Goal: Task Accomplishment & Management: Manage account settings

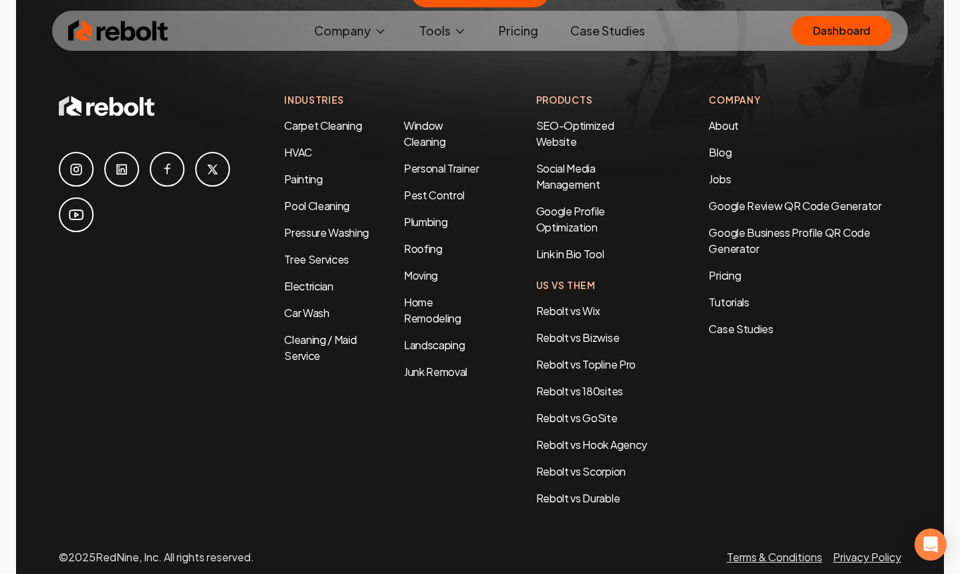
scroll to position [6523, 0]
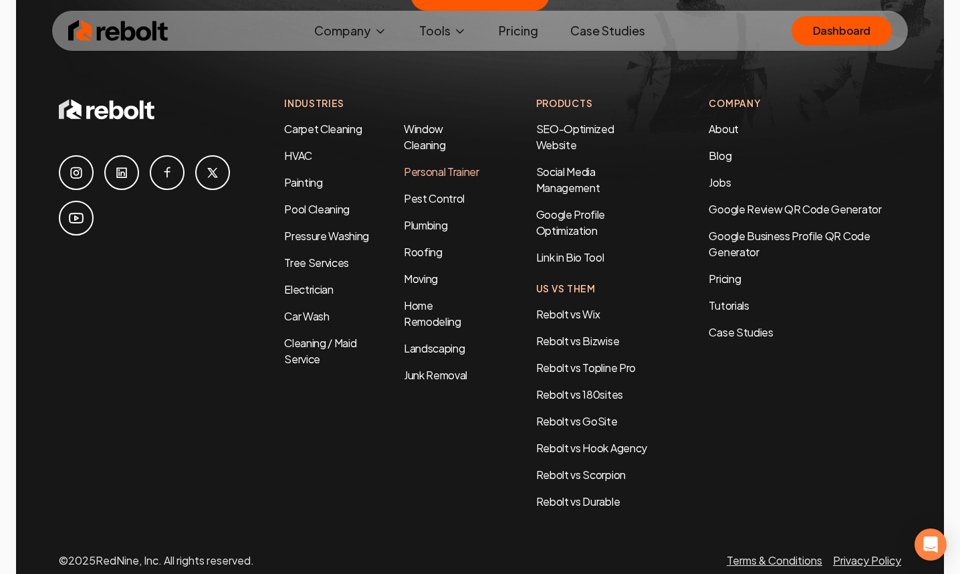
click at [441, 164] on link "Personal Trainer" at bounding box center [442, 171] width 76 height 14
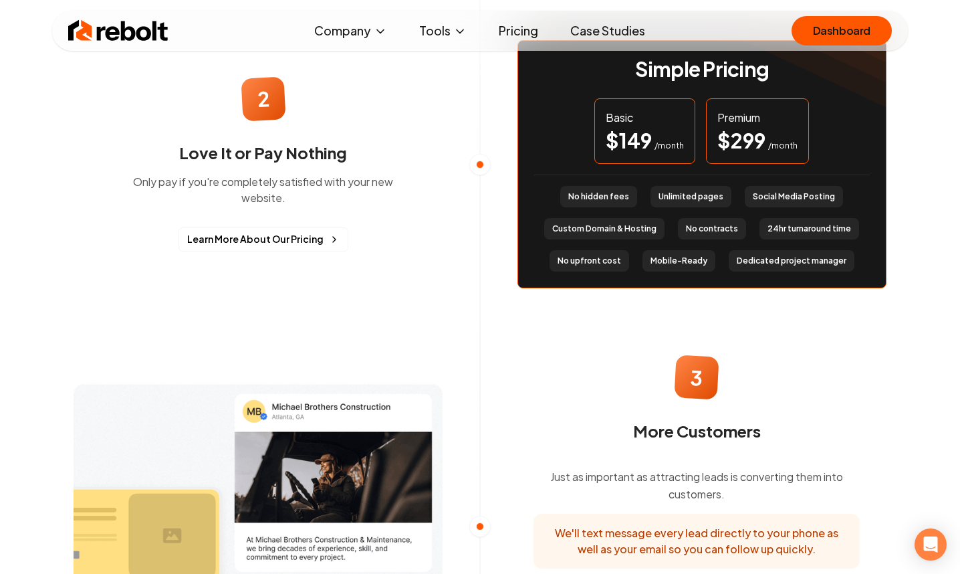
scroll to position [1310, 0]
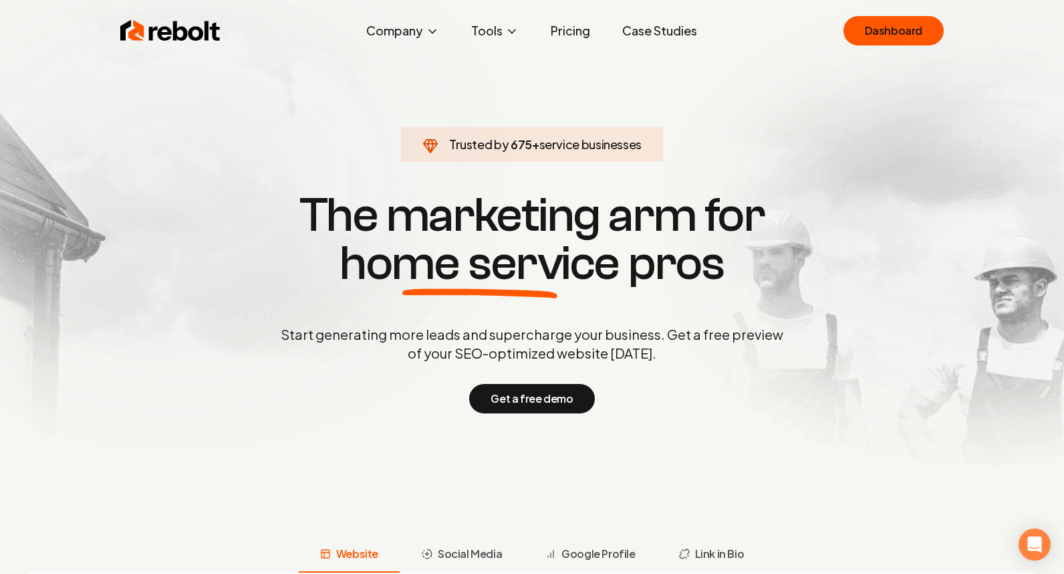
click at [177, 44] on div "Rebolt Company About Blog Jobs Tools Google Review QR Code Generator Google Bus…" at bounding box center [532, 31] width 856 height 40
click at [183, 31] on img at bounding box center [170, 30] width 100 height 27
click at [881, 29] on link "Dashboard" at bounding box center [894, 30] width 100 height 29
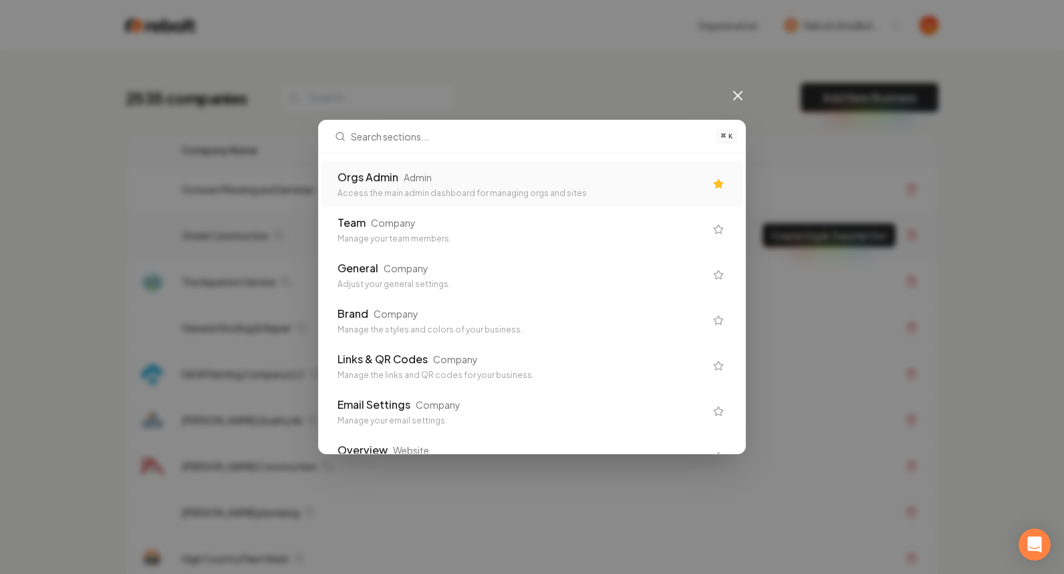
drag, startPoint x: 479, startPoint y: 186, endPoint x: 436, endPoint y: 214, distance: 51.7
click at [479, 186] on div "Orgs Admin Admin Access the main admin dashboard for managing orgs and sites" at bounding box center [522, 183] width 368 height 29
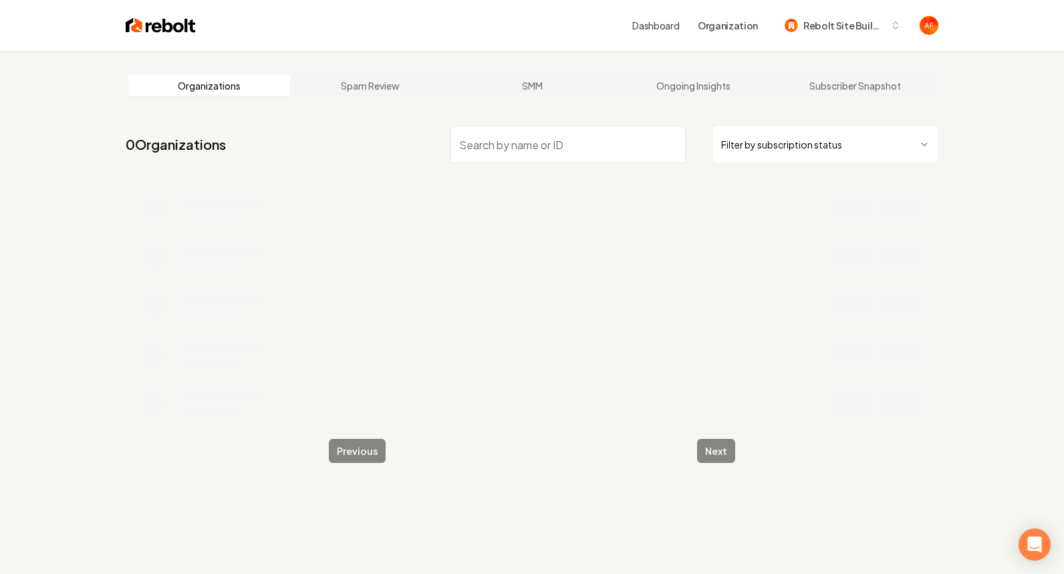
click at [604, 134] on input "search" at bounding box center [568, 144] width 235 height 37
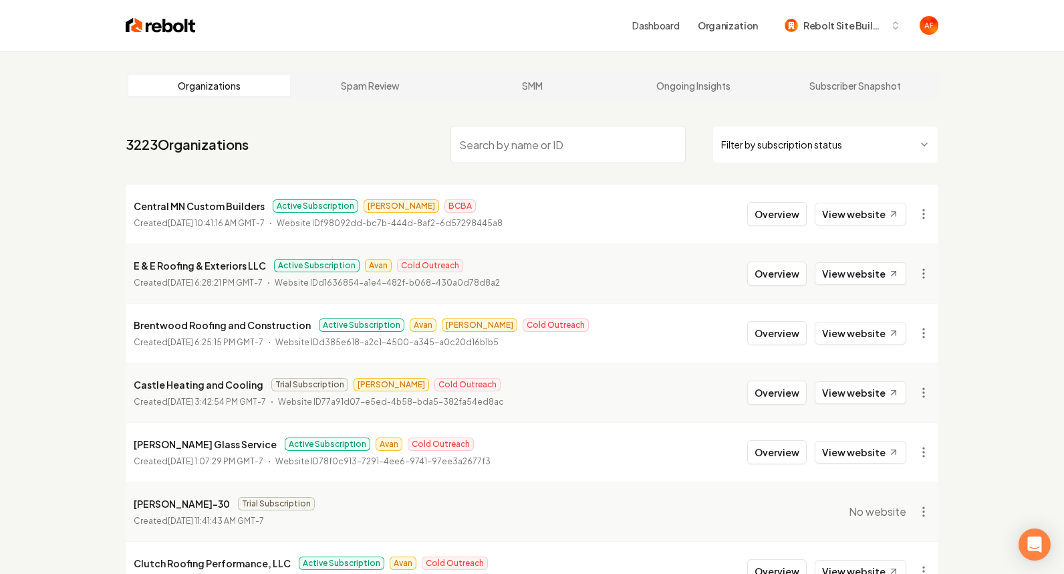
click at [602, 139] on input "search" at bounding box center [568, 144] width 235 height 37
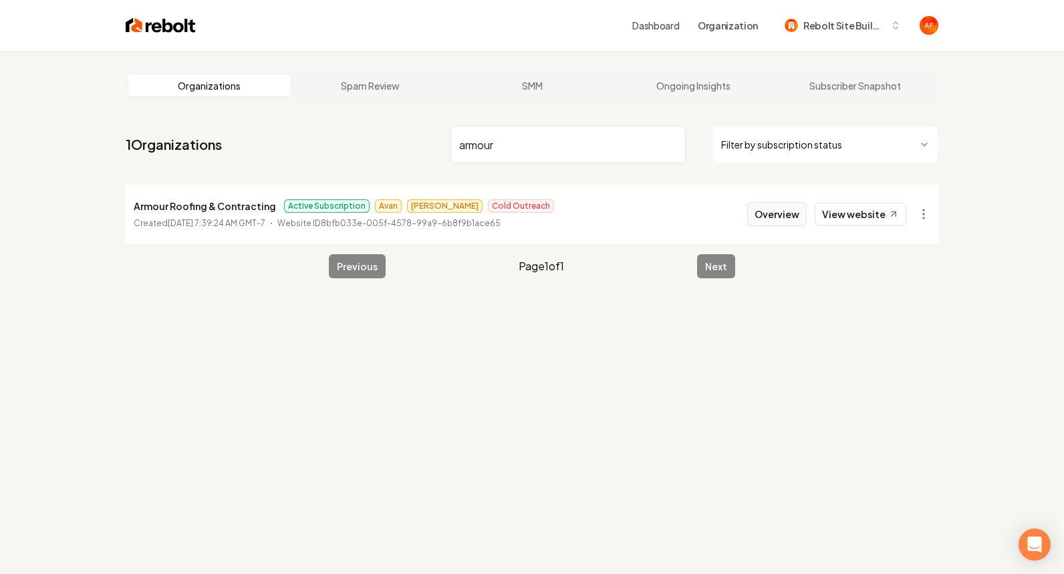
type input "armour"
click at [791, 214] on button "Overview" at bounding box center [778, 214] width 60 height 24
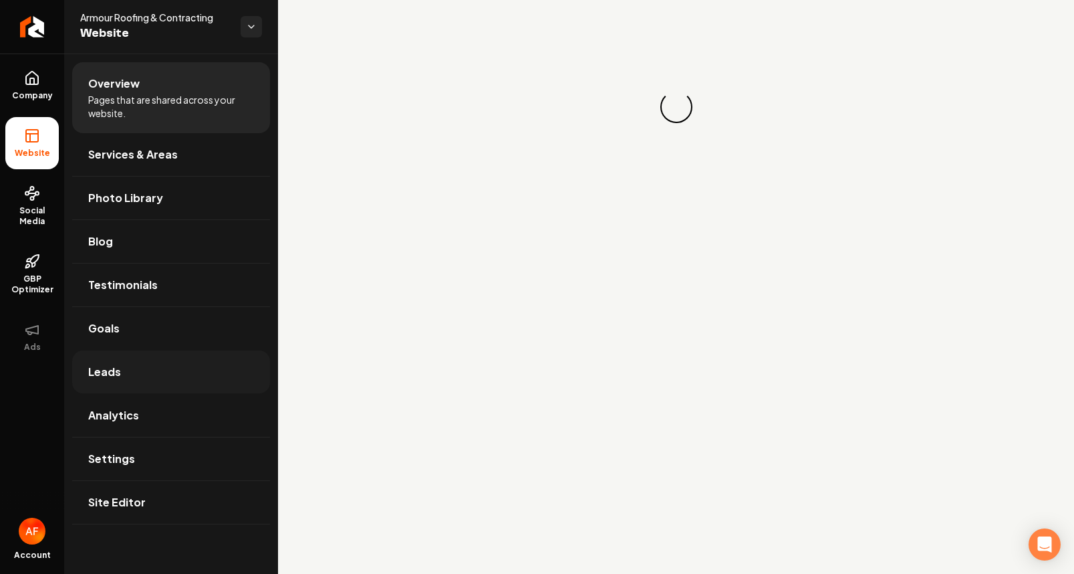
click at [114, 366] on span "Leads" at bounding box center [104, 372] width 33 height 16
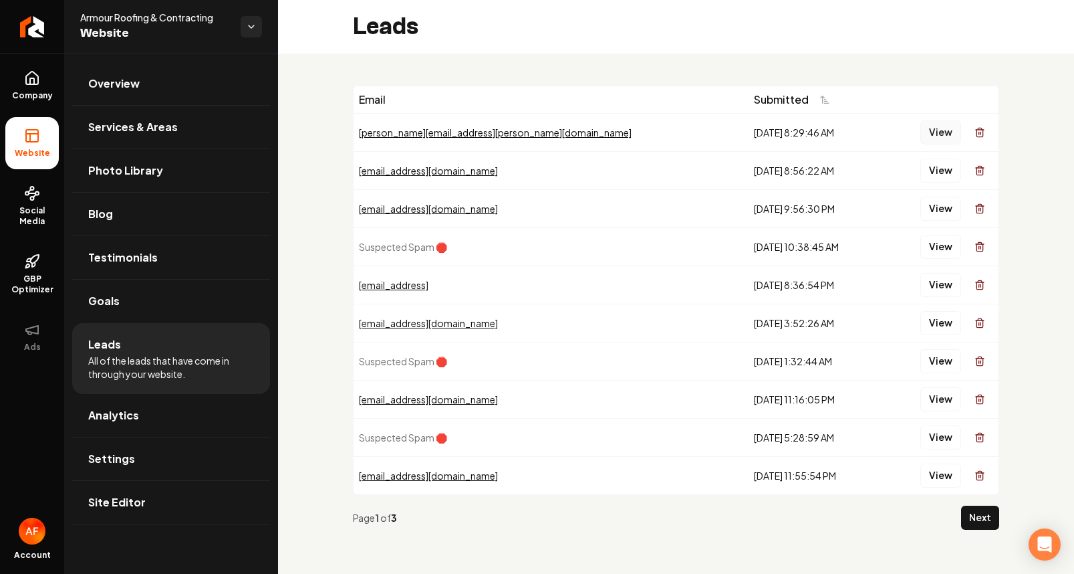
click at [939, 130] on button "View" at bounding box center [941, 132] width 41 height 24
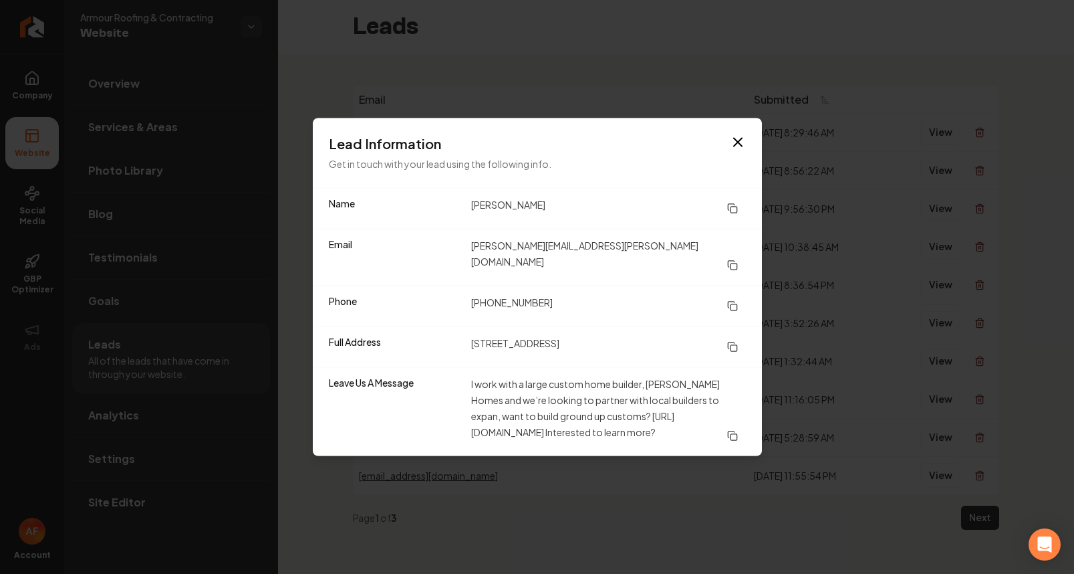
drag, startPoint x: 467, startPoint y: 415, endPoint x: 555, endPoint y: 429, distance: 88.7
click at [555, 429] on div "Leave Us A Message I work with a large custom home builder, G.J. Gardner Homes …" at bounding box center [537, 411] width 449 height 89
click at [614, 417] on dd "I work with a large custom home builder, G.J. Gardner Homes and we’re looking t…" at bounding box center [608, 412] width 275 height 72
drag, startPoint x: 647, startPoint y: 417, endPoint x: 467, endPoint y: 416, distance: 179.2
click at [467, 416] on div "Leave Us A Message I work with a large custom home builder, G.J. Gardner Homes …" at bounding box center [537, 411] width 449 height 89
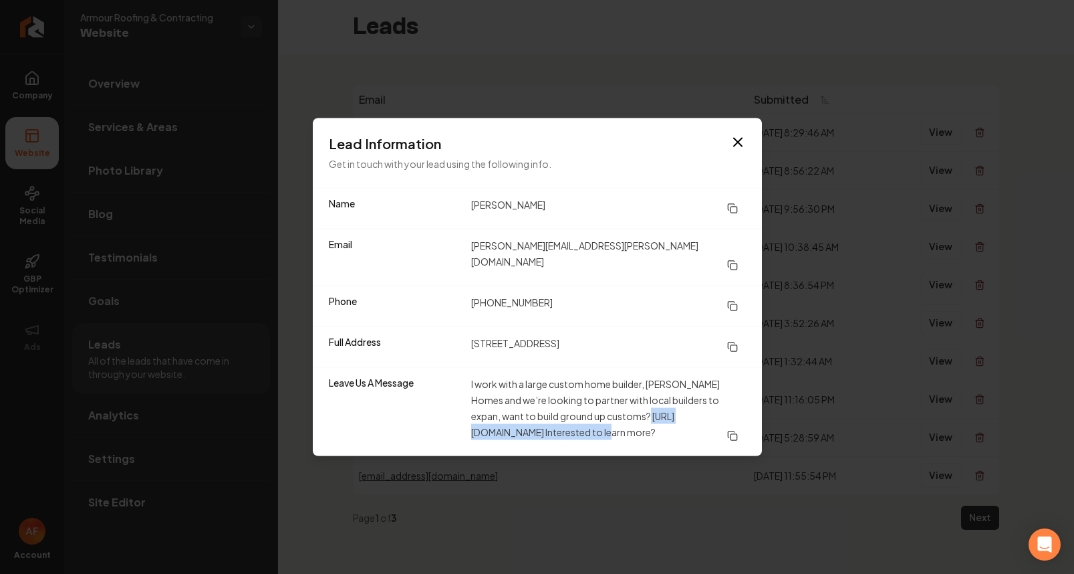
copy dd "https://www.gjgardner.com/franchise/"
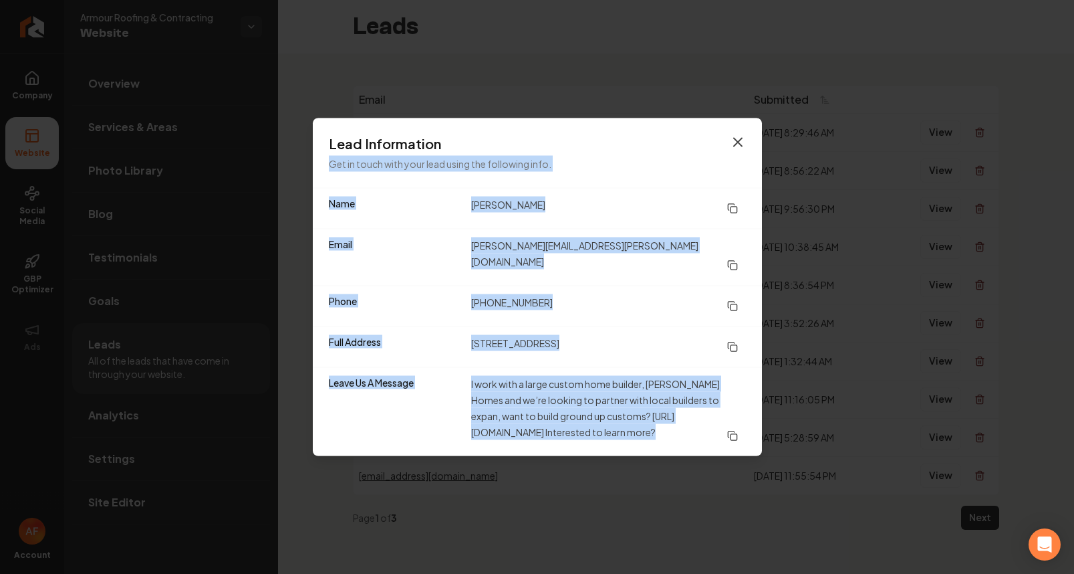
click at [745, 137] on div "Lead Information Get in touch with your lead using the following info. Name Jak…" at bounding box center [537, 287] width 449 height 338
click at [742, 139] on icon "button" at bounding box center [738, 142] width 8 height 8
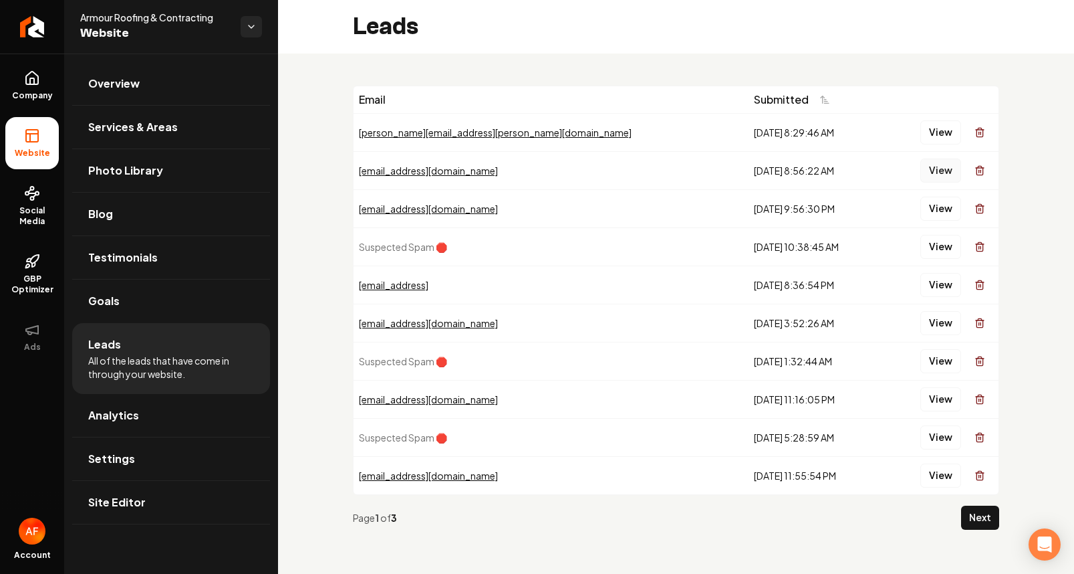
click at [933, 173] on button "View" at bounding box center [941, 170] width 41 height 24
click at [146, 425] on link "Analytics" at bounding box center [171, 415] width 198 height 43
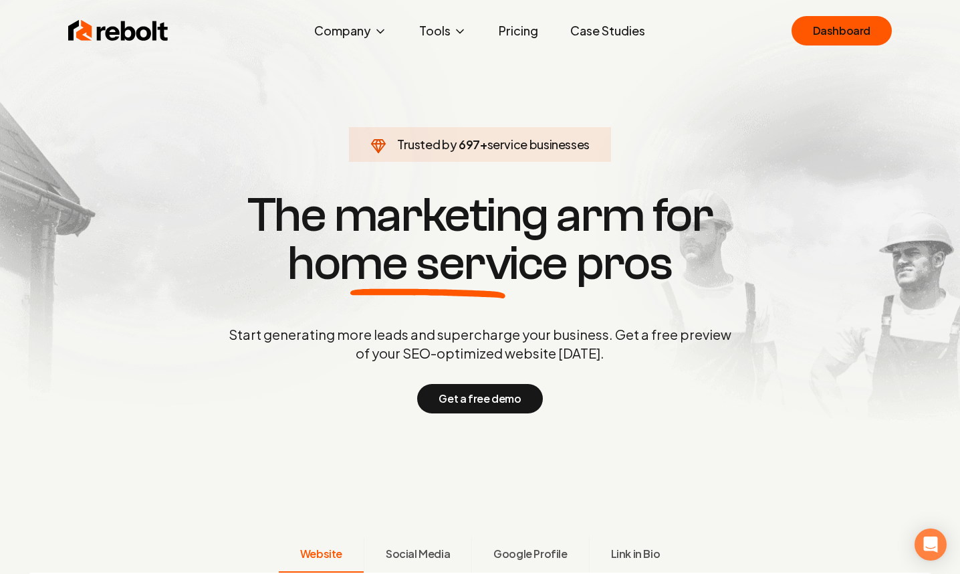
click at [512, 32] on link "Pricing" at bounding box center [518, 30] width 61 height 27
click at [626, 33] on link "Case Studies" at bounding box center [608, 30] width 96 height 27
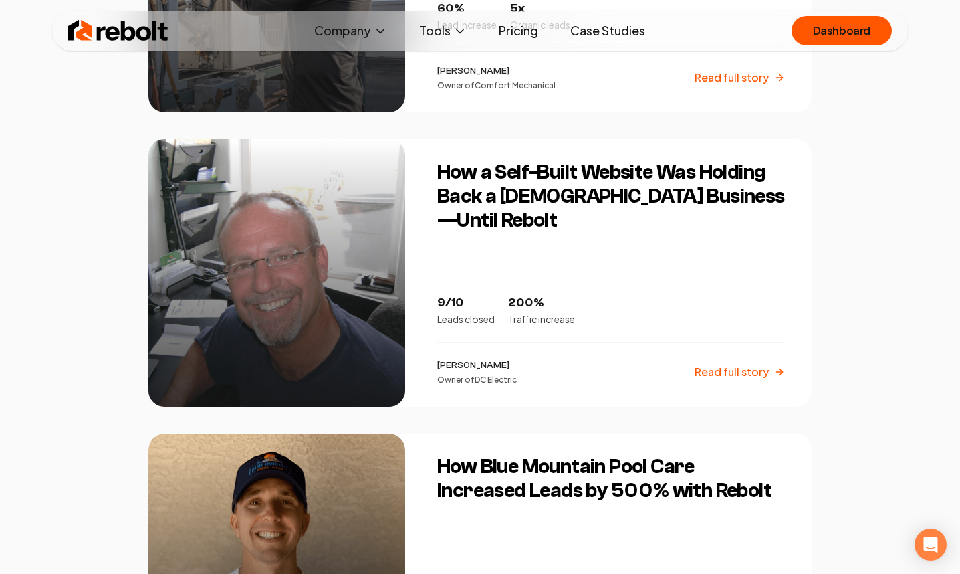
scroll to position [1605, 0]
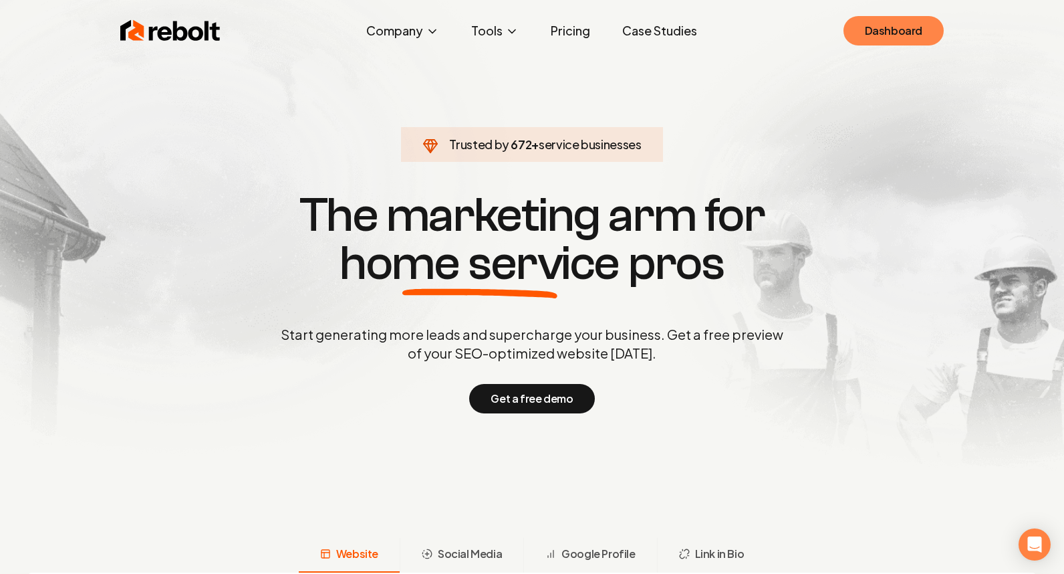
drag, startPoint x: 829, startPoint y: 32, endPoint x: 869, endPoint y: 25, distance: 40.0
click at [849, 29] on div "Rebolt Company About Blog Jobs Tools Google Review QR Code Generator Google Bus…" at bounding box center [532, 31] width 856 height 40
click at [871, 25] on link "Dashboard" at bounding box center [894, 30] width 100 height 29
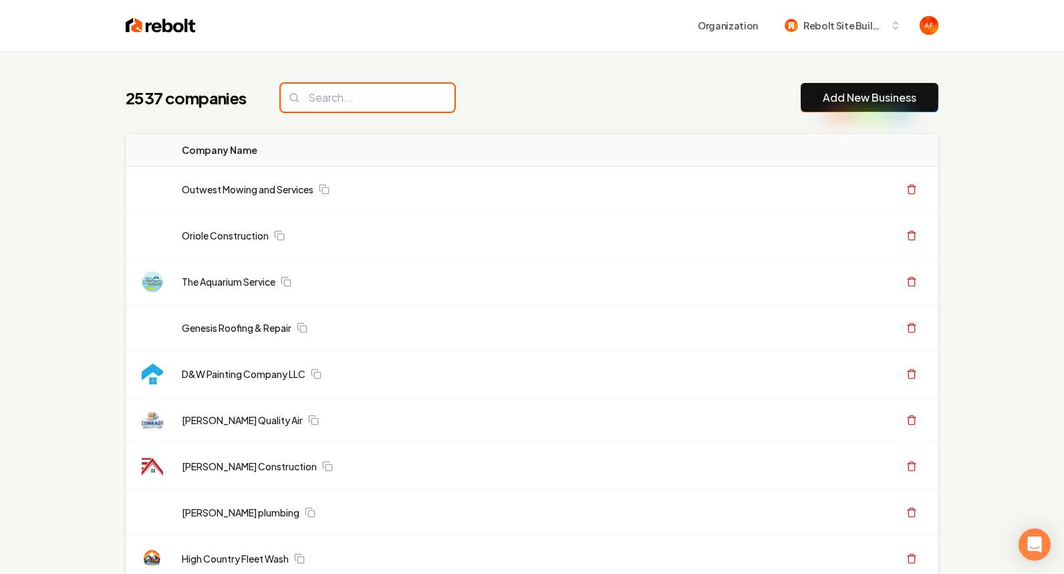
click at [367, 102] on input "search" at bounding box center [368, 98] width 174 height 28
paste input "roof check inc"
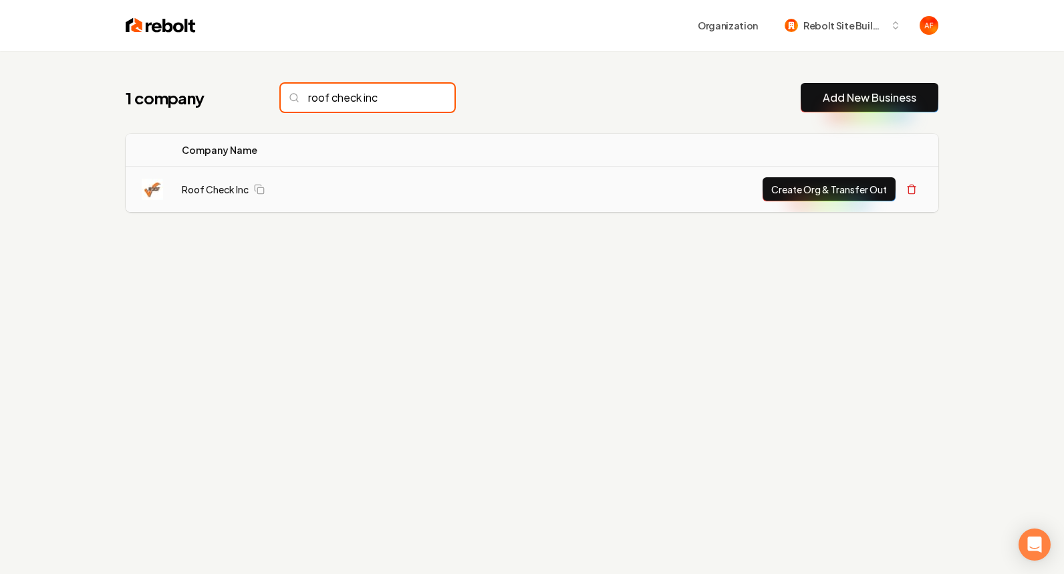
type input "roof check inc"
click at [227, 179] on td "Roof Check Inc" at bounding box center [307, 189] width 273 height 46
click at [219, 183] on link "Roof Check Inc" at bounding box center [215, 189] width 67 height 13
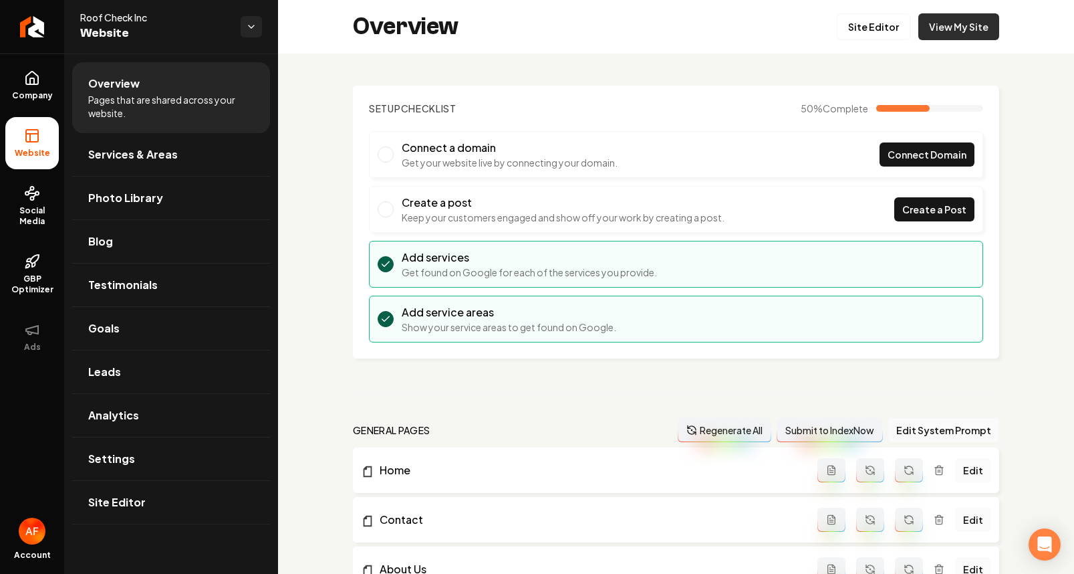
click at [981, 32] on link "View My Site" at bounding box center [959, 26] width 81 height 27
click at [21, 26] on icon "Return to dashboard" at bounding box center [31, 26] width 21 height 21
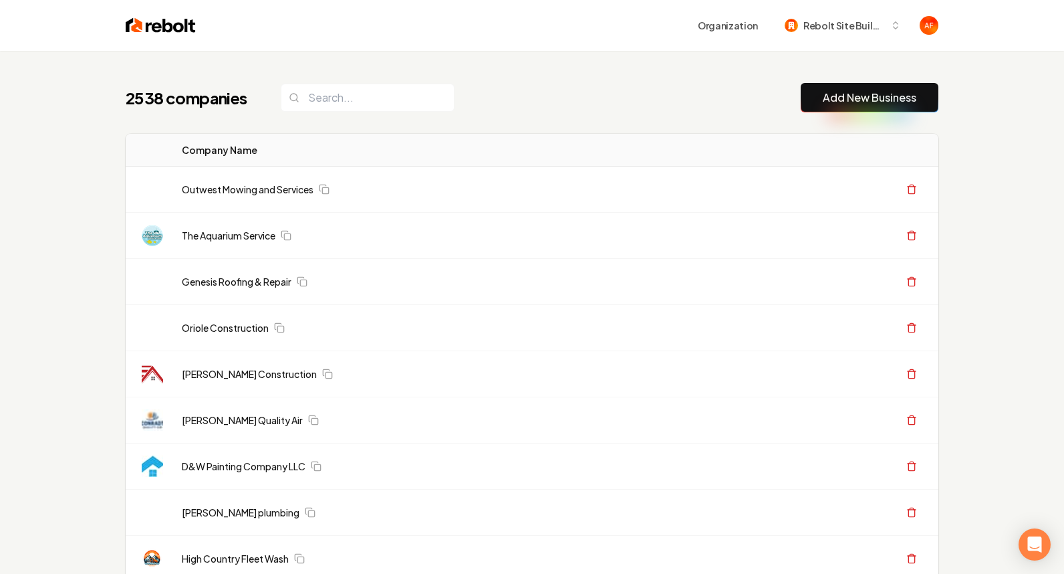
drag, startPoint x: 347, startPoint y: 113, endPoint x: 352, endPoint y: 103, distance: 11.4
click at [352, 104] on input "search" at bounding box center [368, 98] width 174 height 28
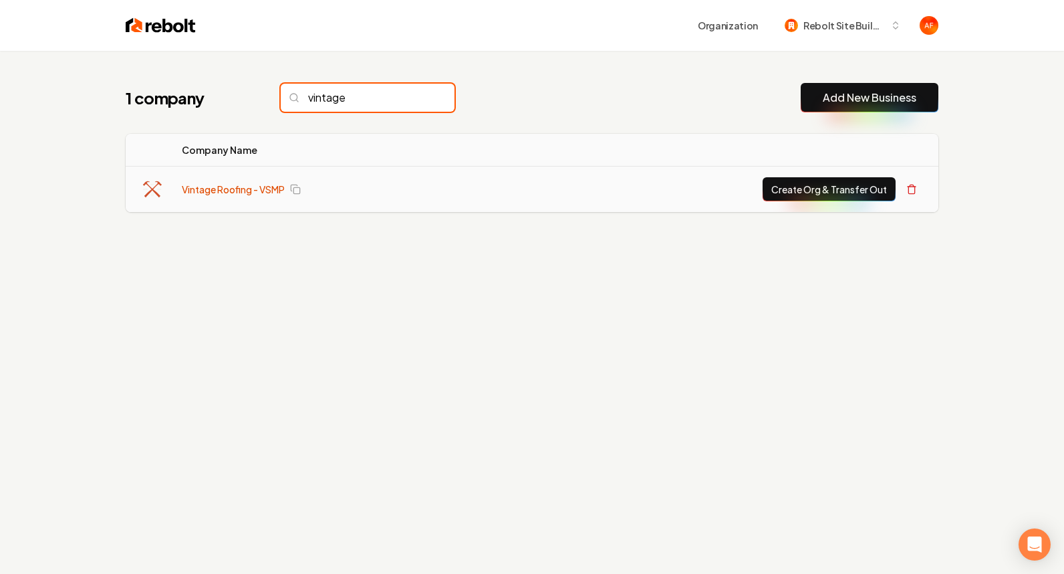
type input "vintage"
click at [230, 187] on link "Vintage Roofing - VSMP" at bounding box center [233, 189] width 103 height 13
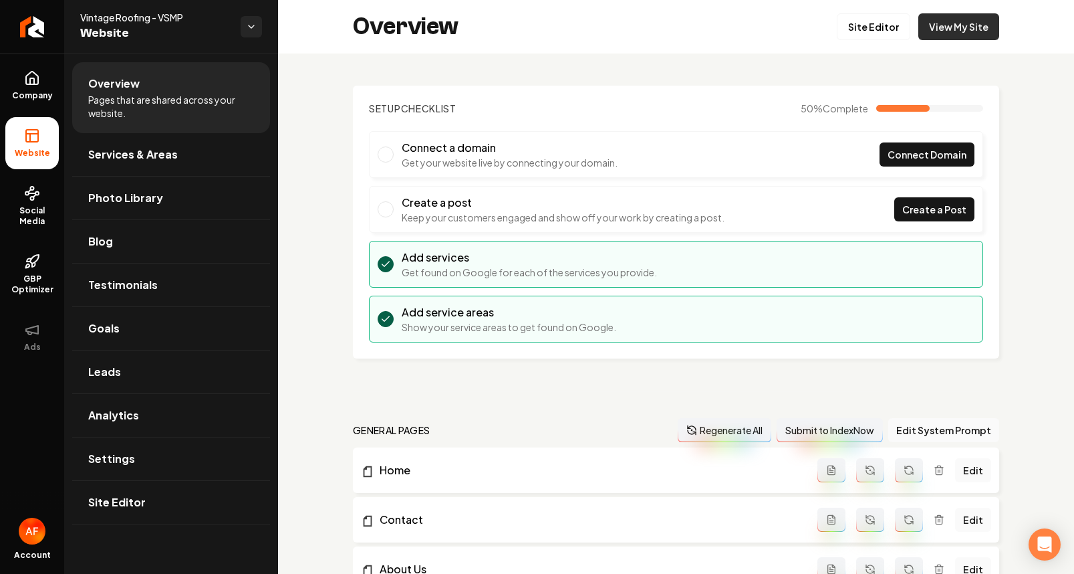
click at [923, 36] on link "View My Site" at bounding box center [959, 26] width 81 height 27
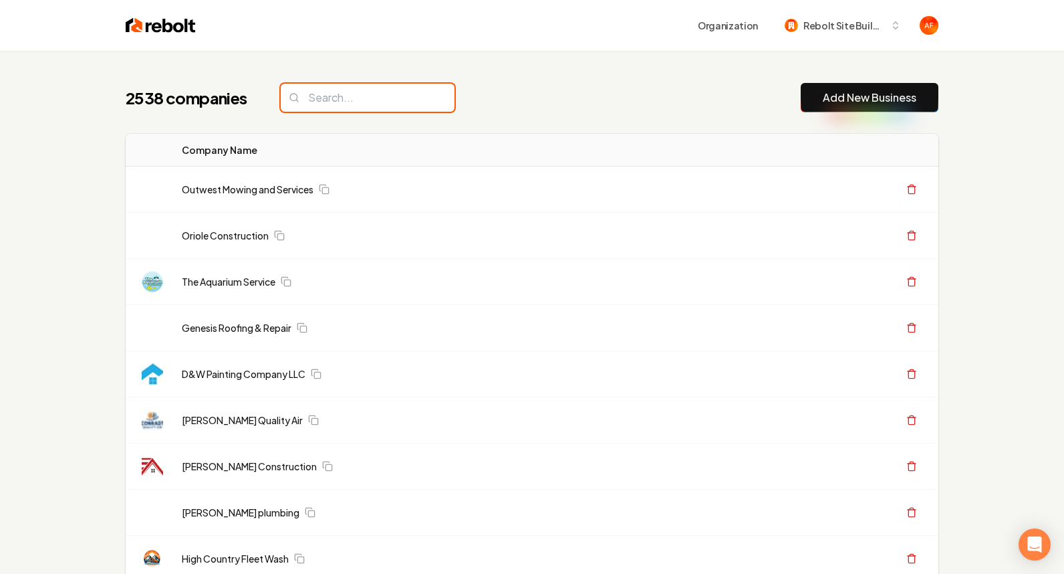
click at [390, 102] on input "search" at bounding box center [368, 98] width 174 height 28
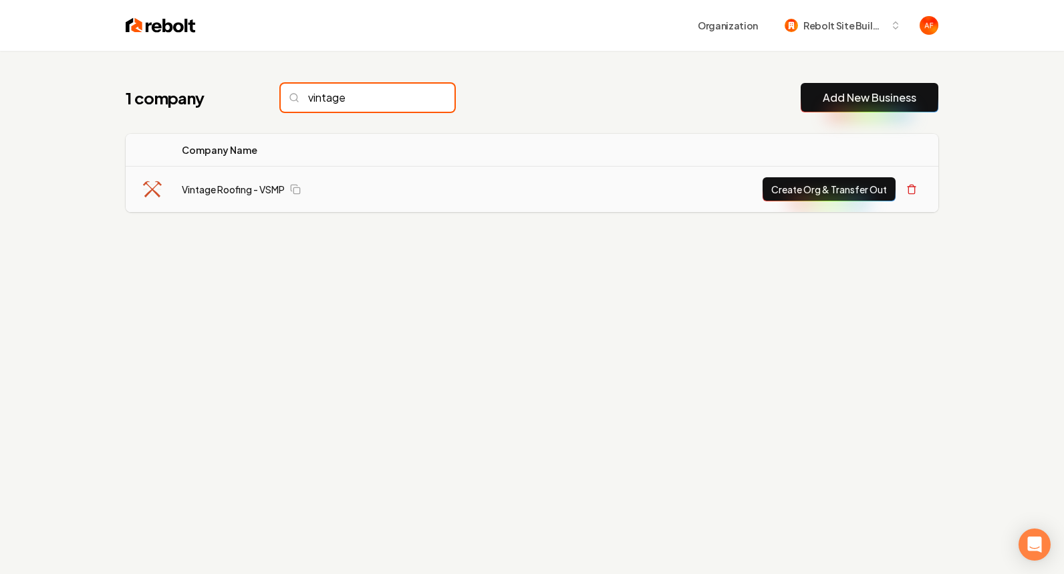
type input "vintage"
click at [813, 193] on button "Create Org & Transfer Out" at bounding box center [829, 189] width 133 height 24
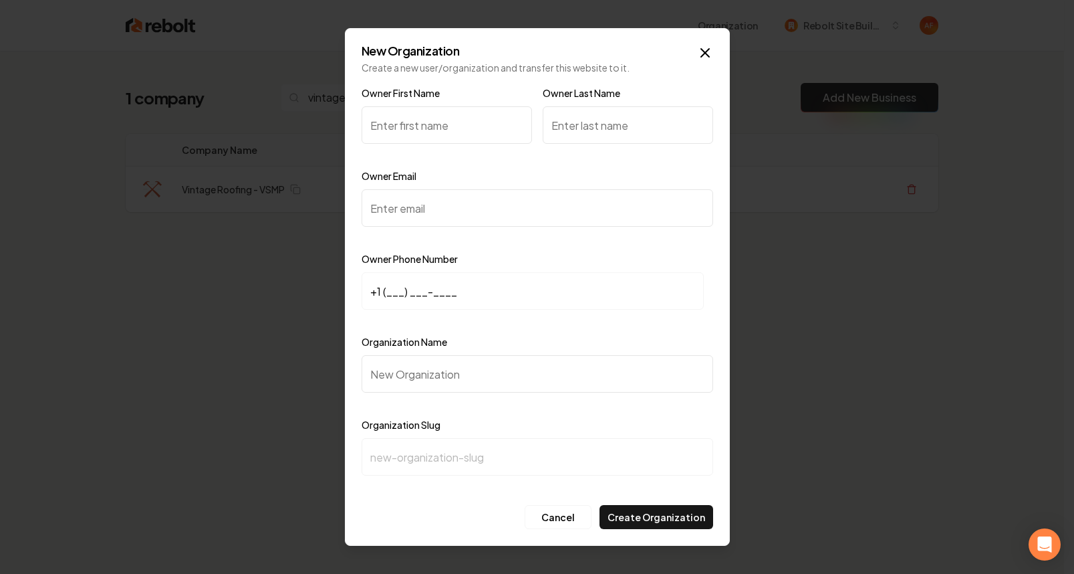
drag, startPoint x: 431, startPoint y: 140, endPoint x: 680, endPoint y: 126, distance: 249.8
click at [431, 140] on input "Owner First Name" at bounding box center [447, 124] width 170 height 37
click at [432, 212] on input "Owner Email" at bounding box center [538, 207] width 352 height 37
paste input "ewalker@vintageroofing.com"
type input "ewalker@vintageroofing.com"
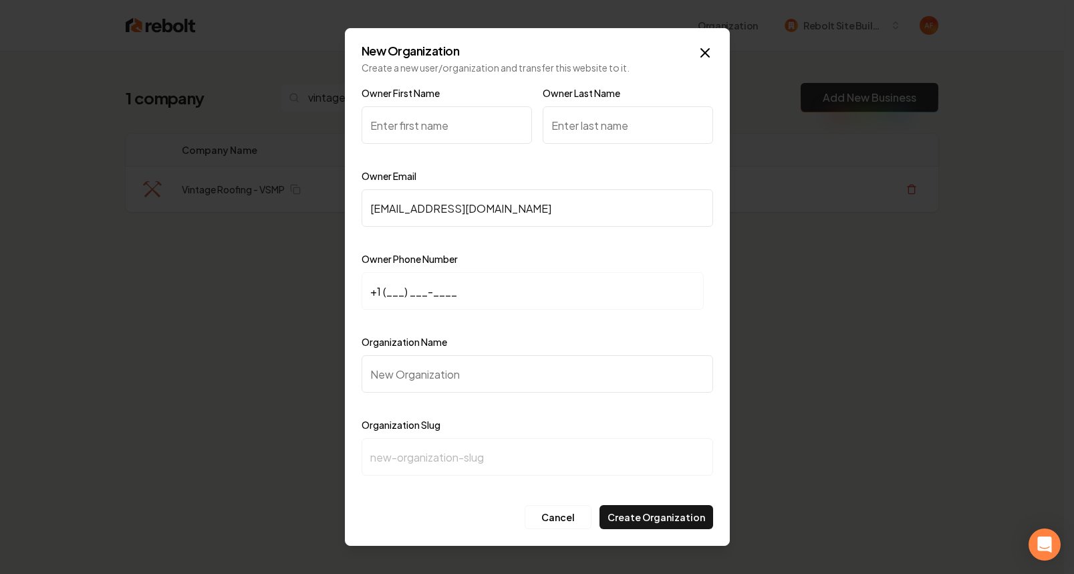
drag, startPoint x: 428, startPoint y: 131, endPoint x: 435, endPoint y: 124, distance: 9.9
click at [428, 131] on input "Owner First Name" at bounding box center [447, 124] width 170 height 37
type input "Eddie"
click at [606, 120] on input "Owner Last Name" at bounding box center [628, 124] width 170 height 37
type input "Walker"
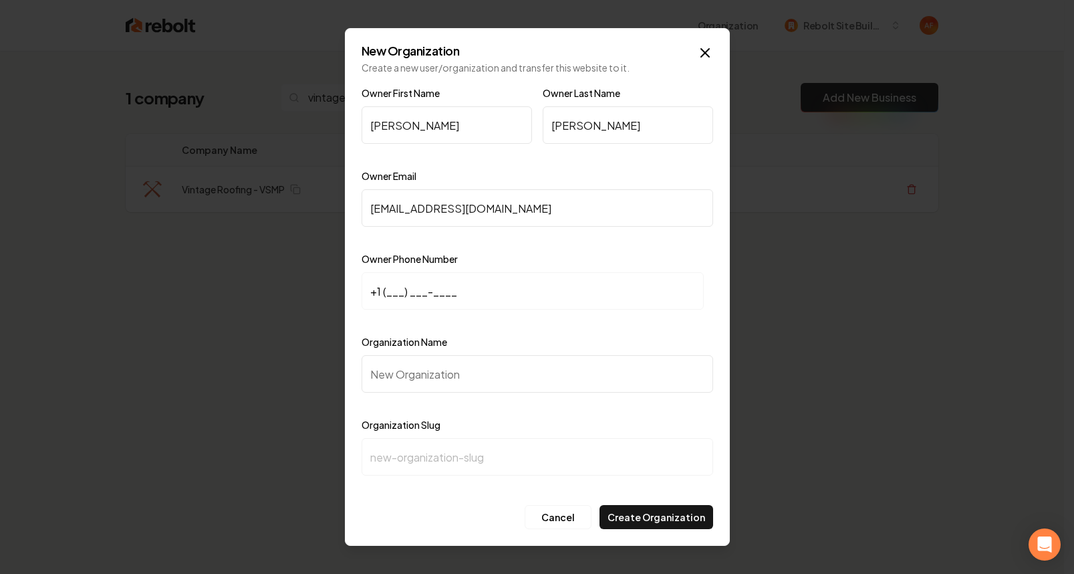
click at [388, 296] on input "+1 (___) ___-____" at bounding box center [533, 290] width 342 height 37
paste input "770) 547-9385"
type input "+1 (770) 547-9385"
click at [405, 371] on input "Organization Name" at bounding box center [538, 373] width 352 height 37
paste input "Vintage Roofing - VSMP"
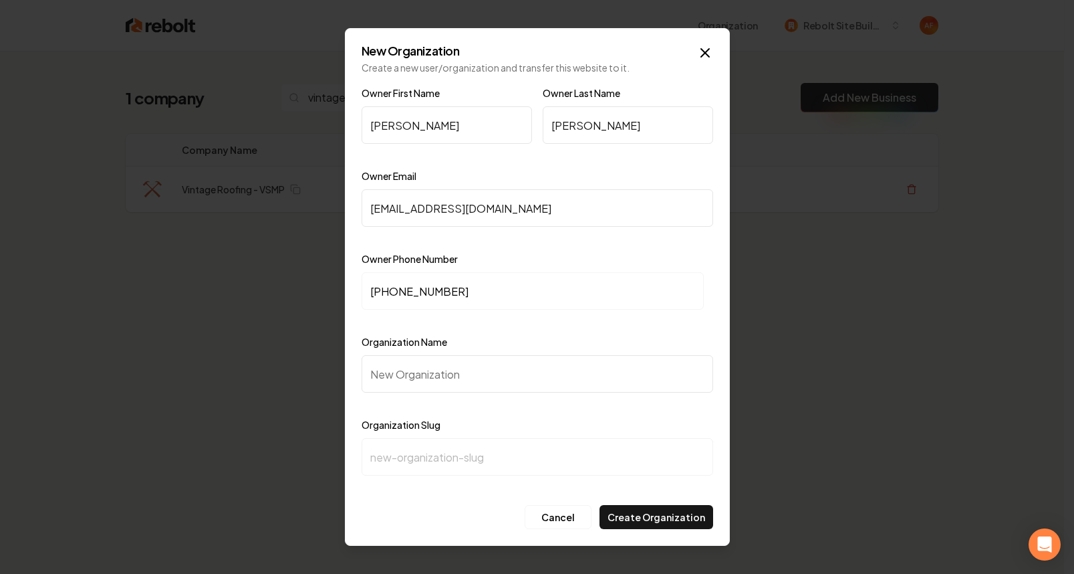
type input "Vintage Roofing - VSMP"
type input "vintage-roofing-vsmp"
type input "Vintage Roofing - VSMP"
click at [651, 511] on button "Create Organization" at bounding box center [657, 517] width 114 height 24
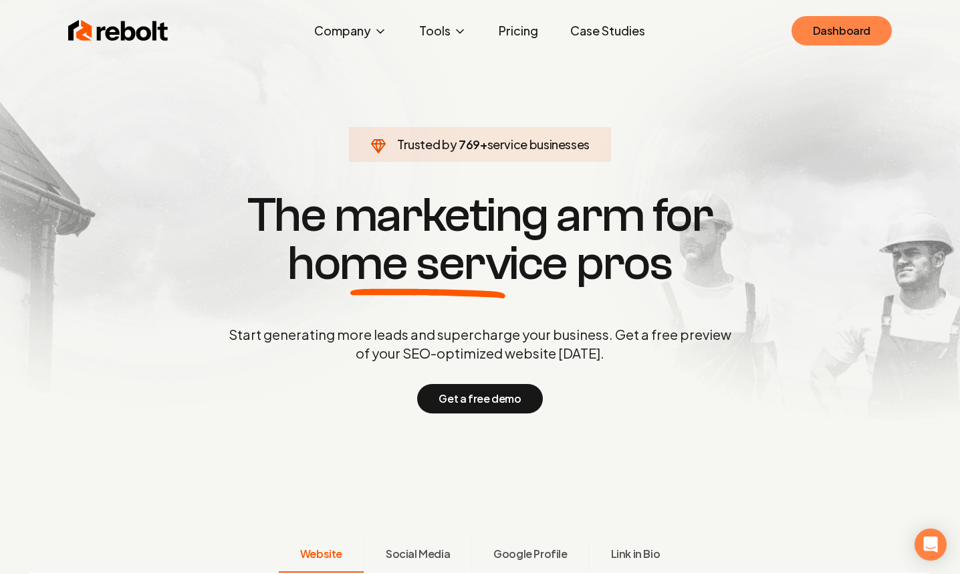
click at [826, 28] on link "Dashboard" at bounding box center [842, 30] width 100 height 29
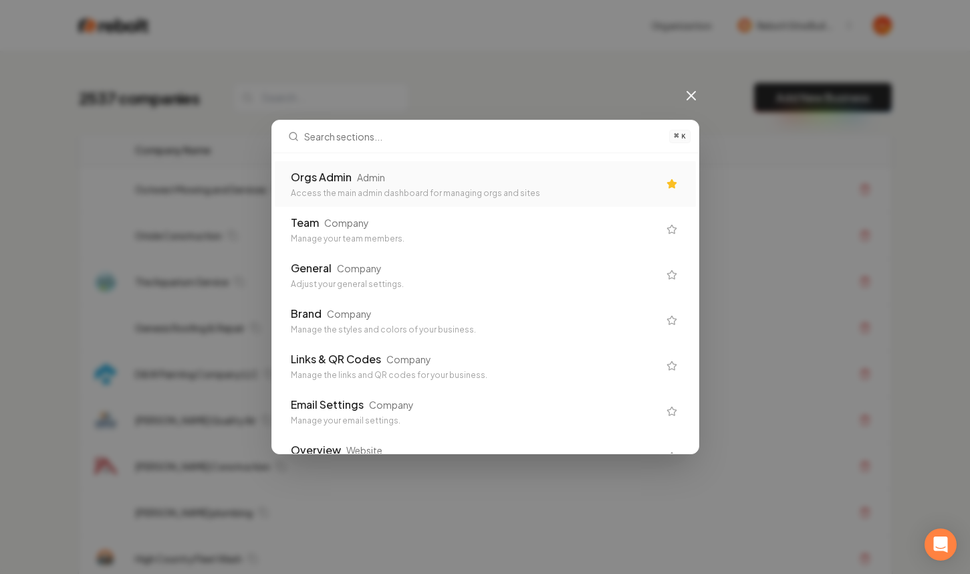
click at [335, 185] on div "Orgs Admin Admin Access the main admin dashboard for managing orgs and sites" at bounding box center [475, 183] width 368 height 29
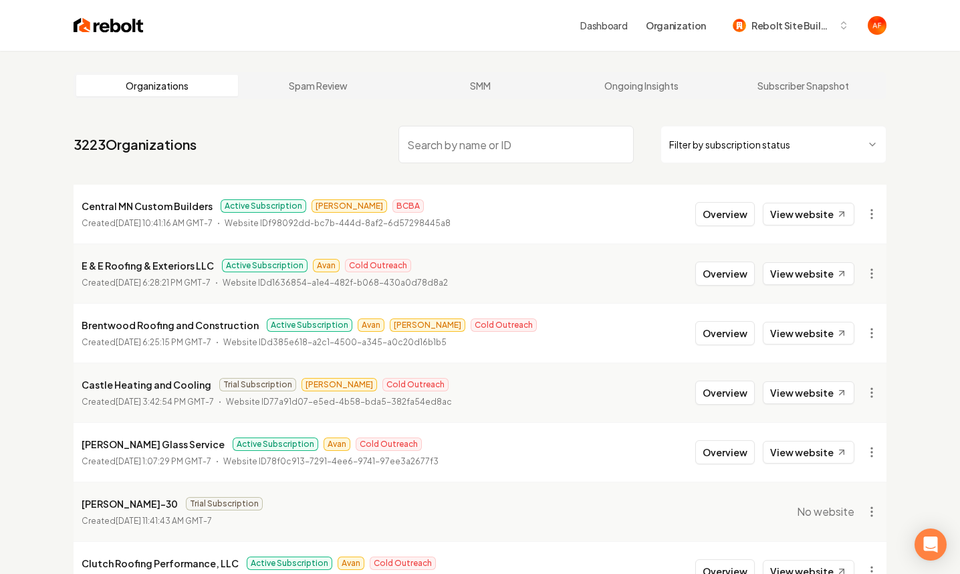
click at [725, 129] on html "Dashboard Organization Rebolt Site Builder Organizations Spam Review SMM Ongoin…" at bounding box center [480, 287] width 960 height 574
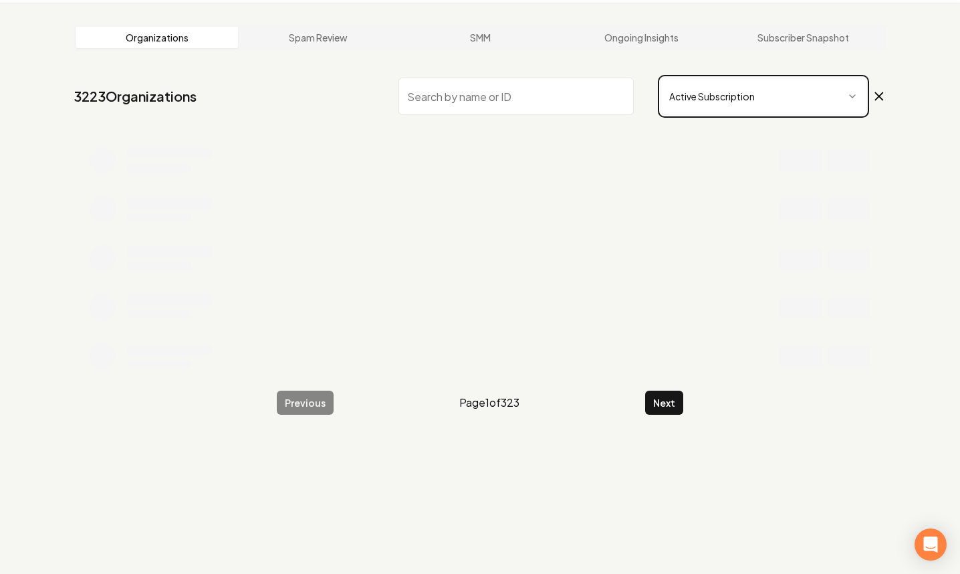
scroll to position [51, 0]
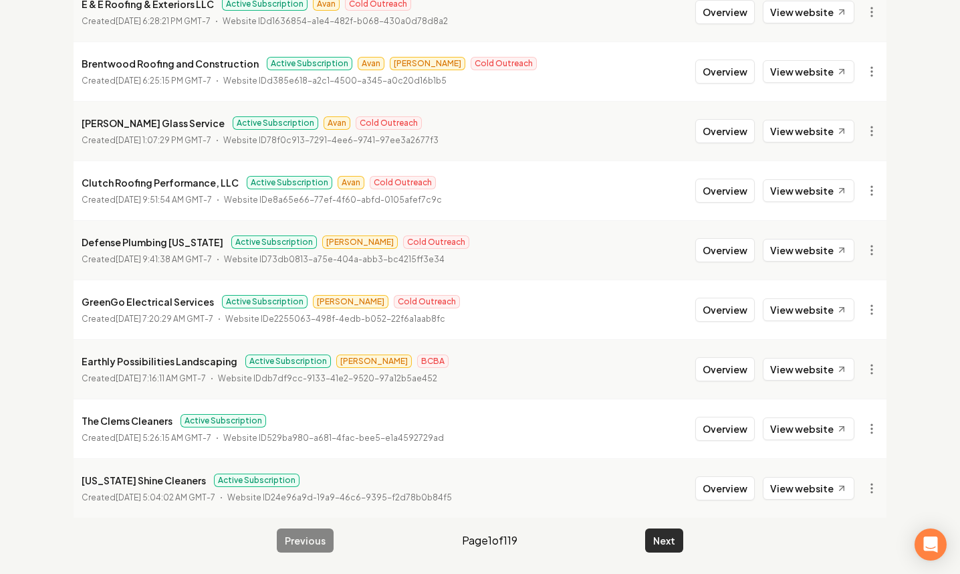
click at [673, 530] on button "Next" at bounding box center [664, 540] width 38 height 24
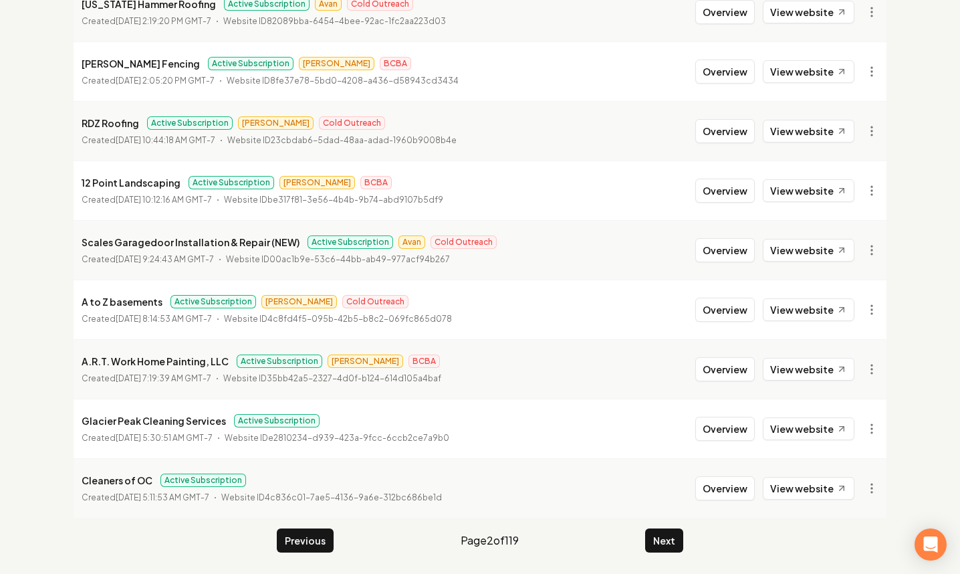
click at [673, 530] on button "Next" at bounding box center [664, 540] width 38 height 24
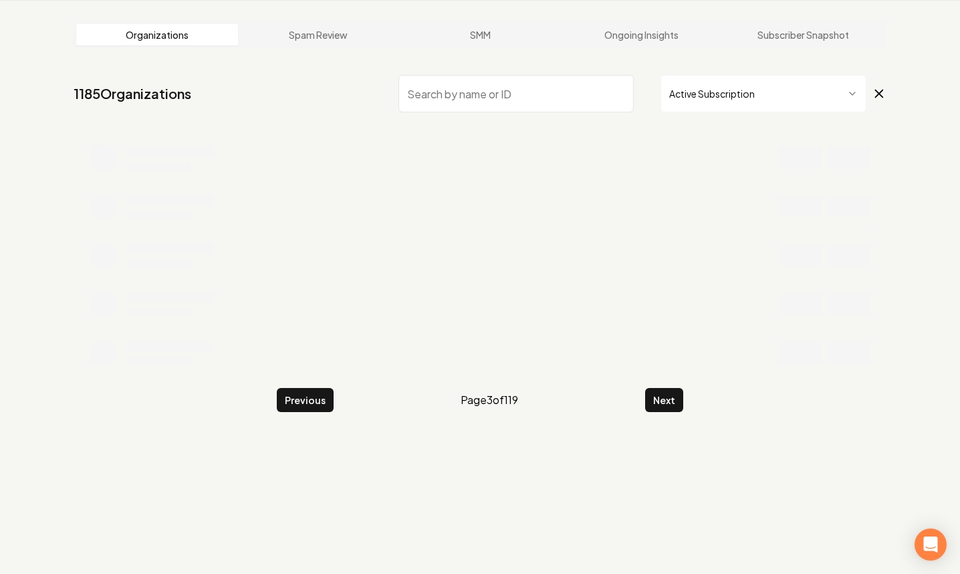
scroll to position [51, 0]
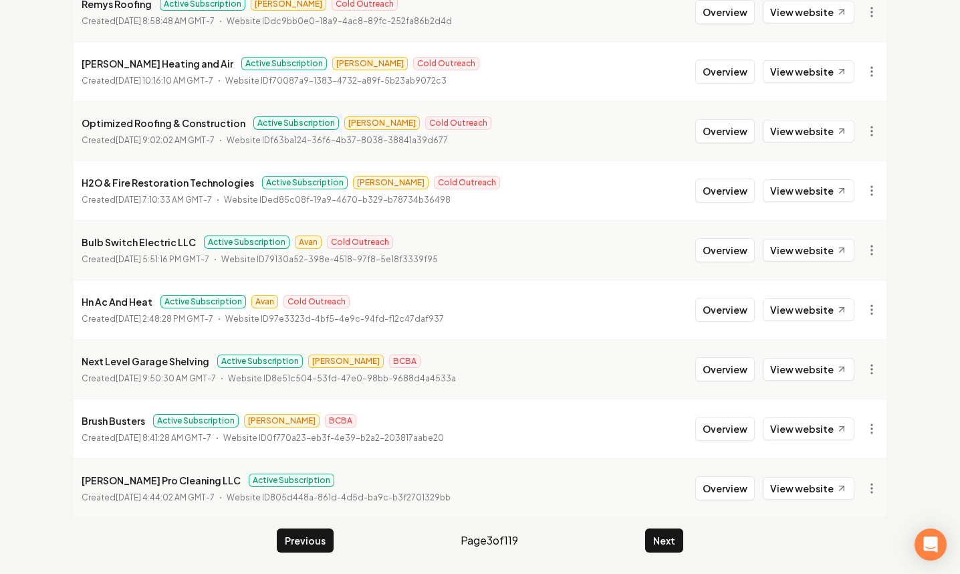
click at [673, 530] on button "Next" at bounding box center [664, 540] width 38 height 24
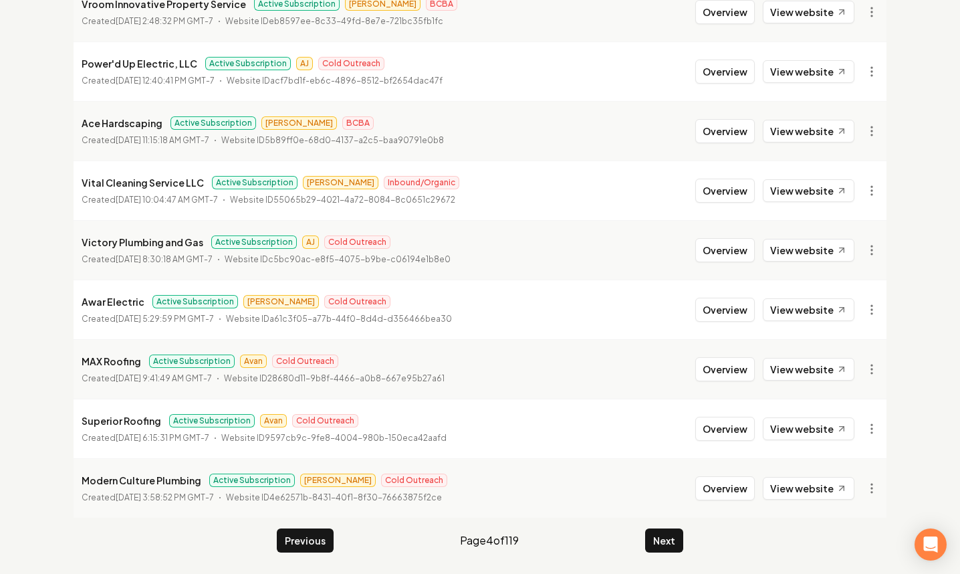
click at [673, 530] on button "Next" at bounding box center [664, 540] width 38 height 24
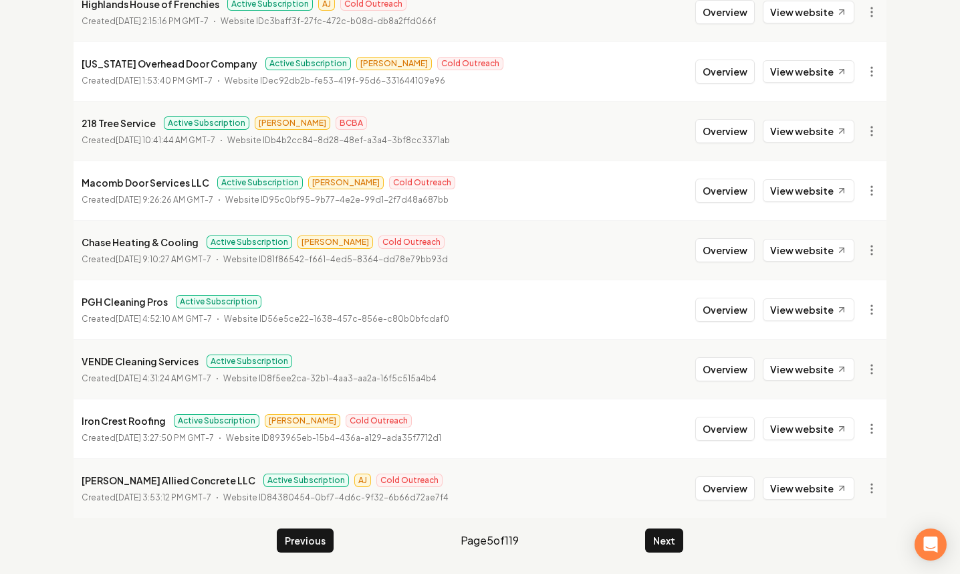
click at [673, 530] on button "Next" at bounding box center [664, 540] width 38 height 24
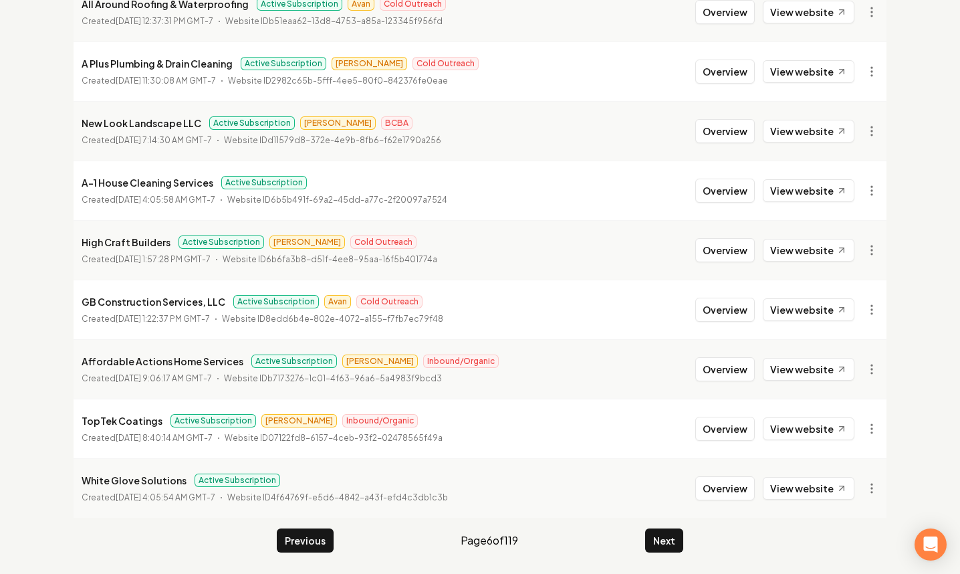
click at [673, 530] on button "Next" at bounding box center [664, 540] width 38 height 24
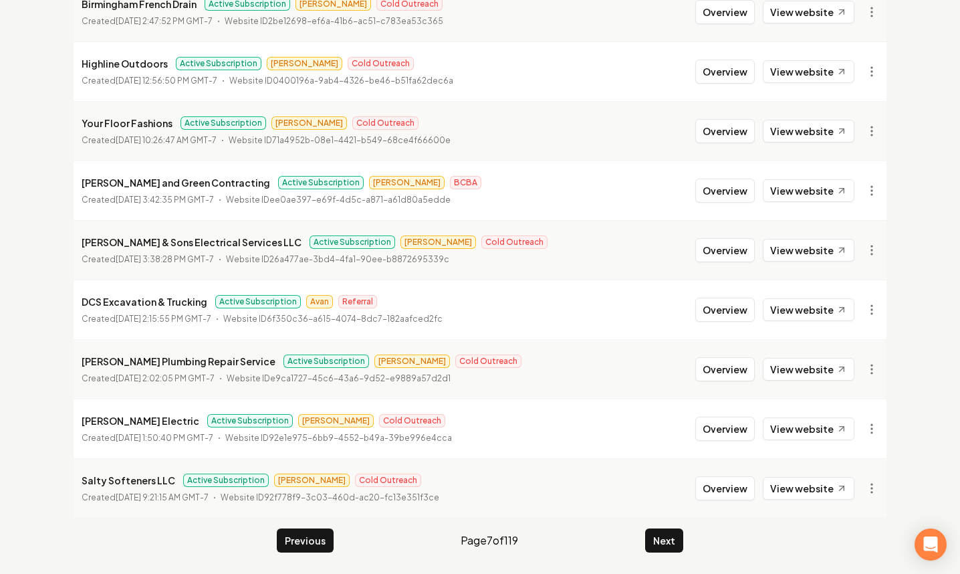
click at [673, 530] on button "Next" at bounding box center [664, 540] width 38 height 24
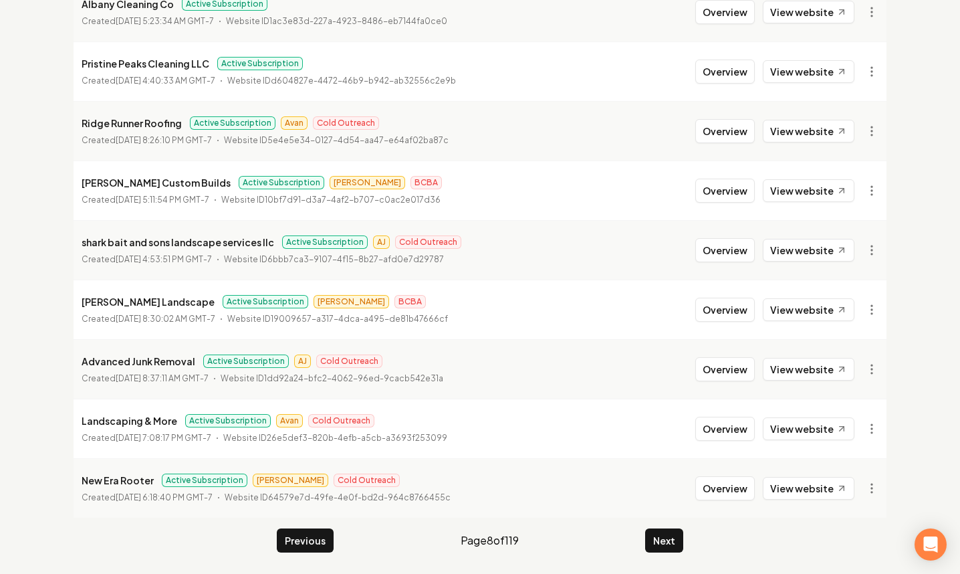
click at [673, 530] on button "Next" at bounding box center [664, 540] width 38 height 24
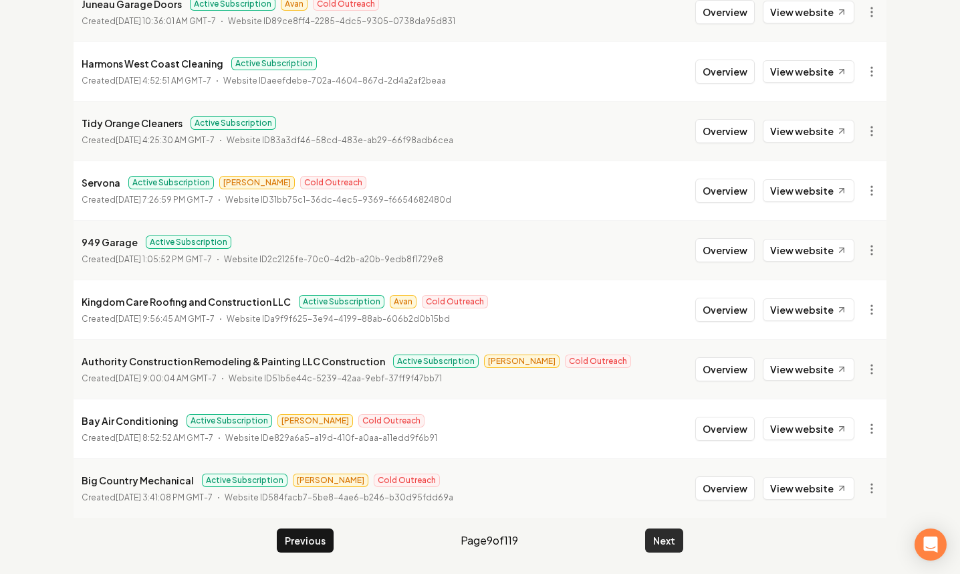
click at [661, 538] on button "Next" at bounding box center [664, 540] width 38 height 24
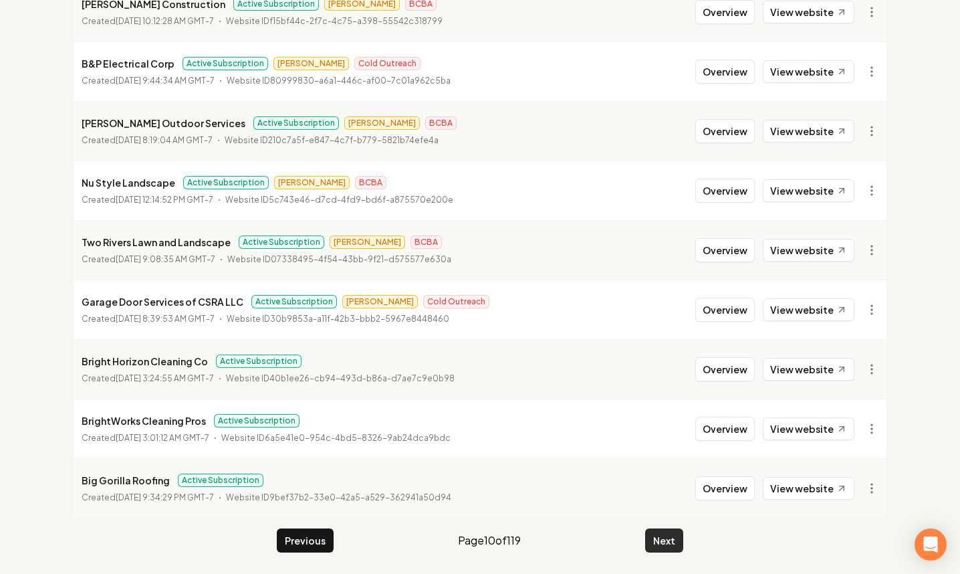
click at [661, 538] on button "Next" at bounding box center [664, 540] width 38 height 24
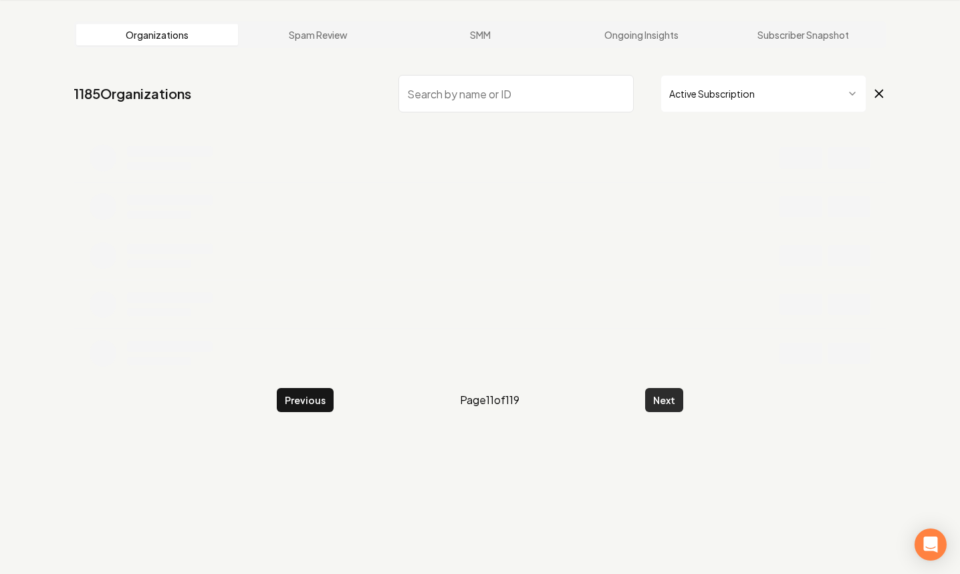
scroll to position [51, 0]
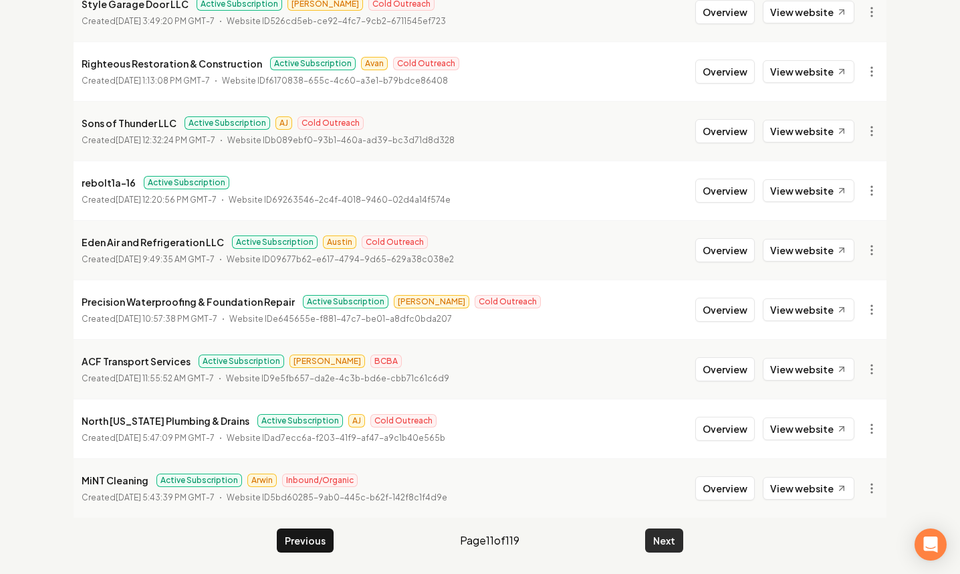
click at [661, 538] on button "Next" at bounding box center [664, 540] width 38 height 24
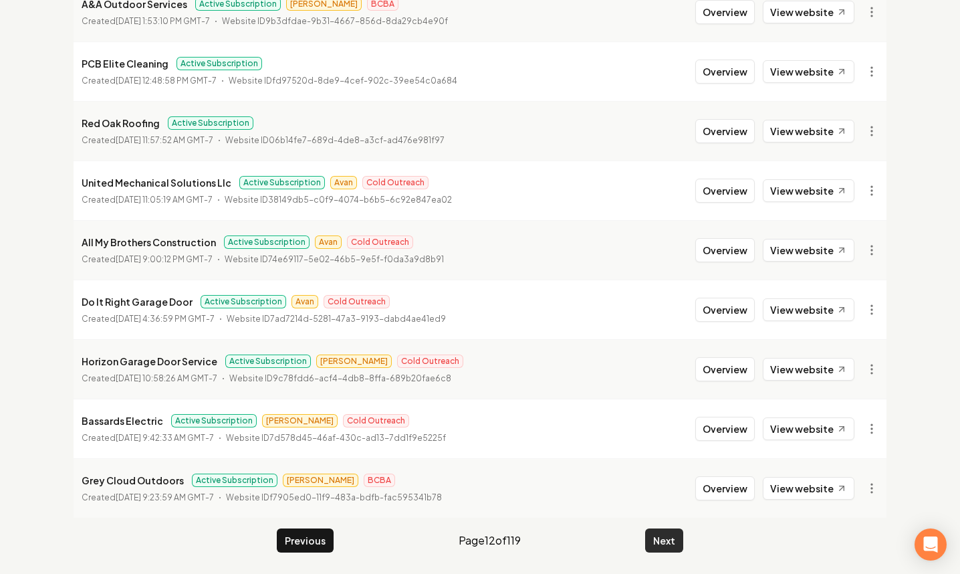
click at [661, 538] on button "Next" at bounding box center [664, 540] width 38 height 24
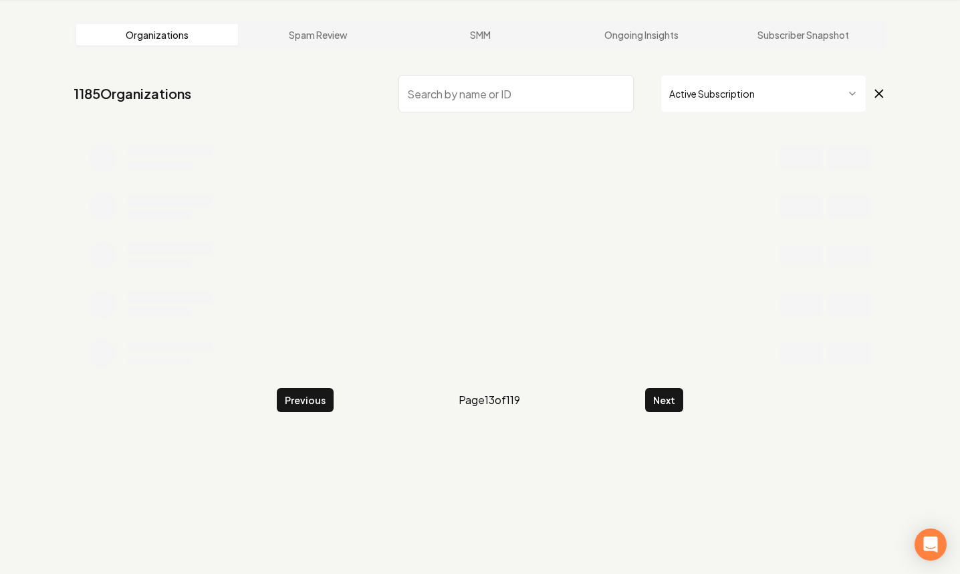
scroll to position [261, 0]
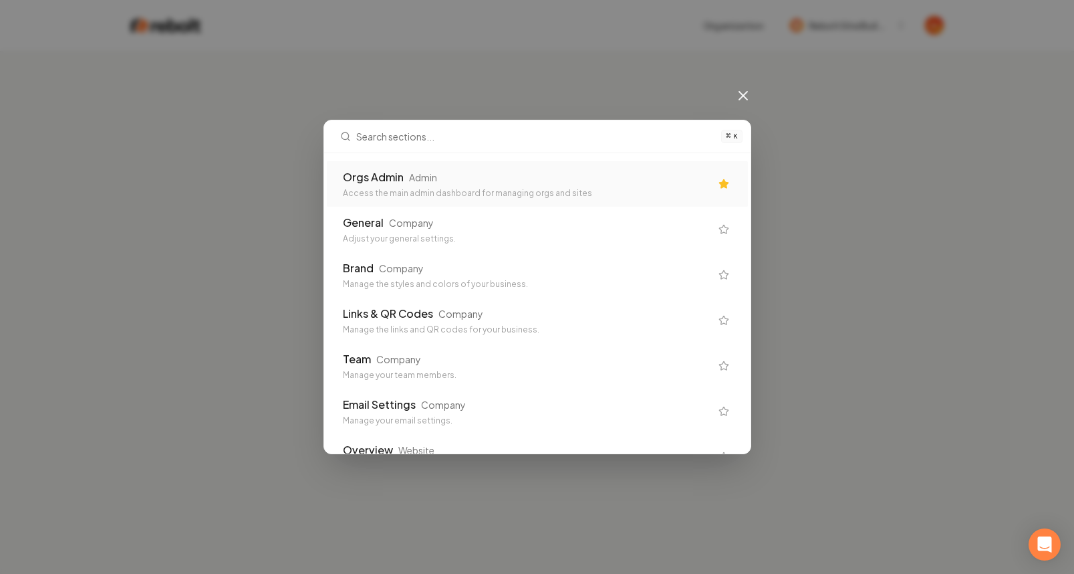
click at [610, 176] on div "Orgs Admin Admin" at bounding box center [527, 177] width 368 height 16
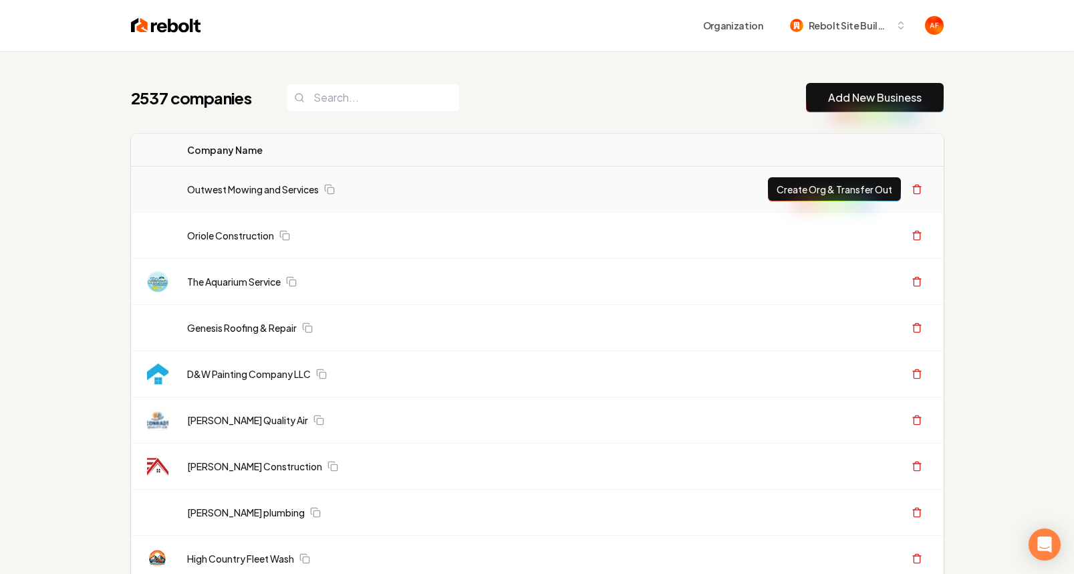
click at [692, 177] on td "Outwest Mowing and Services" at bounding box center [458, 189] width 562 height 46
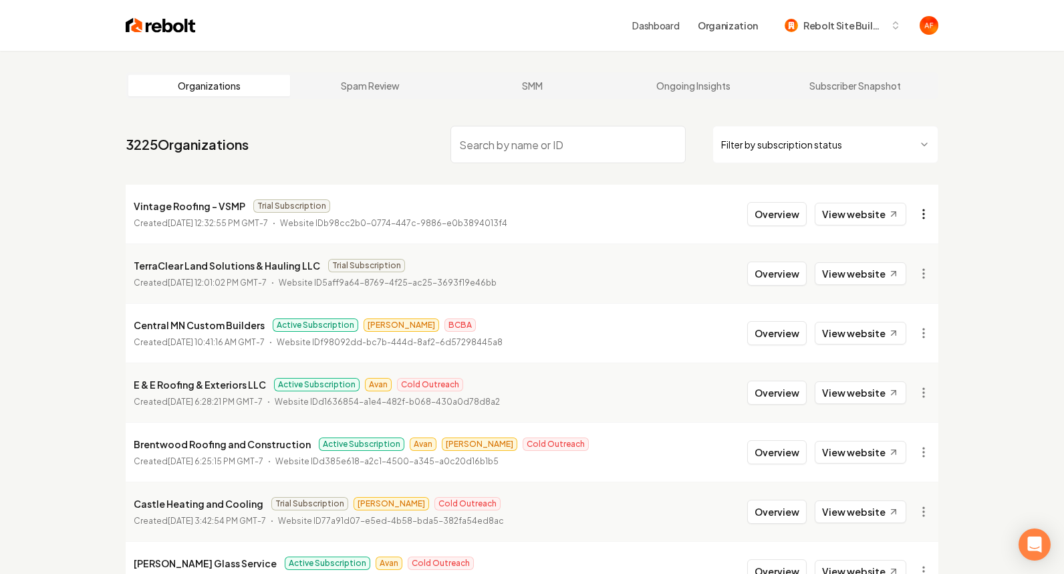
click at [931, 217] on html "Dashboard Organization Rebolt Site Builder Organizations Spam Review SMM Ongoin…" at bounding box center [532, 287] width 1064 height 574
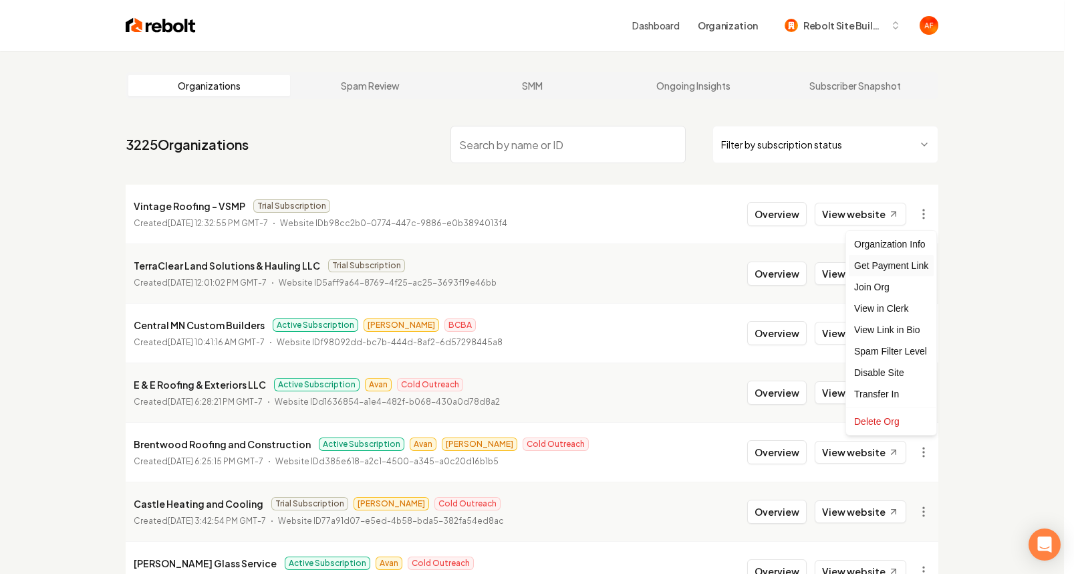
click at [898, 263] on div "Get Payment Link" at bounding box center [891, 265] width 85 height 21
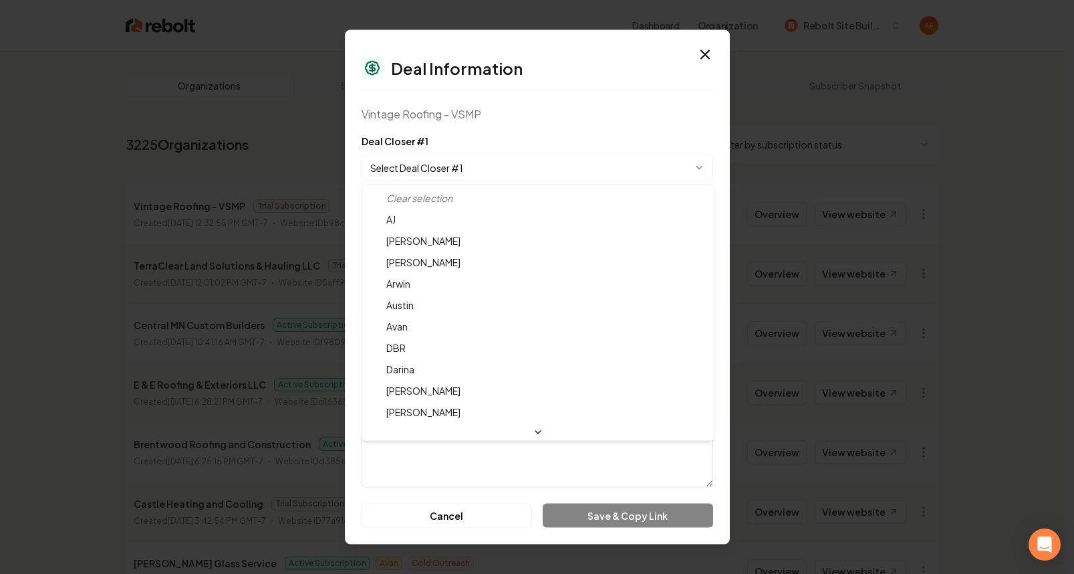
click at [518, 170] on body "Dashboard Organization Rebolt Site Builder Organizations Spam Review SMM Ongoin…" at bounding box center [532, 287] width 1064 height 574
select select "**********"
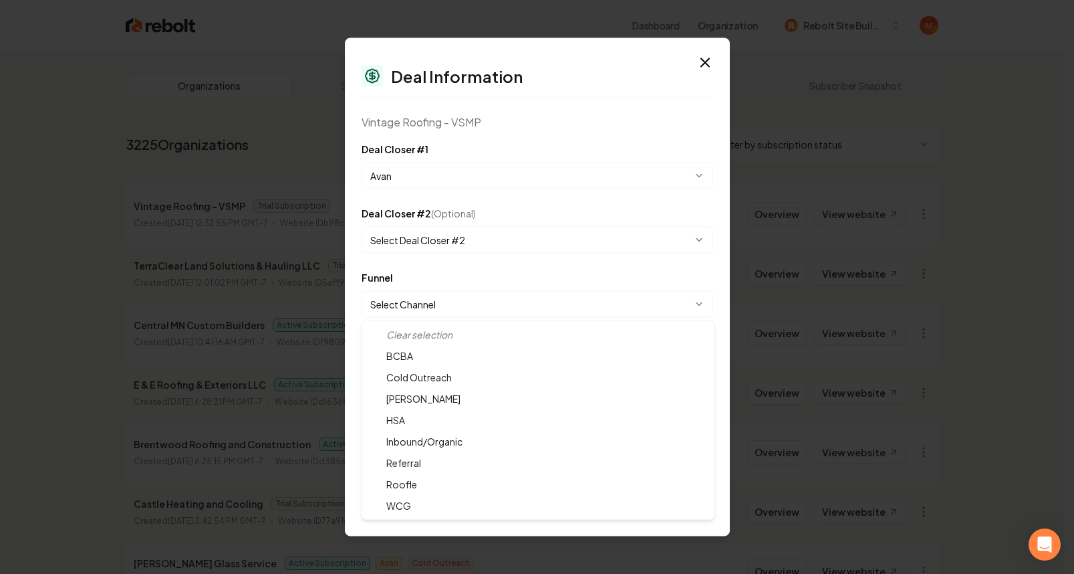
click at [439, 306] on body "Dashboard Organization Rebolt Site Builder Organizations Spam Review SMM Ongoin…" at bounding box center [532, 287] width 1064 height 574
select select "**********"
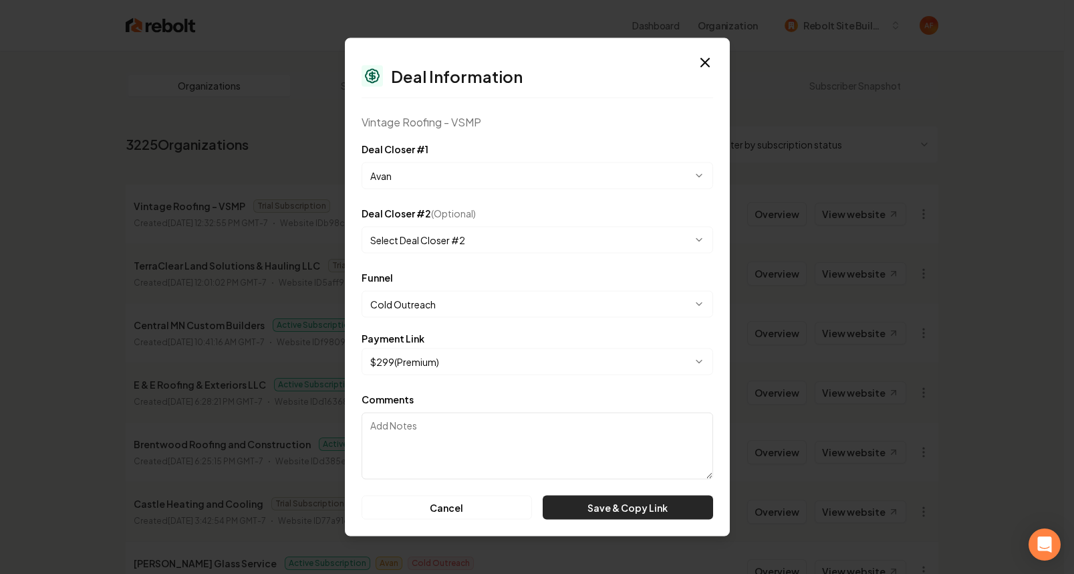
click at [602, 505] on button "Save & Copy Link" at bounding box center [628, 507] width 170 height 24
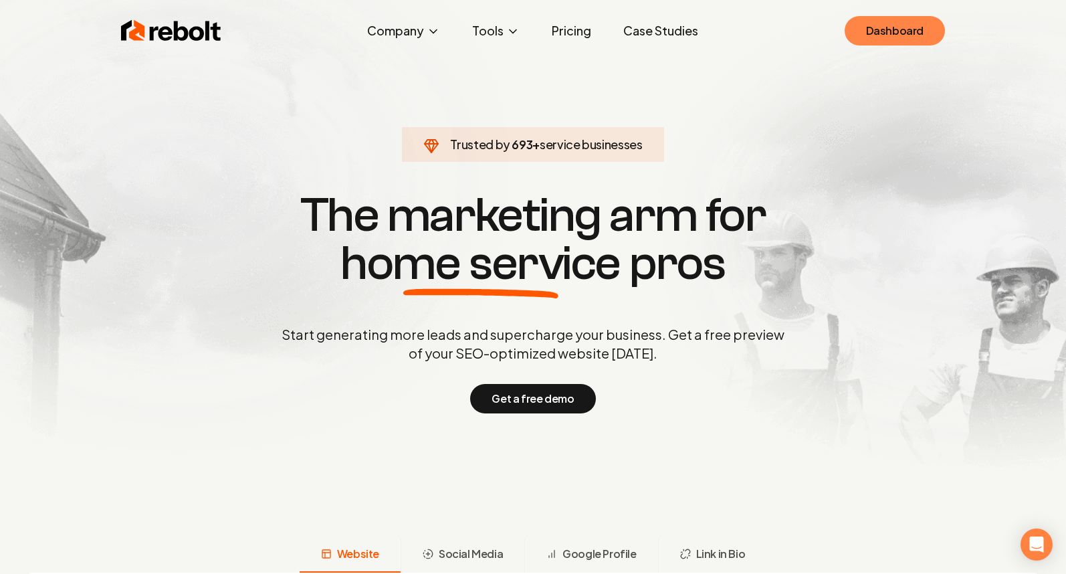
drag, startPoint x: 943, startPoint y: 49, endPoint x: 934, endPoint y: 30, distance: 20.9
click at [943, 49] on div "Rebolt Company About Blog Jobs Tools Google Review QR Code Generator Google Bus…" at bounding box center [533, 31] width 856 height 40
click at [934, 30] on link "Dashboard" at bounding box center [894, 30] width 100 height 29
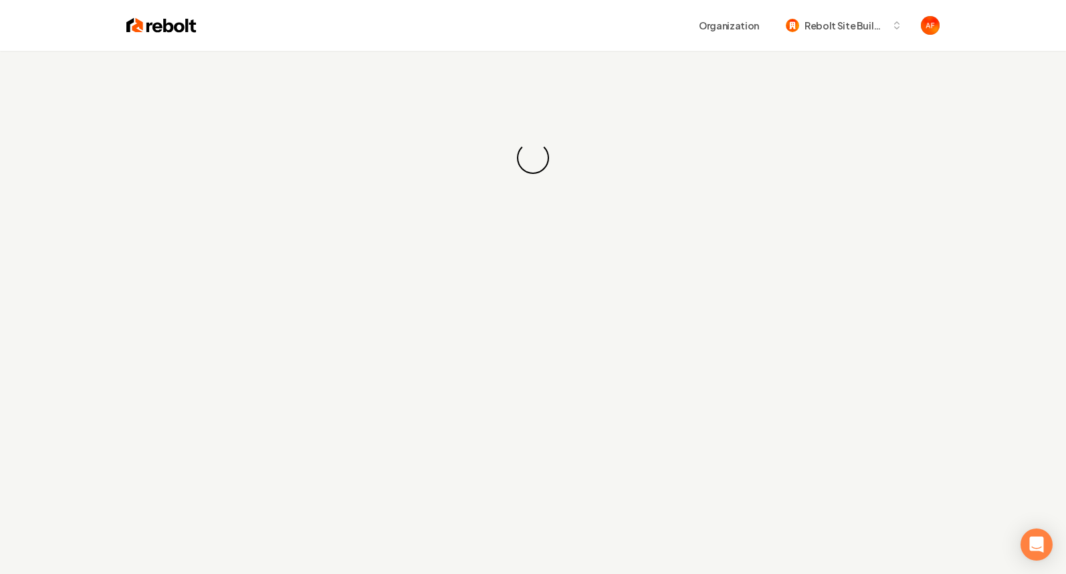
click at [524, 185] on div "Loading... Loading..." at bounding box center [533, 158] width 1066 height 214
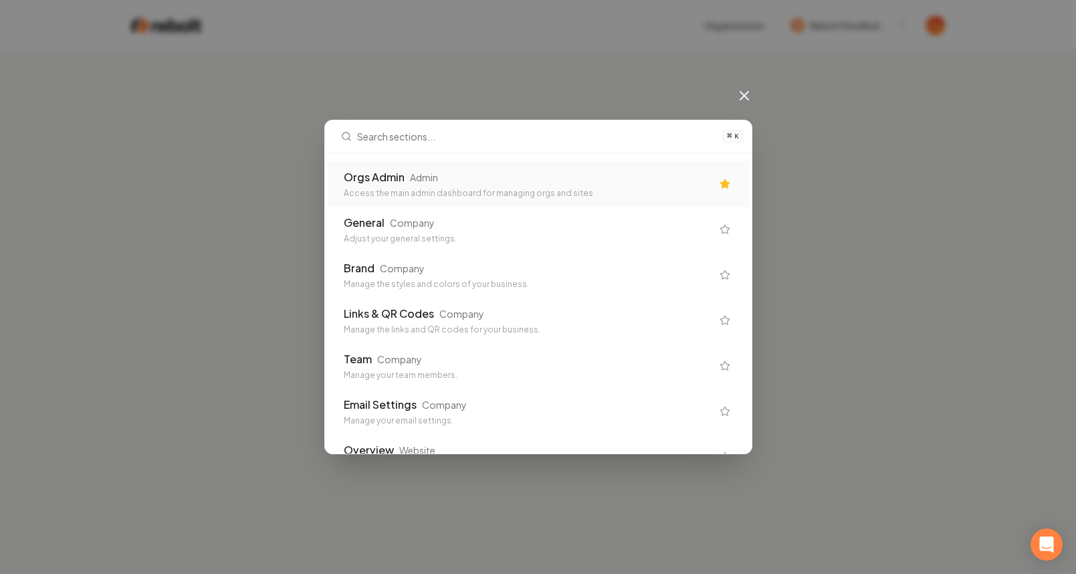
click at [542, 169] on div "Orgs Admin Admin" at bounding box center [528, 177] width 368 height 16
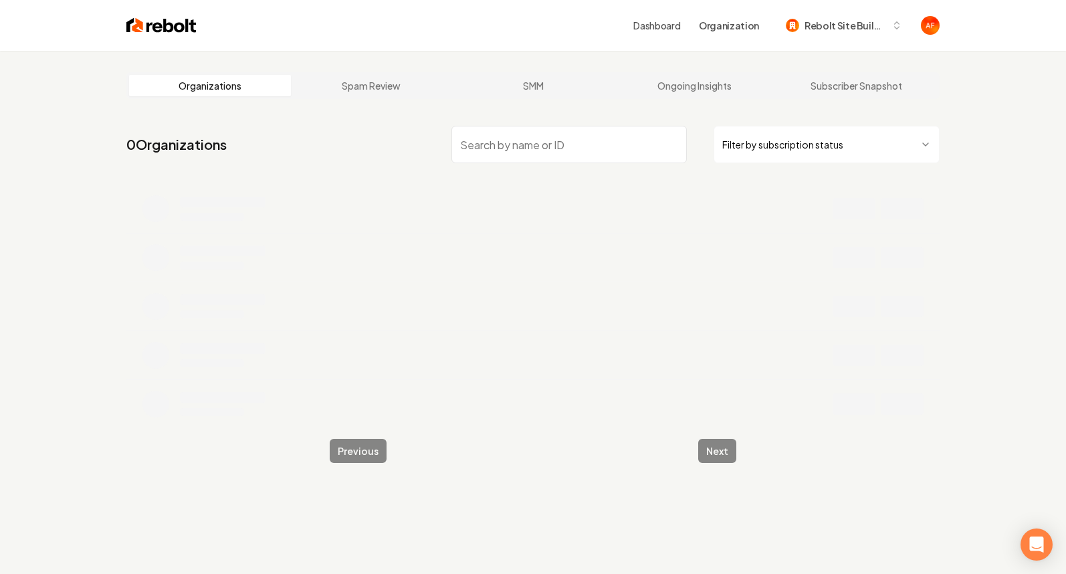
click at [476, 144] on input "search" at bounding box center [568, 144] width 235 height 37
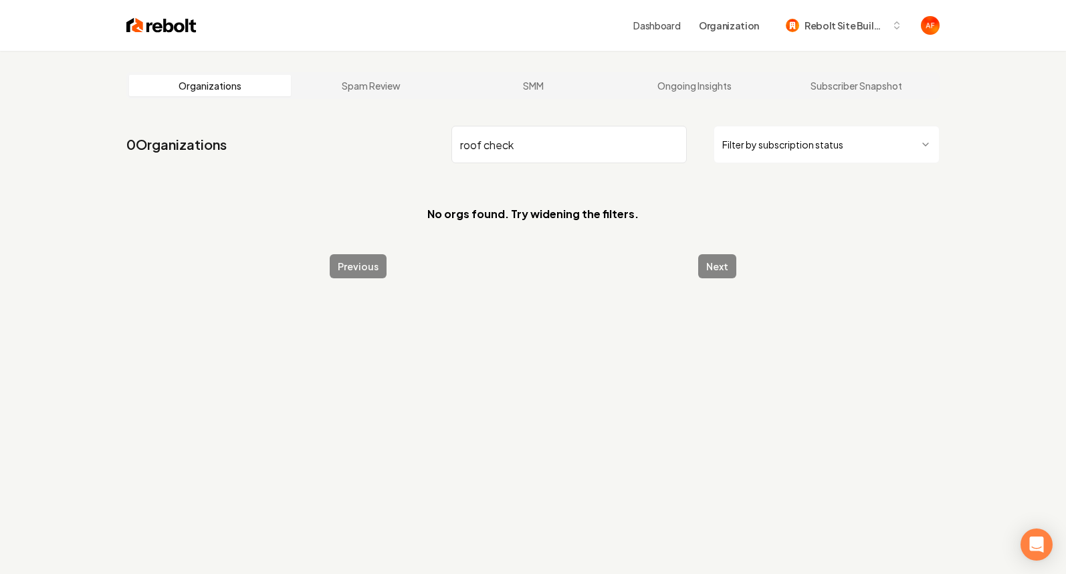
type input "roof check"
click at [155, 22] on img at bounding box center [161, 25] width 70 height 19
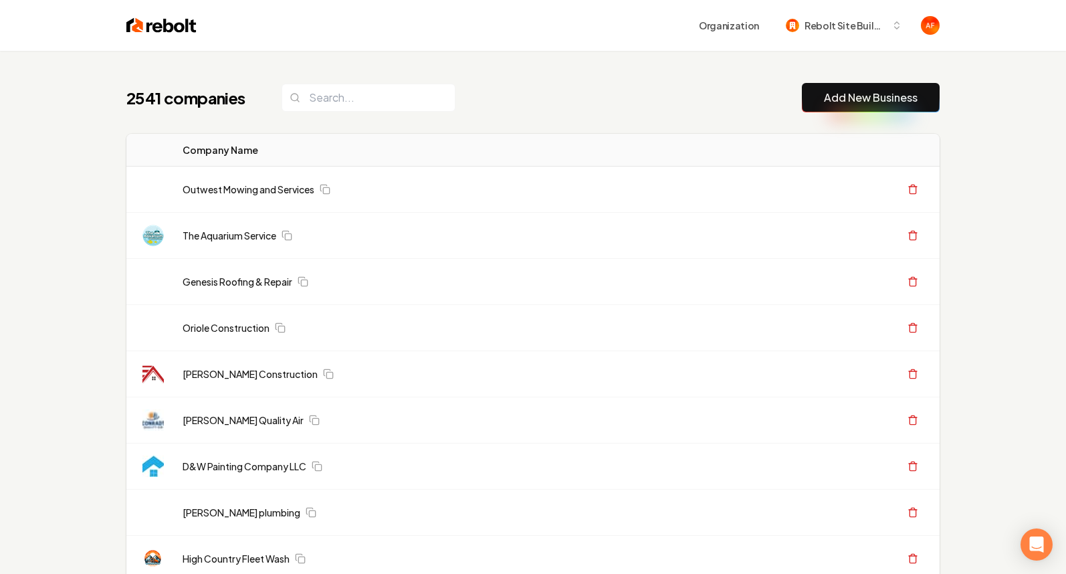
click at [481, 143] on th "Company Name" at bounding box center [453, 150] width 562 height 33
click at [382, 104] on input "search" at bounding box center [368, 98] width 174 height 28
click at [382, 103] on input "search" at bounding box center [368, 98] width 174 height 28
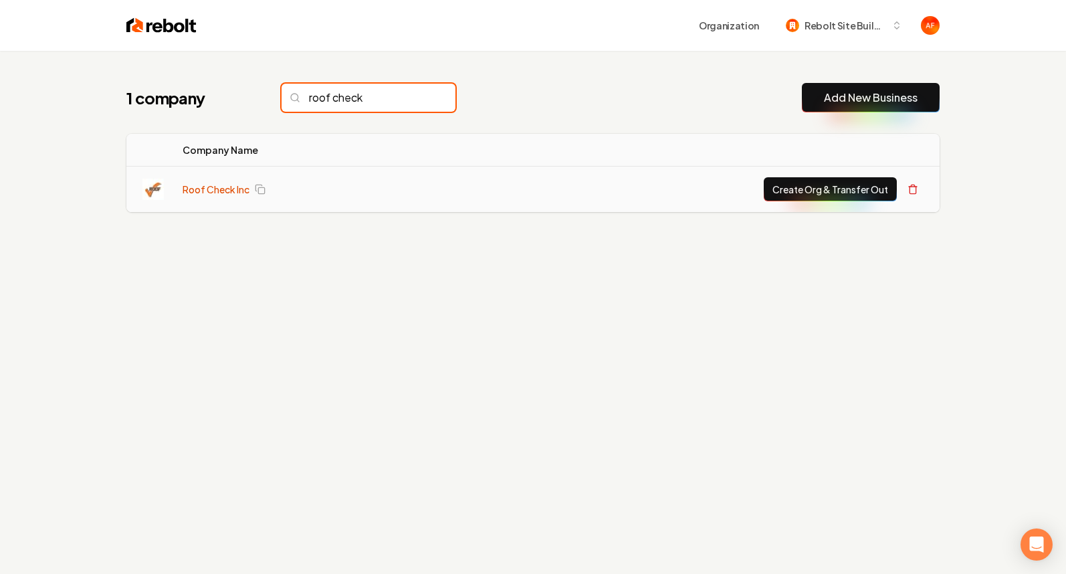
type input "roof check"
click at [216, 183] on link "Roof Check Inc" at bounding box center [216, 189] width 67 height 13
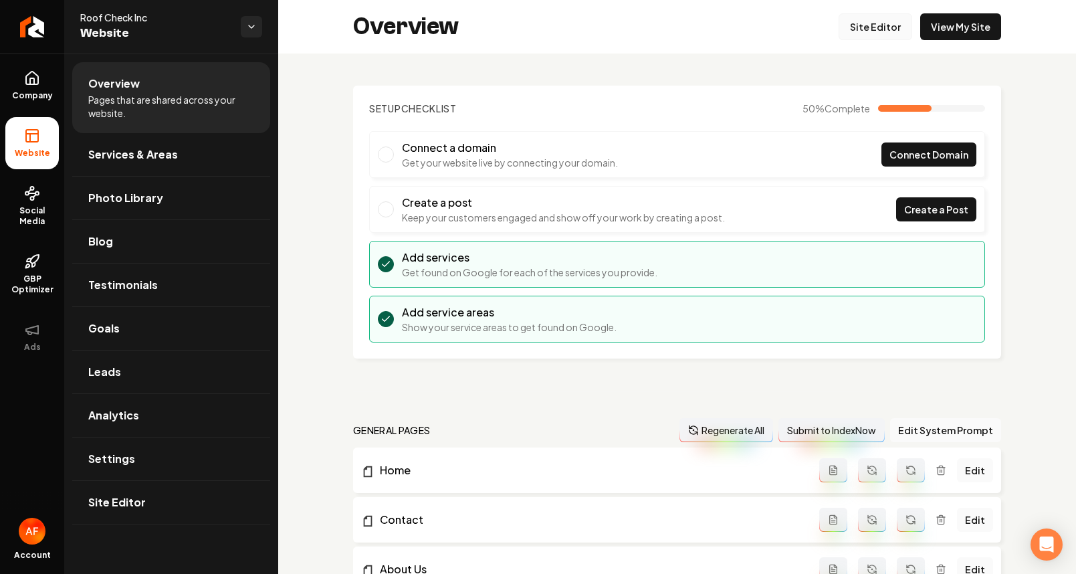
click at [869, 37] on link "Site Editor" at bounding box center [875, 26] width 74 height 27
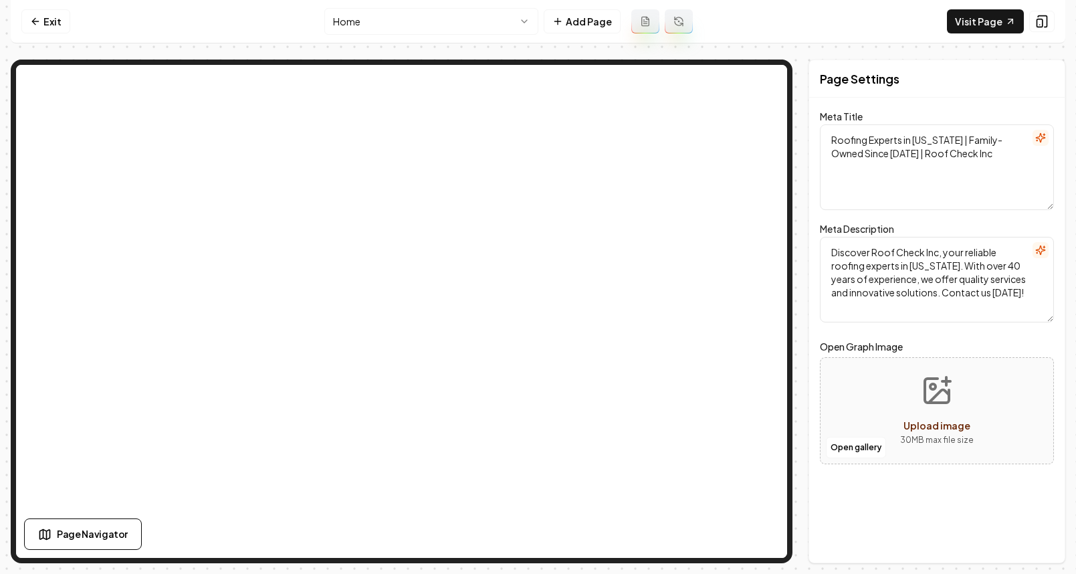
click at [29, 33] on nav "Exit Home Add Page Visit Page" at bounding box center [538, 21] width 1054 height 43
click at [35, 26] on icon at bounding box center [35, 21] width 11 height 11
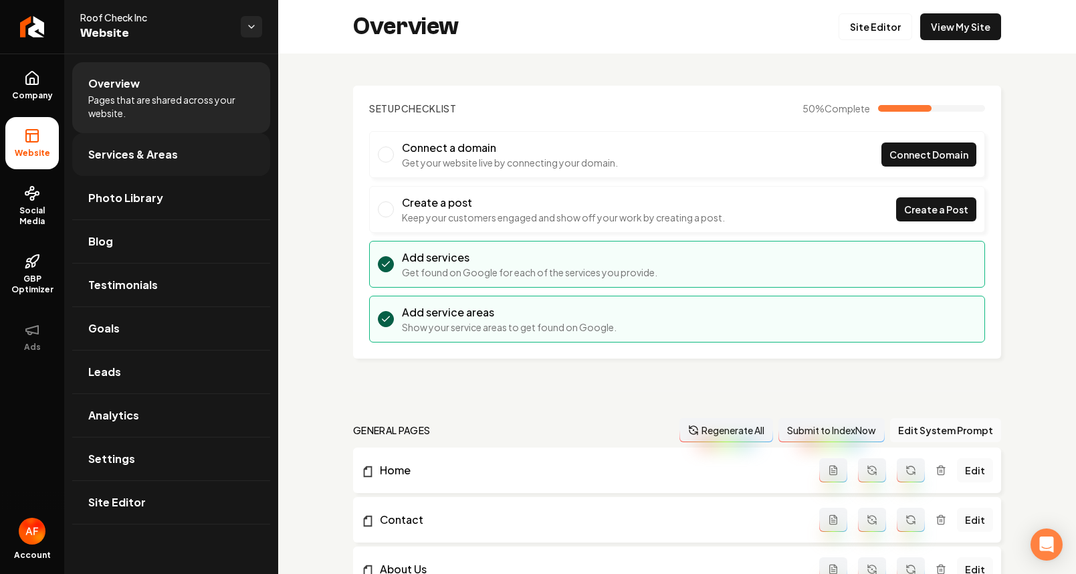
click at [107, 144] on link "Services & Areas" at bounding box center [171, 154] width 198 height 43
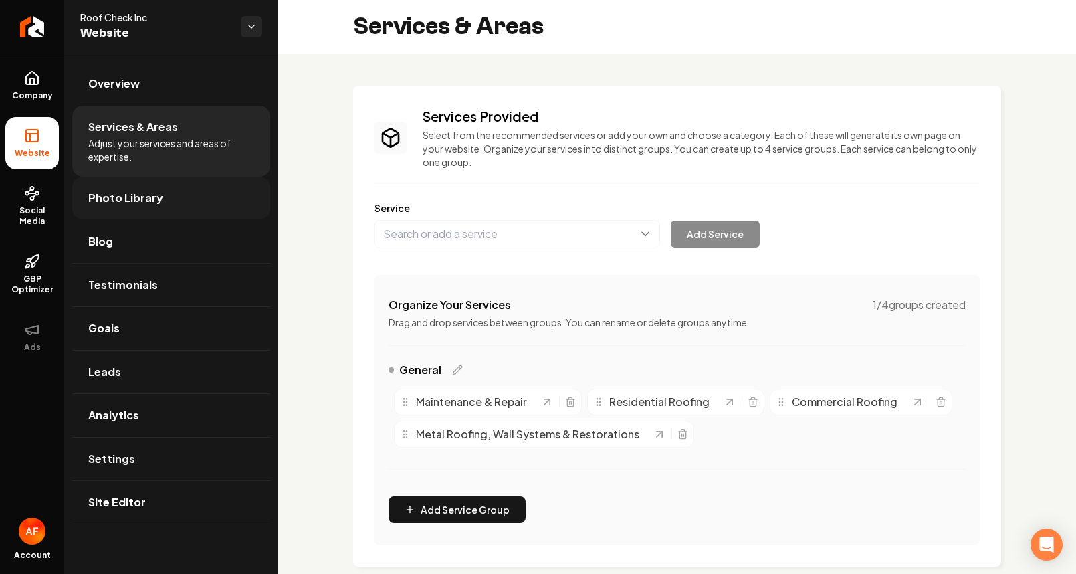
click at [119, 190] on span "Photo Library" at bounding box center [125, 198] width 75 height 16
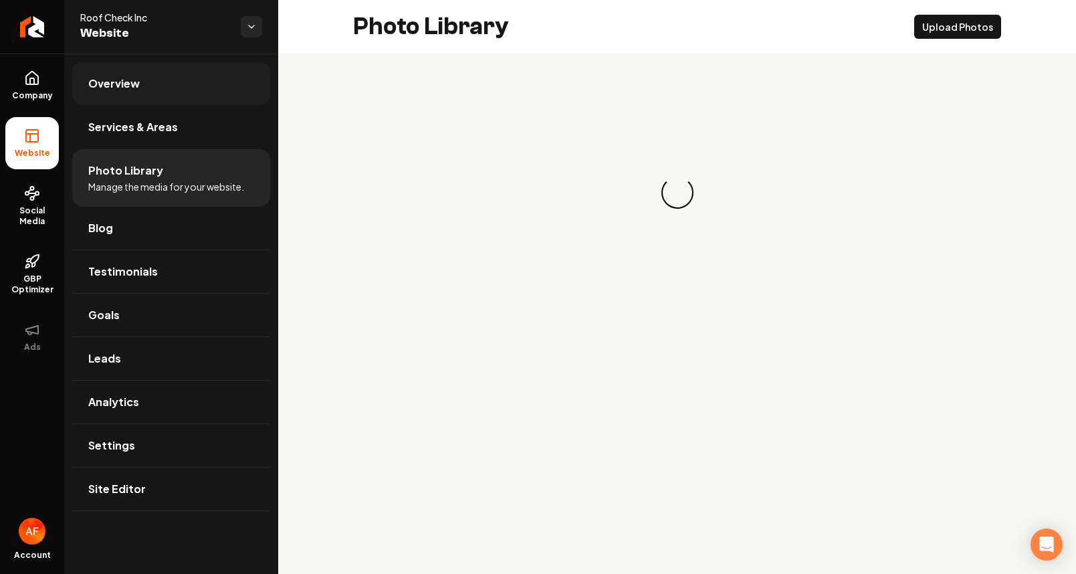
click at [126, 94] on link "Overview" at bounding box center [171, 83] width 198 height 43
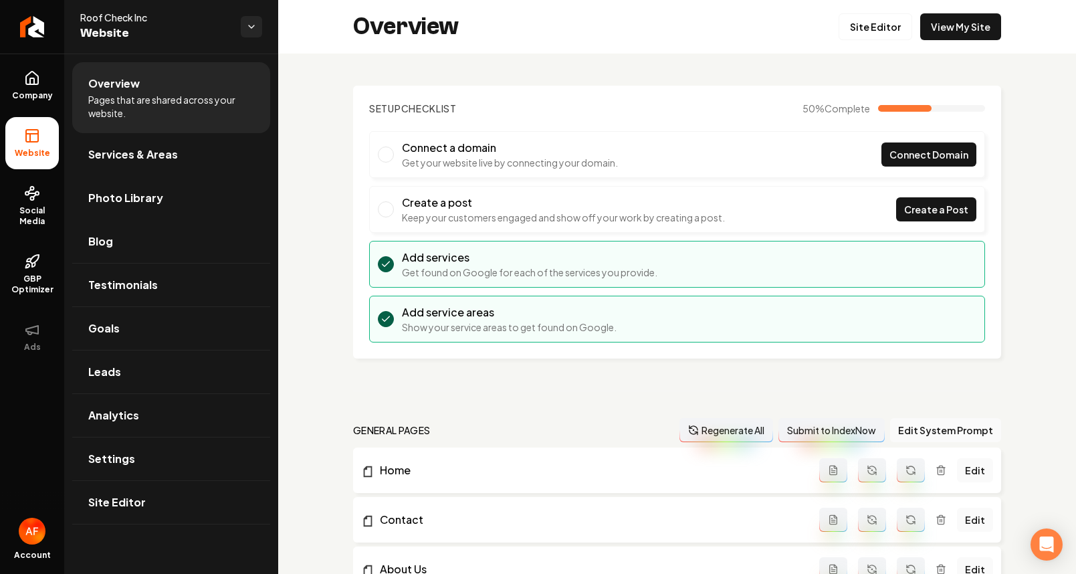
click at [122, 90] on span "Overview" at bounding box center [113, 84] width 51 height 16
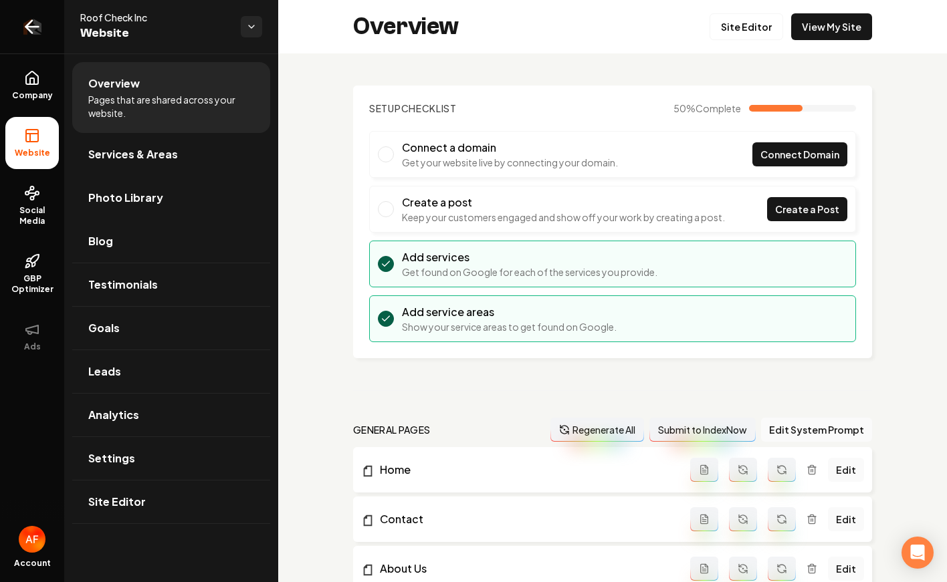
click at [27, 37] on icon "Return to dashboard" at bounding box center [31, 26] width 21 height 21
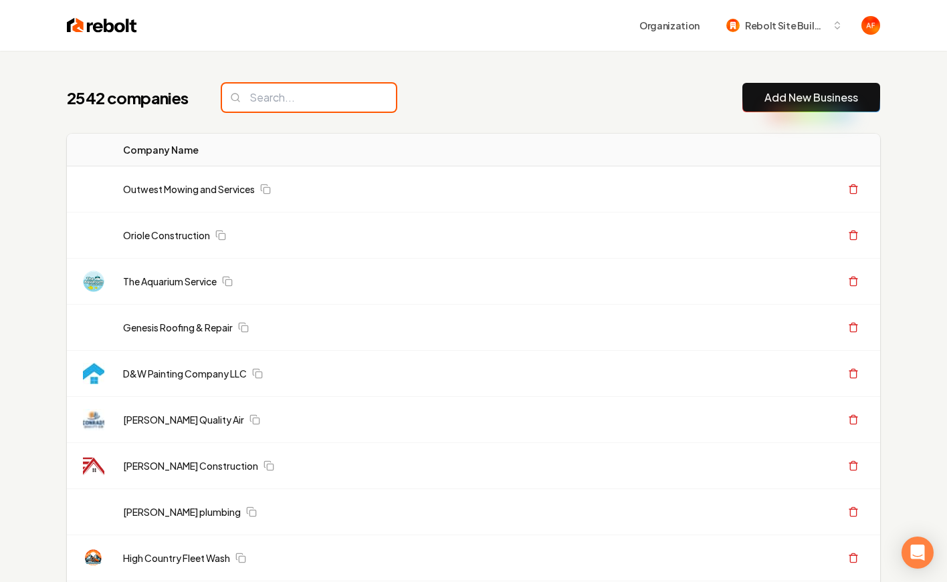
click at [334, 96] on input "search" at bounding box center [309, 98] width 174 height 28
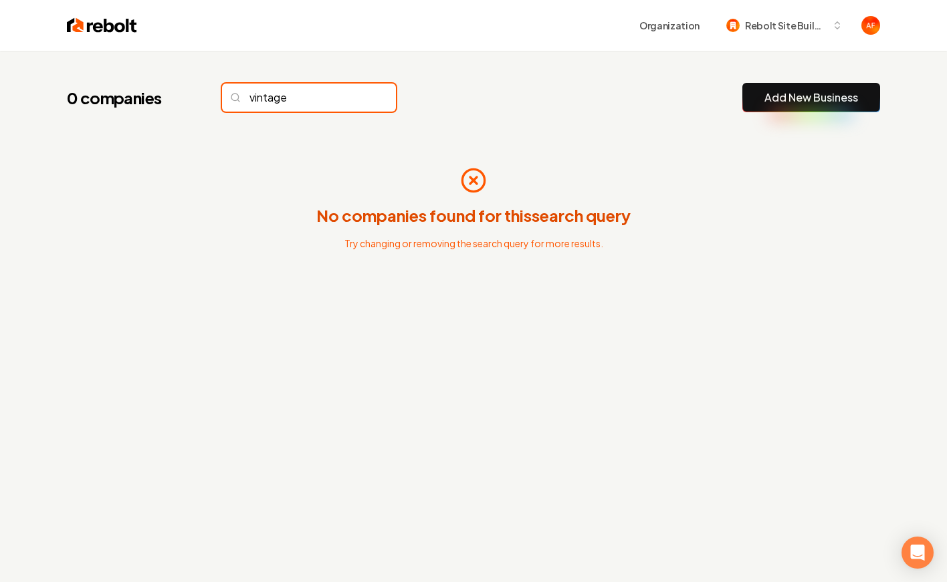
type input "vintage"
click at [102, 28] on img at bounding box center [102, 25] width 70 height 19
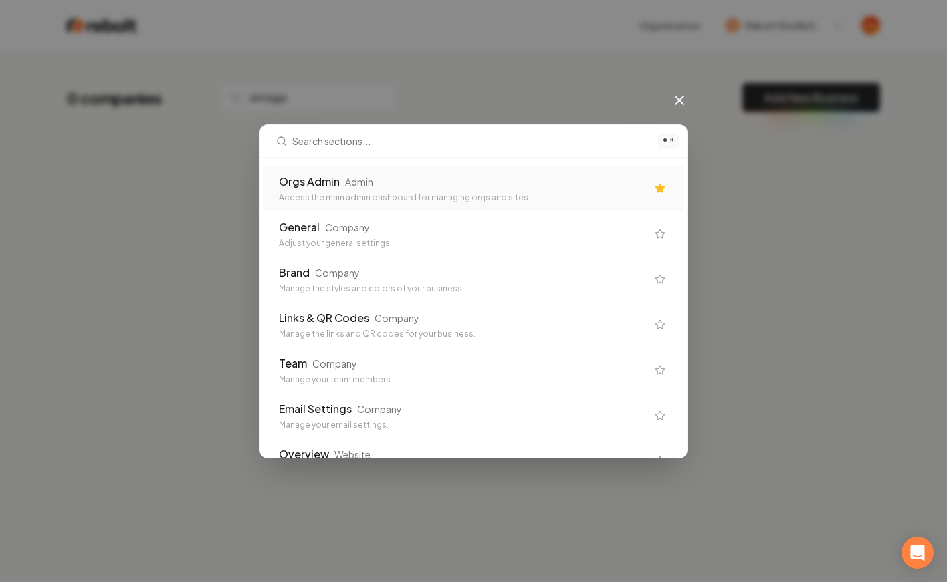
click at [346, 174] on div "Orgs Admin Admin" at bounding box center [463, 182] width 368 height 16
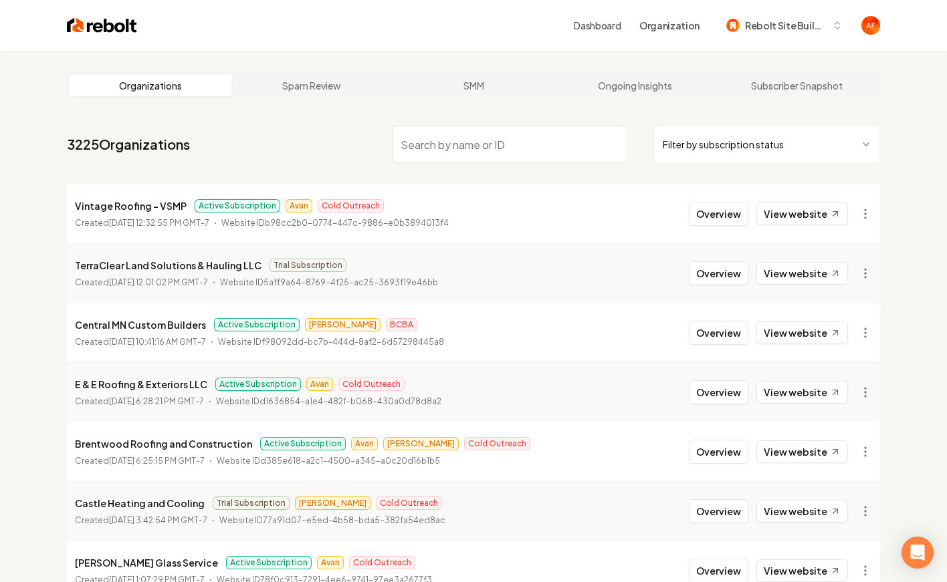
click at [426, 154] on input "search" at bounding box center [509, 144] width 235 height 37
click at [718, 209] on button "Overview" at bounding box center [719, 214] width 60 height 24
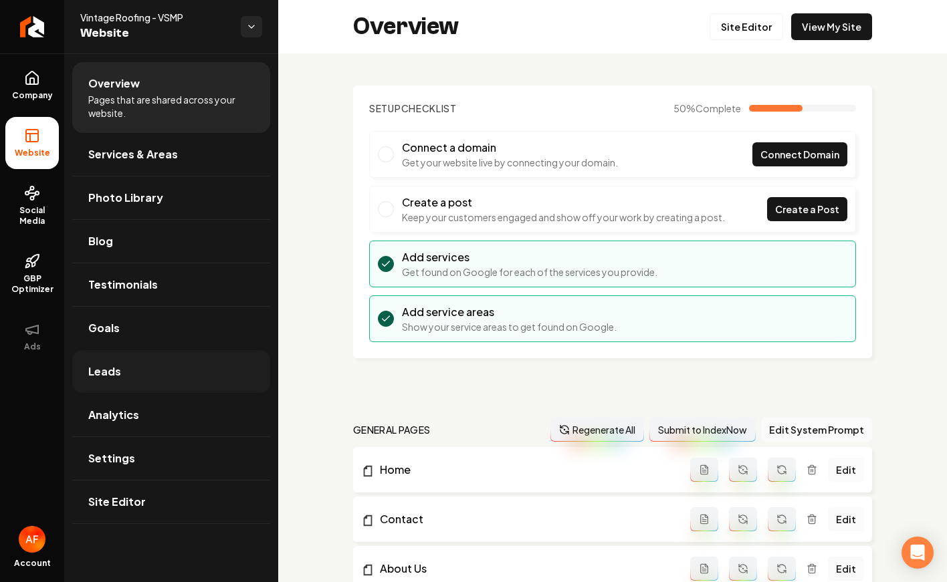
click at [175, 378] on link "Leads" at bounding box center [171, 371] width 198 height 43
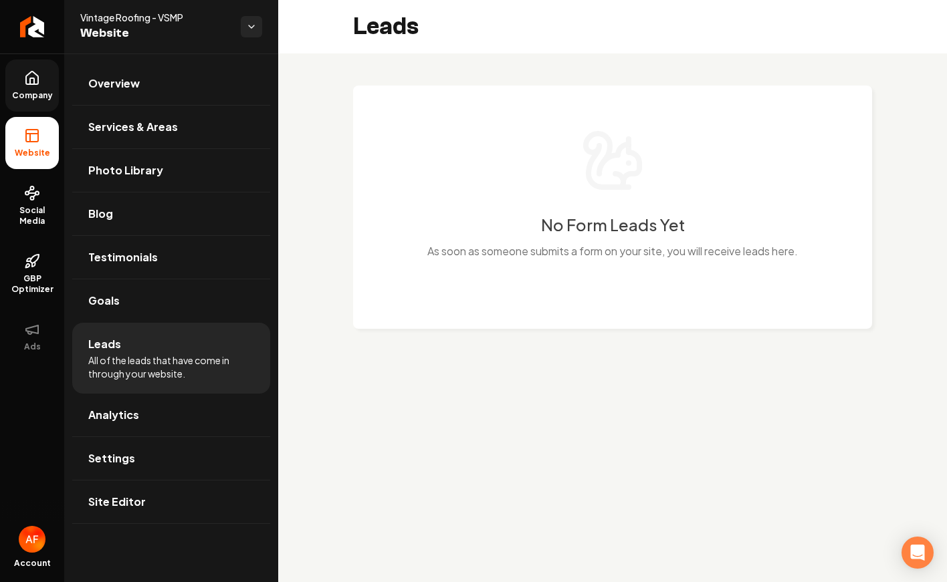
click at [22, 76] on link "Company" at bounding box center [31, 86] width 53 height 52
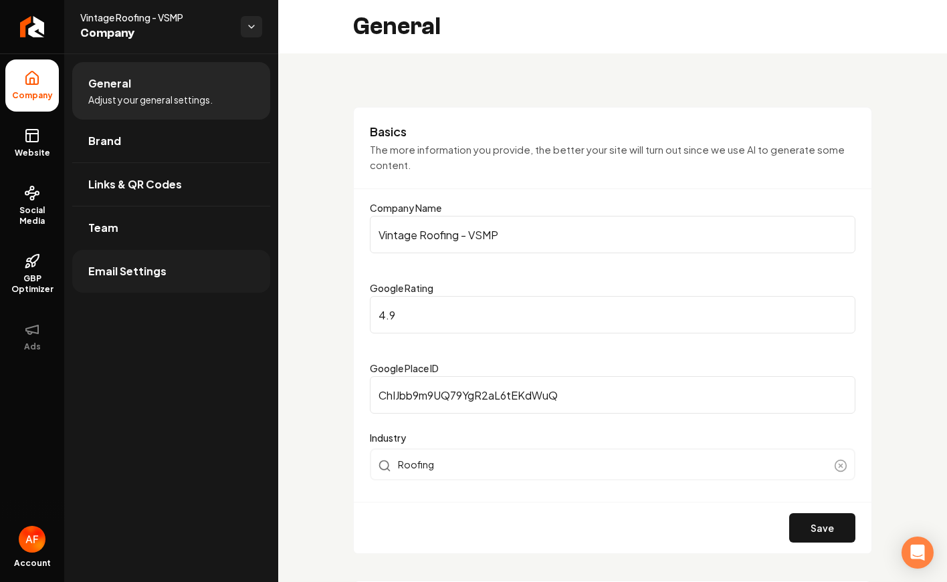
click at [208, 257] on link "Email Settings" at bounding box center [171, 271] width 198 height 43
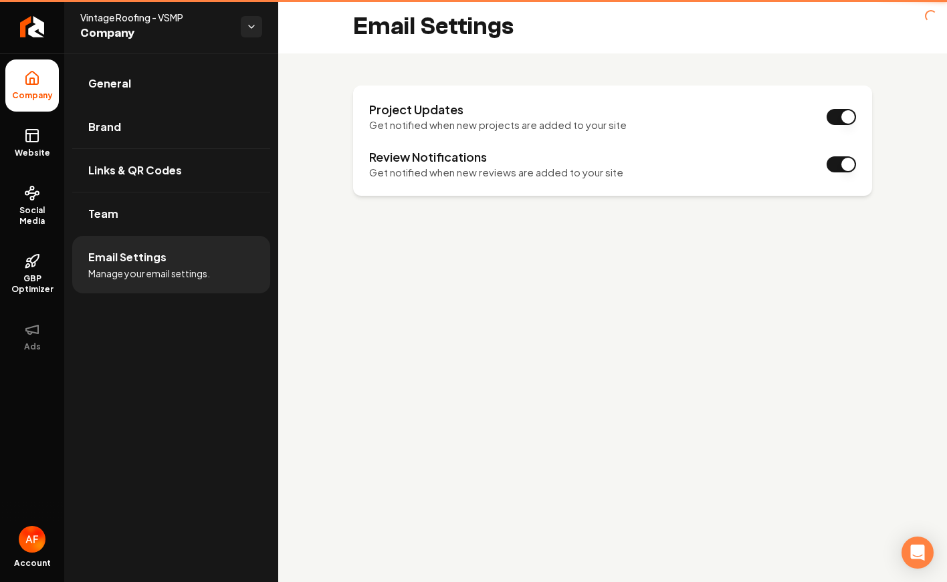
click at [154, 106] on link "Brand" at bounding box center [171, 127] width 198 height 43
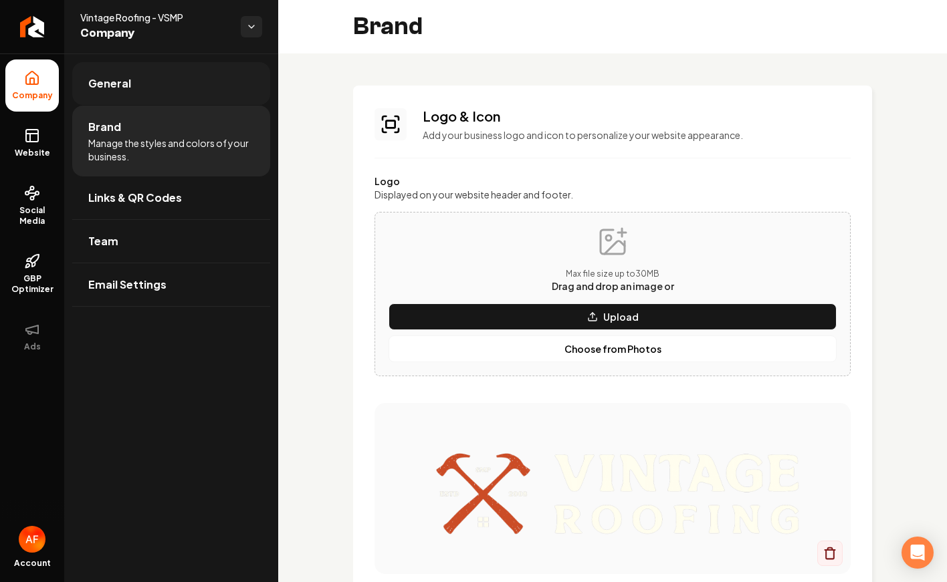
click at [156, 101] on link "General" at bounding box center [171, 83] width 198 height 43
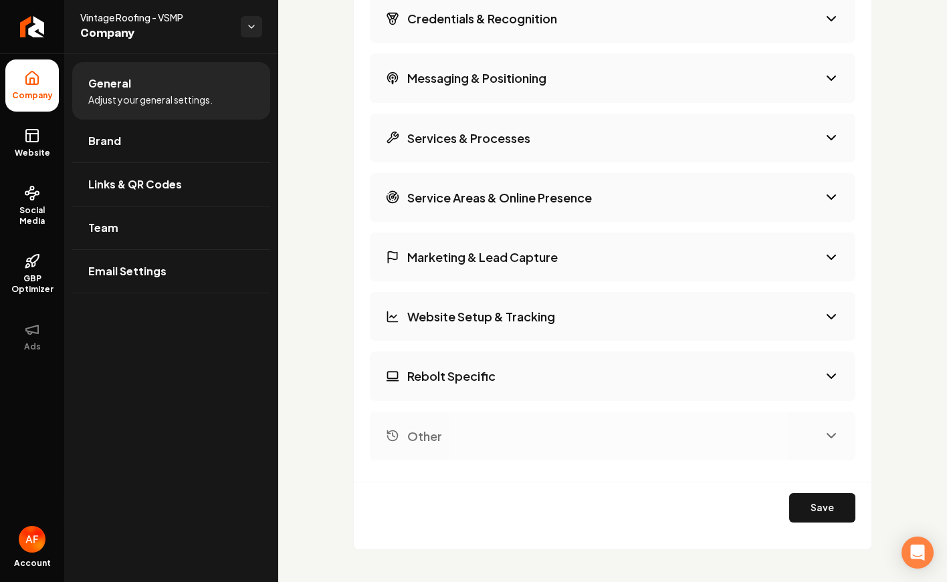
scroll to position [2440, 0]
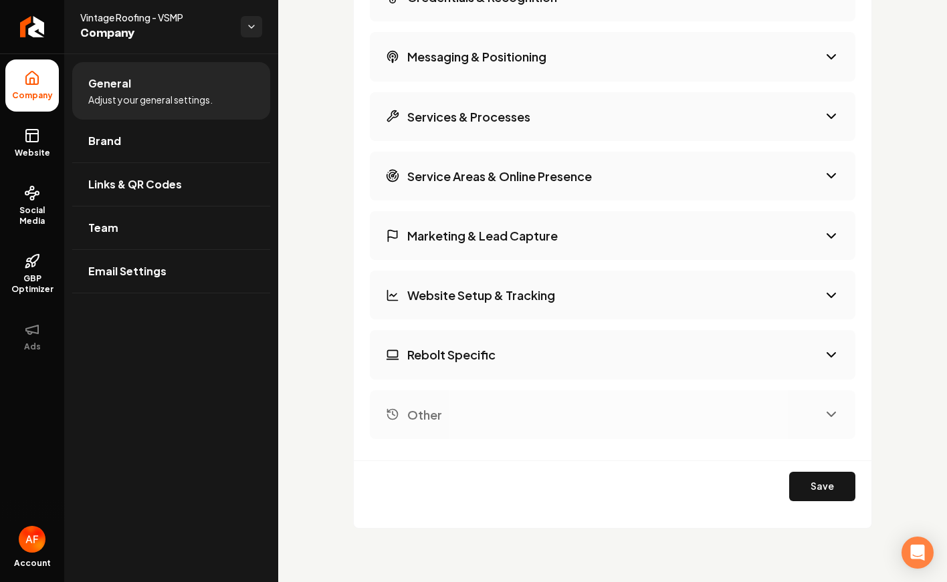
click at [544, 358] on button "Rebolt Specific" at bounding box center [612, 354] width 485 height 49
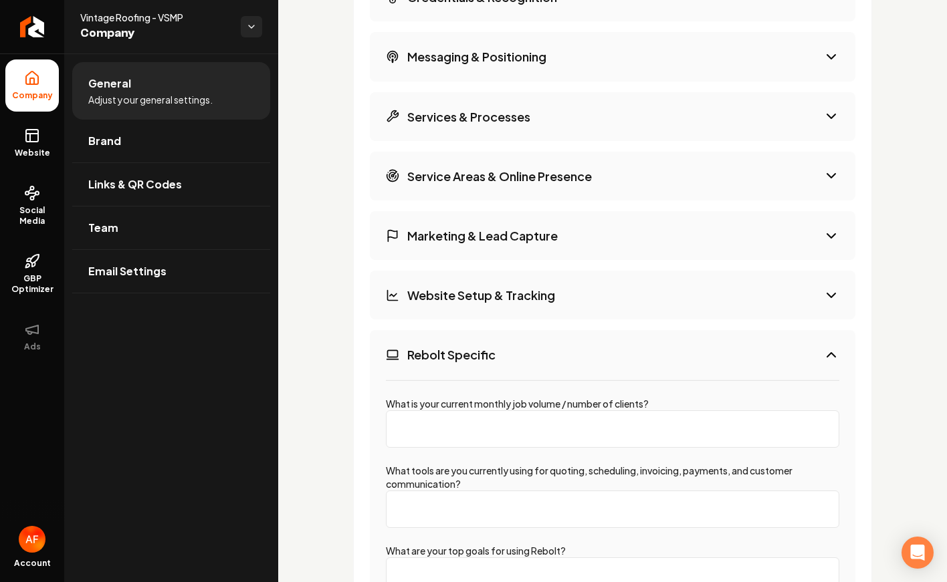
scroll to position [2456, 0]
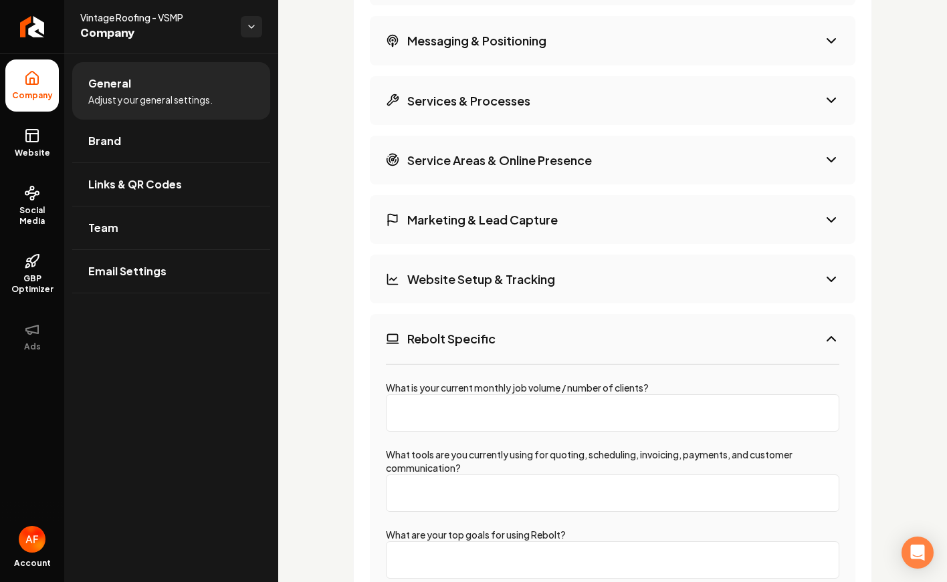
click at [538, 419] on input "What is your current monthly job volume / number of clients?" at bounding box center [612, 412] width 453 height 37
type input "9"
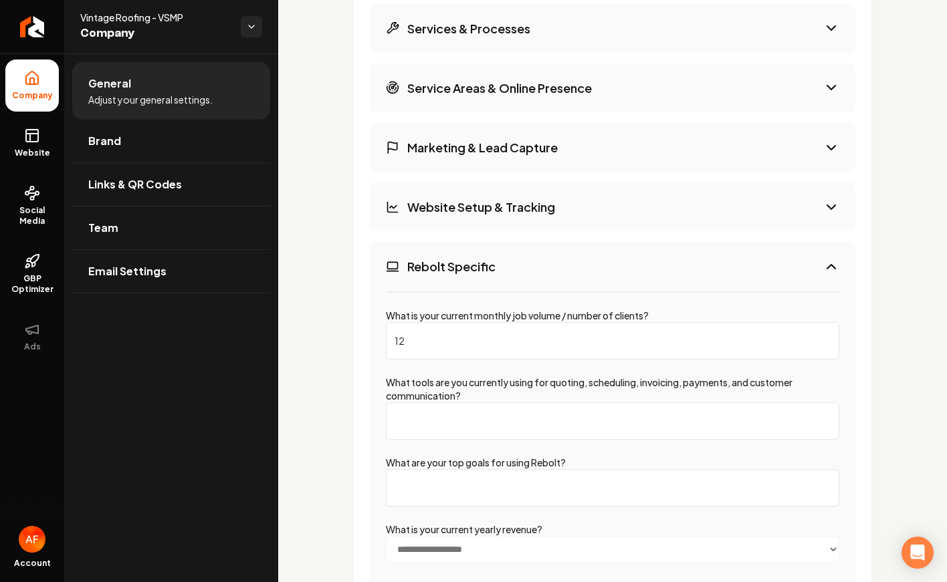
scroll to position [2537, 0]
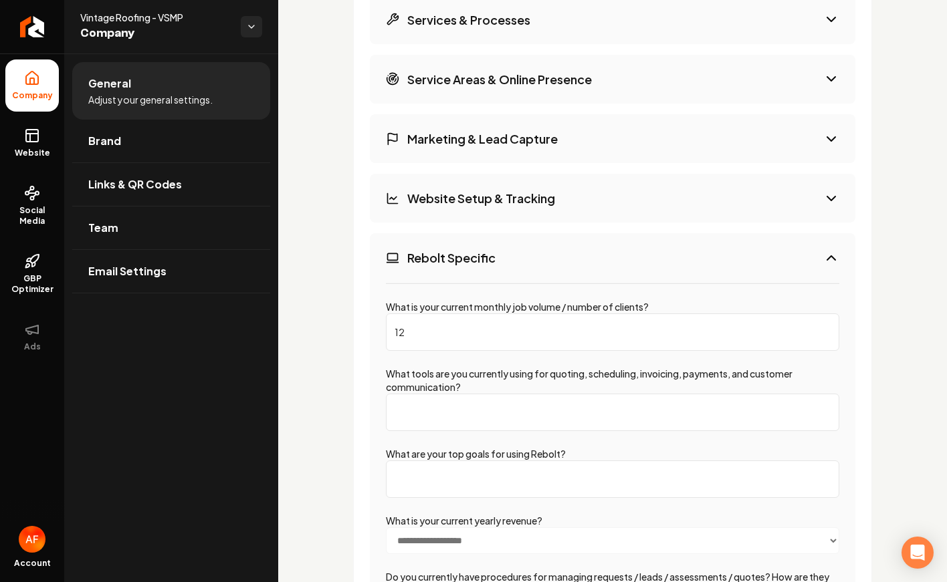
type input "12"
click at [587, 409] on input "What tools are you currently using for quoting, scheduling, invoicing, payments…" at bounding box center [612, 412] width 453 height 37
type input "job nimbus and calendly"
click at [554, 473] on input "What are your top goals for using Rebolt?" at bounding box center [612, 479] width 453 height 37
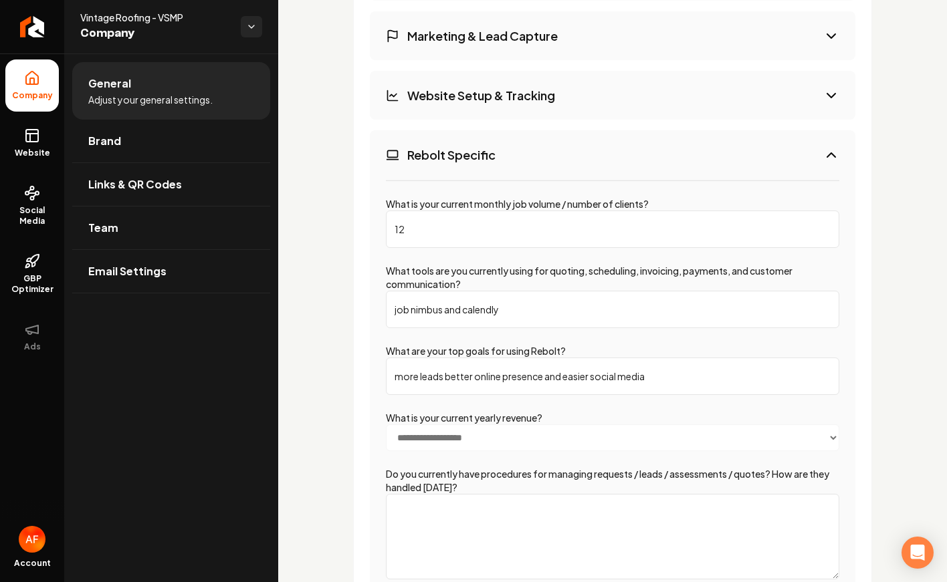
scroll to position [2650, 0]
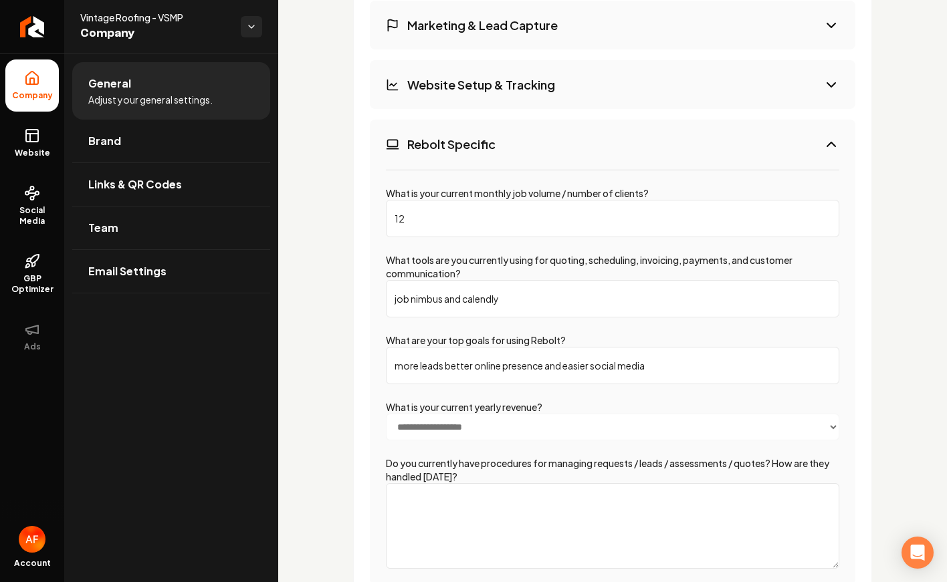
type input "more leads better online presence and easier social media"
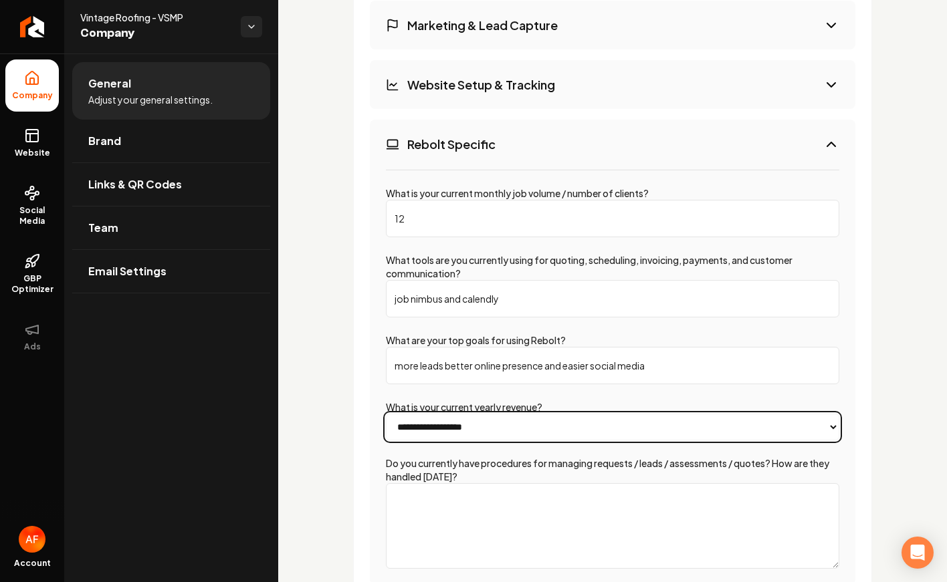
click at [499, 431] on select "**********" at bounding box center [612, 427] width 453 height 27
select select "*****"
click at [386, 414] on select "**********" at bounding box center [612, 427] width 453 height 27
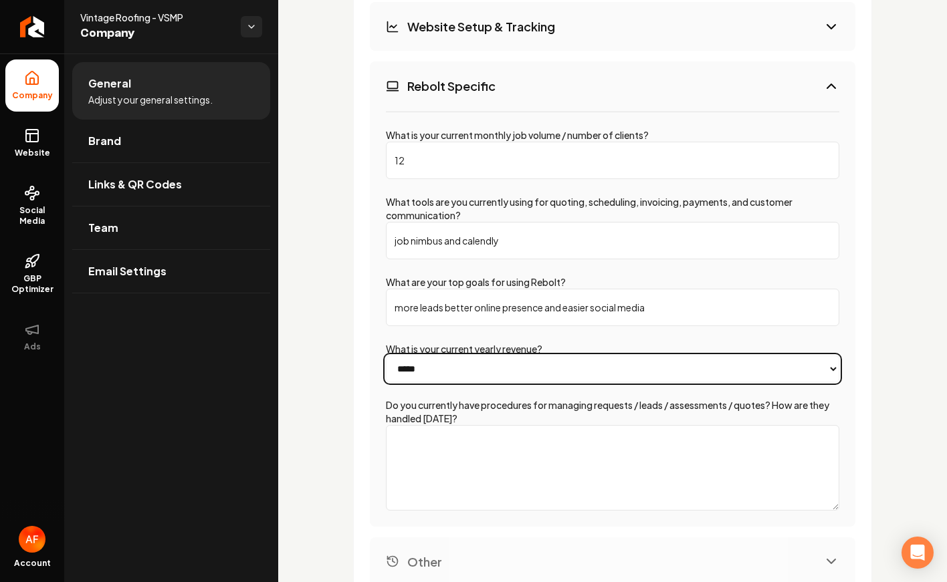
scroll to position [2709, 0]
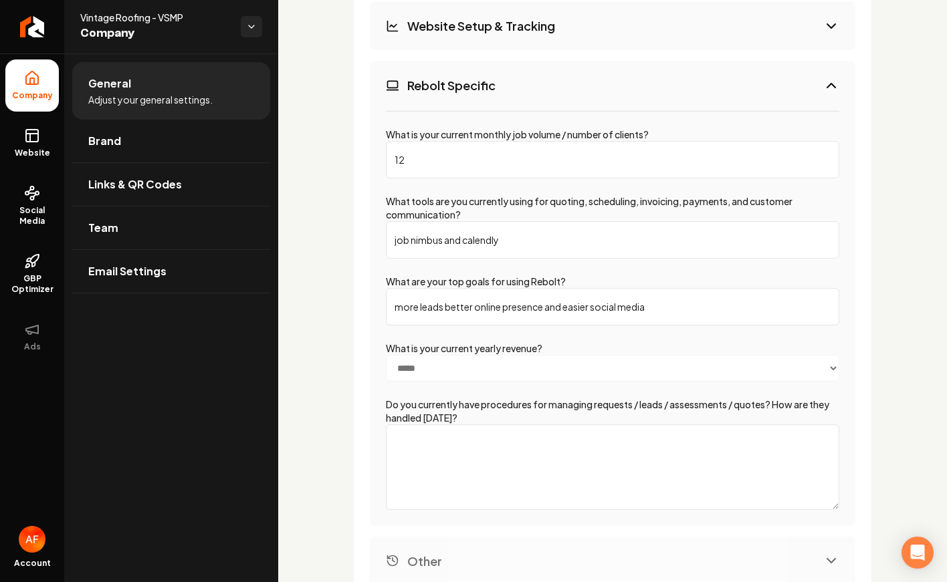
click at [471, 457] on textarea "Do you currently have procedures for managing requests / leads / assessments / …" at bounding box center [612, 468] width 453 height 86
click at [574, 447] on textarea "Do you currently have procedures for managing requests / leads / assessments / …" at bounding box center [612, 468] width 453 height 86
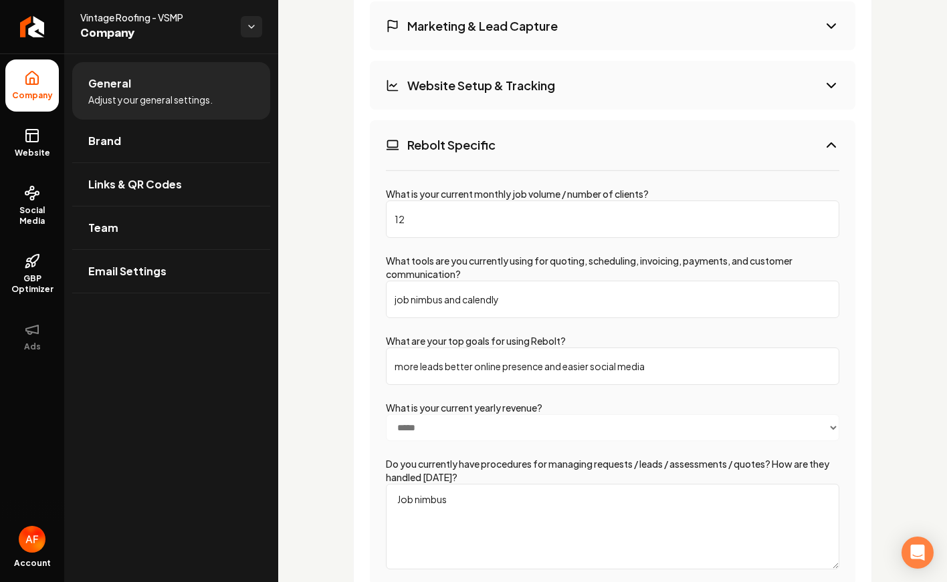
scroll to position [2838, 0]
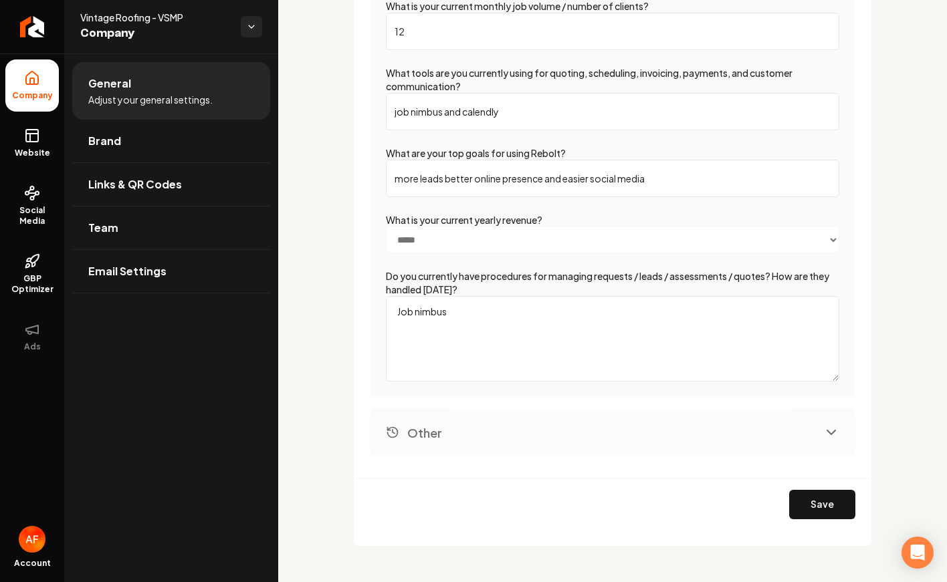
type textarea "Job nimbus"
click at [588, 429] on button "Other" at bounding box center [612, 433] width 485 height 49
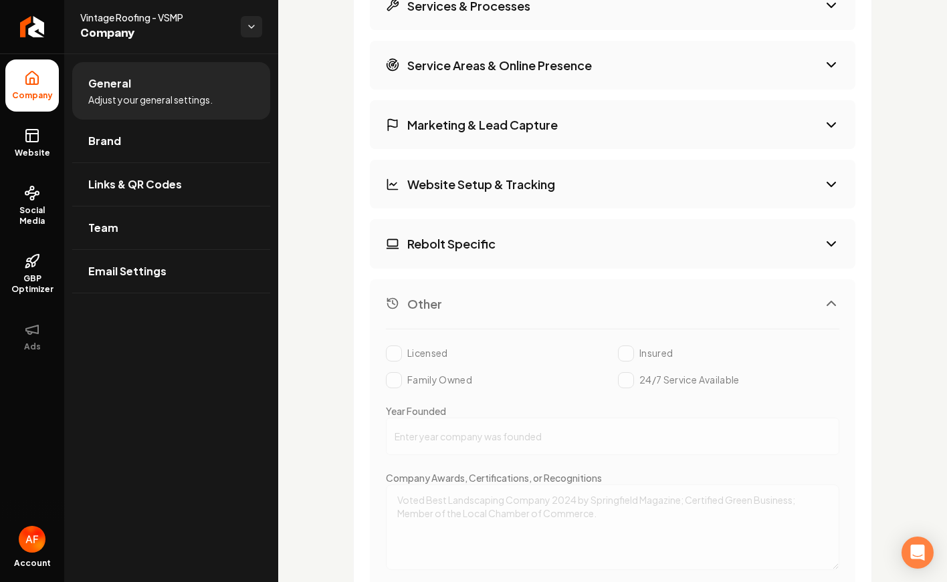
scroll to position [2551, 0]
click at [411, 353] on label "Licensed" at bounding box center [427, 352] width 41 height 13
click at [509, 181] on h3 "Website Setup & Tracking" at bounding box center [481, 183] width 148 height 17
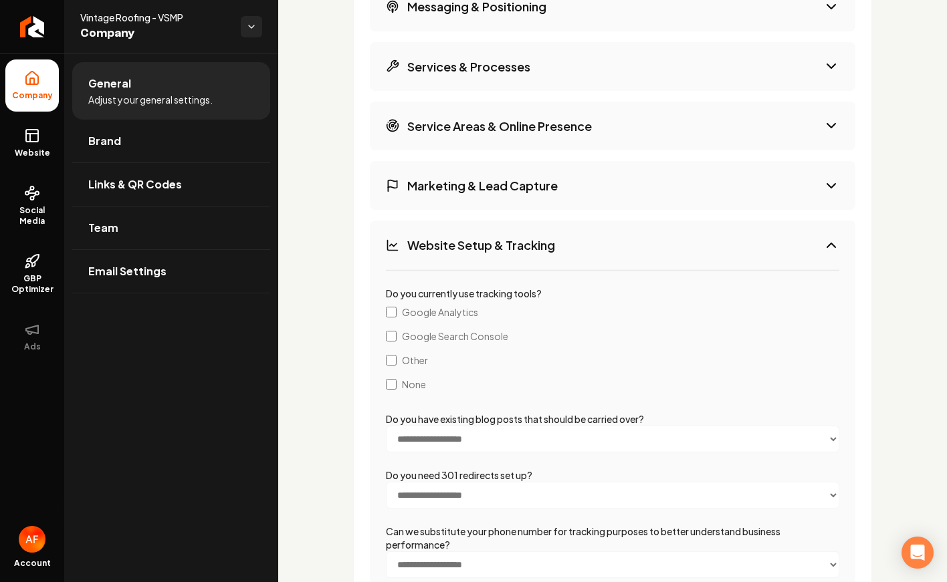
scroll to position [2470, 0]
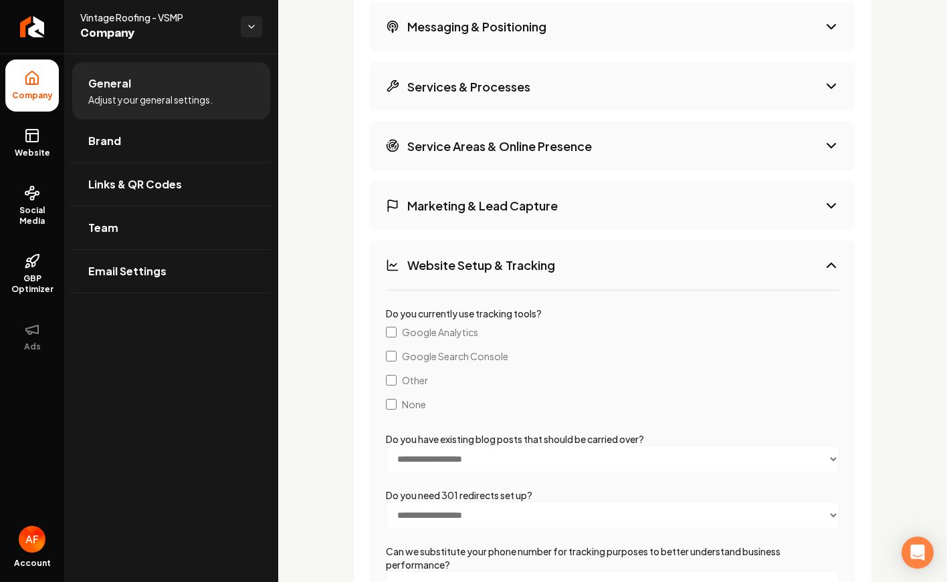
click at [449, 192] on button "Marketing & Lead Capture" at bounding box center [612, 205] width 485 height 49
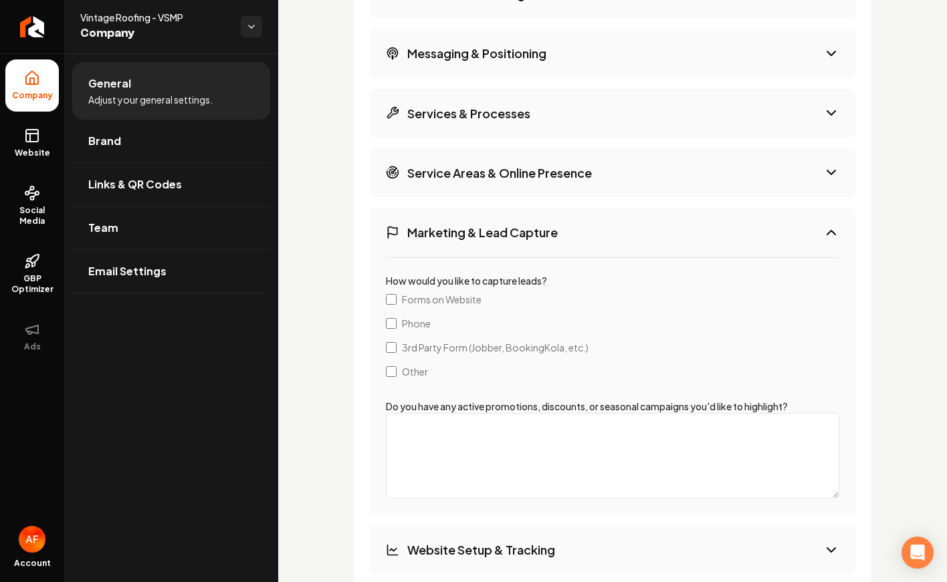
scroll to position [2325, 0]
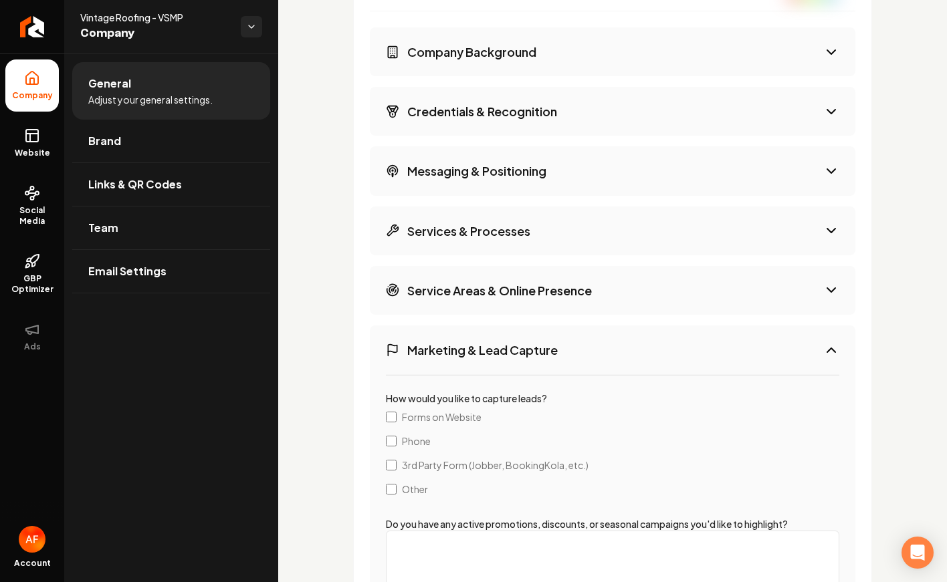
click at [447, 300] on button "Service Areas & Online Presence" at bounding box center [612, 290] width 485 height 49
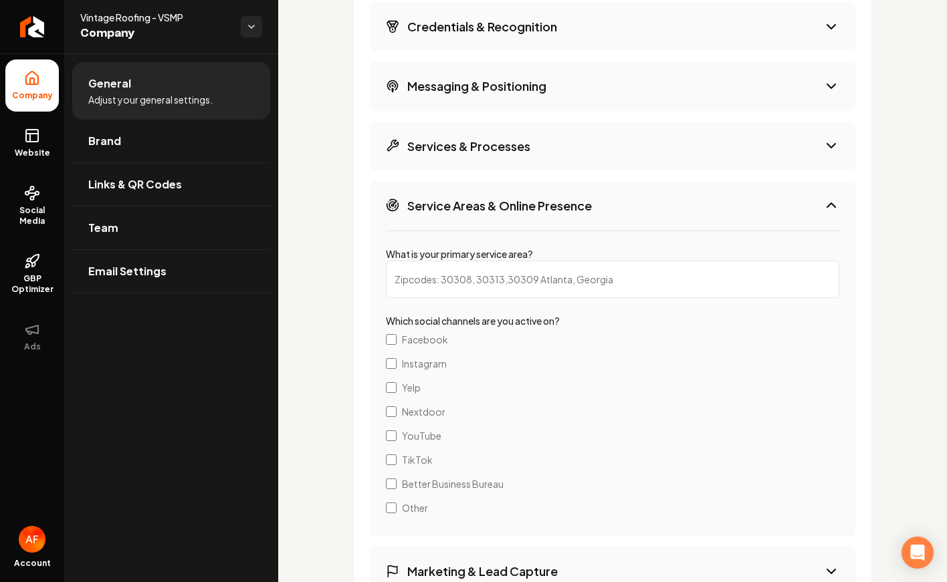
scroll to position [2404, 0]
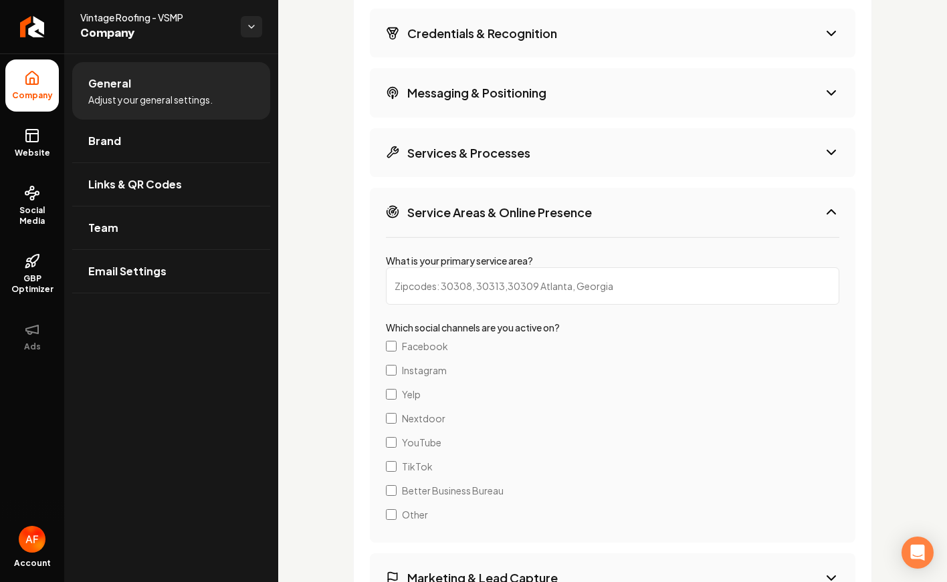
click at [467, 208] on h3 "Service Areas & Online Presence" at bounding box center [499, 212] width 185 height 17
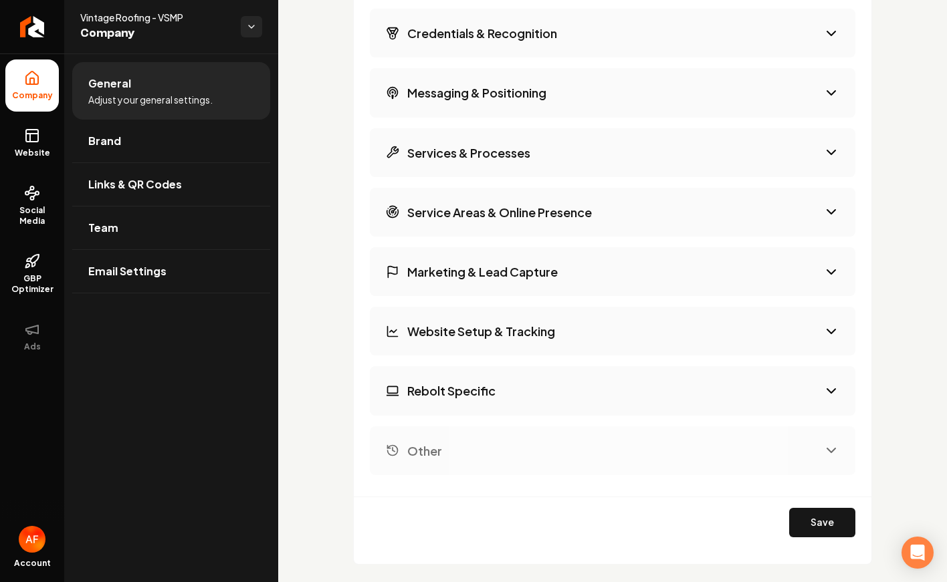
click at [487, 148] on h3 "Services & Processes" at bounding box center [468, 152] width 123 height 17
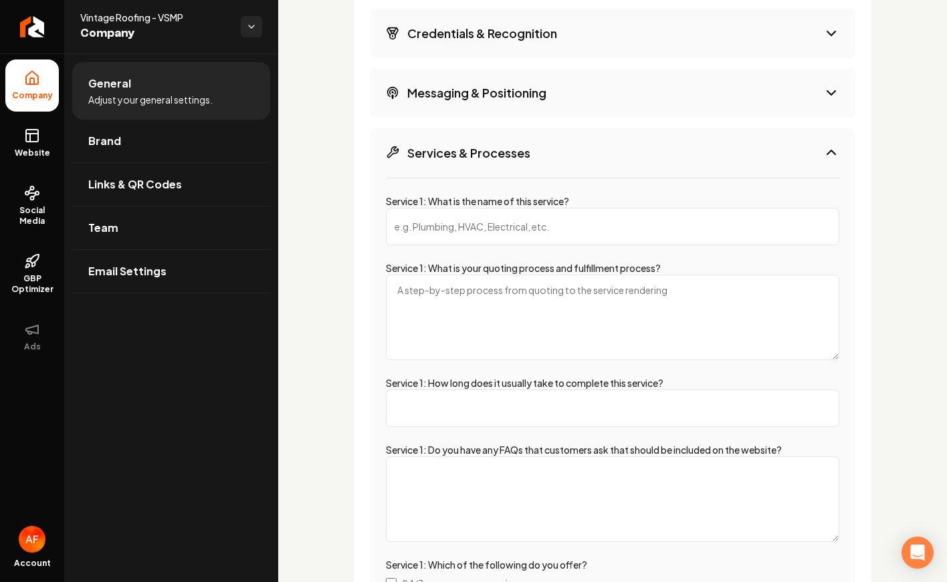
click at [499, 293] on textarea "Service 1: What is your quoting process and fulfillment process?" at bounding box center [612, 318] width 453 height 86
click at [480, 237] on input "Service 1: What is the name of this service?" at bounding box center [612, 226] width 453 height 37
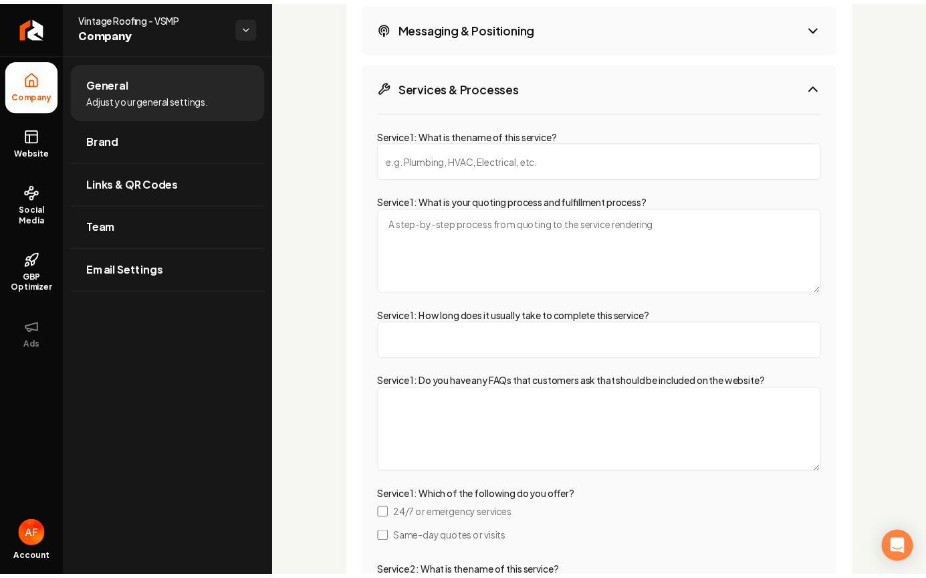
scroll to position [2190, 0]
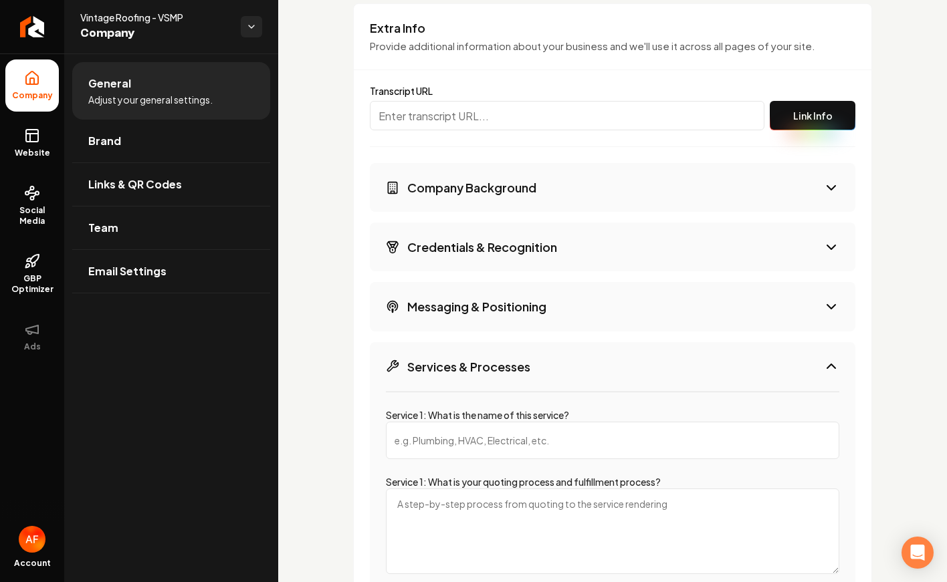
click at [494, 324] on button "Messaging & Positioning" at bounding box center [612, 306] width 485 height 49
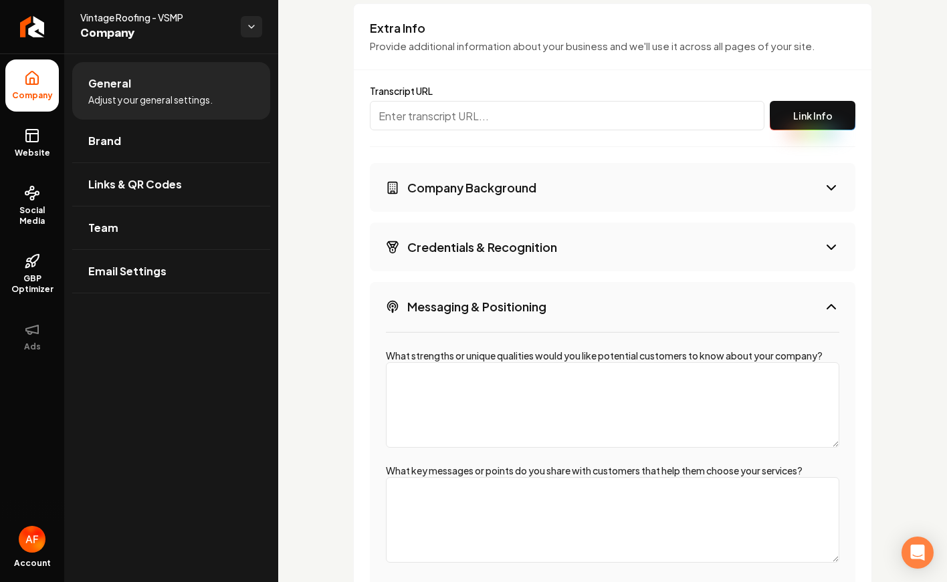
click at [494, 402] on textarea "What strengths or unique qualities would you like potential customers to know a…" at bounding box center [612, 405] width 453 height 86
click at [485, 251] on h3 "Credentials & Recognition" at bounding box center [482, 247] width 150 height 17
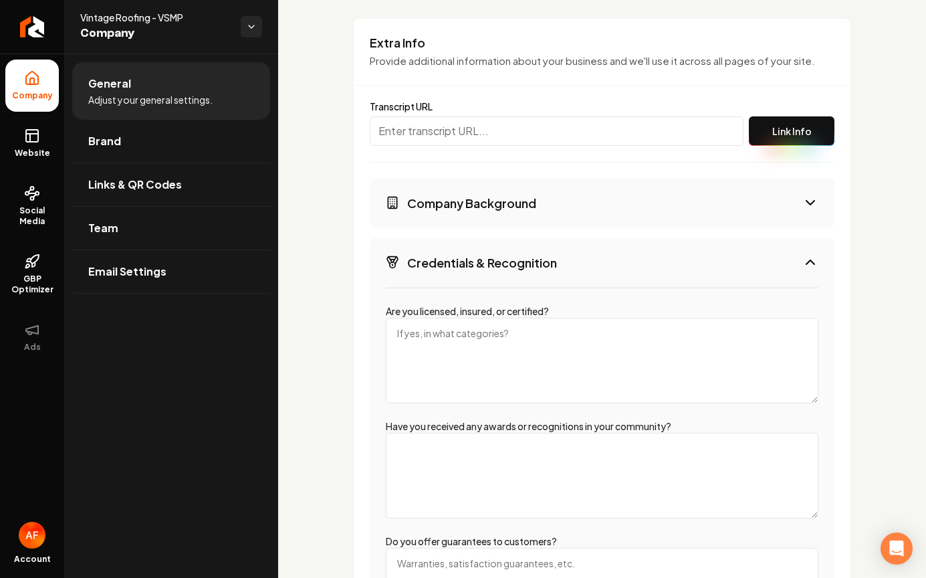
scroll to position [2204, 0]
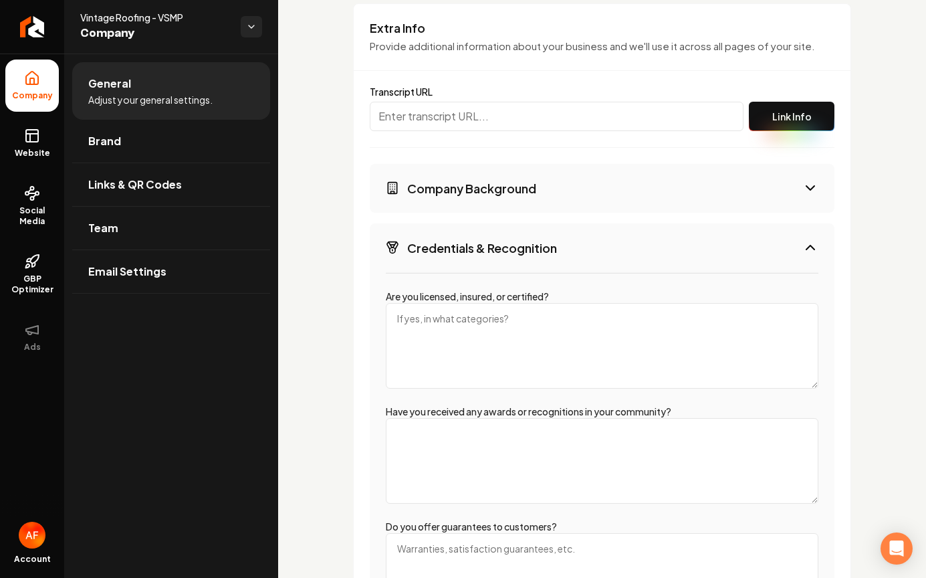
click at [546, 352] on textarea "Are you licensed, insured, or certified?" at bounding box center [602, 346] width 433 height 86
paste textarea "GAF Certified, Atlas Platinum"
drag, startPoint x: 523, startPoint y: 317, endPoint x: 339, endPoint y: 313, distance: 183.9
type textarea "Licensed insured"
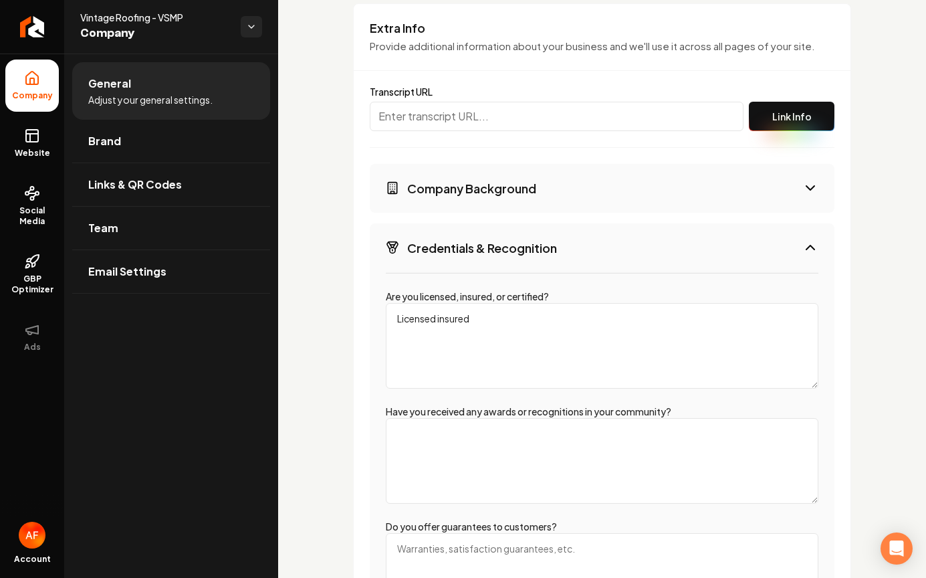
click at [442, 476] on textarea "Have you received any awards or recognitions in your community?" at bounding box center [602, 461] width 433 height 86
paste textarea "GAF Certified, Atlas Platinum"
click at [463, 433] on textarea "GAF Certified, Atlas Platinum" at bounding box center [602, 461] width 433 height 86
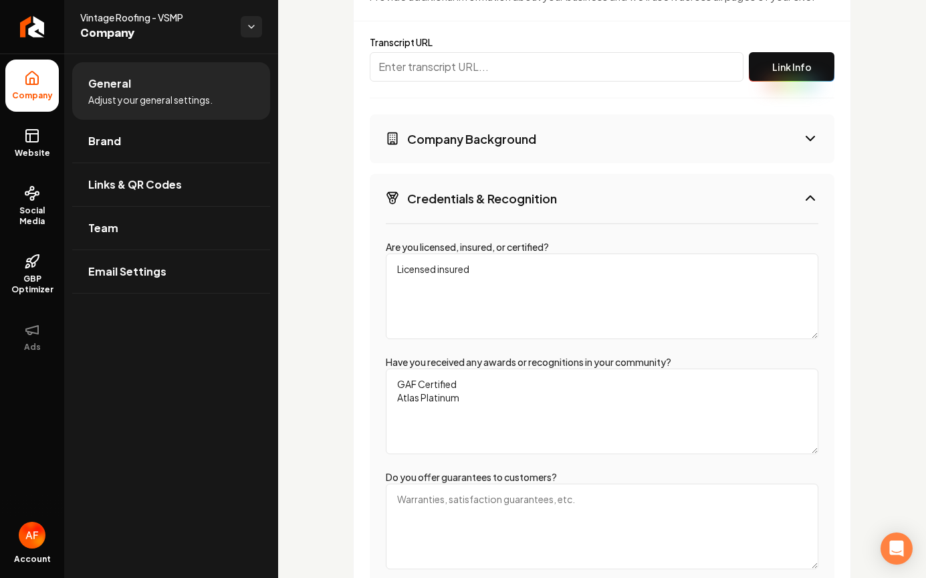
scroll to position [2227, 0]
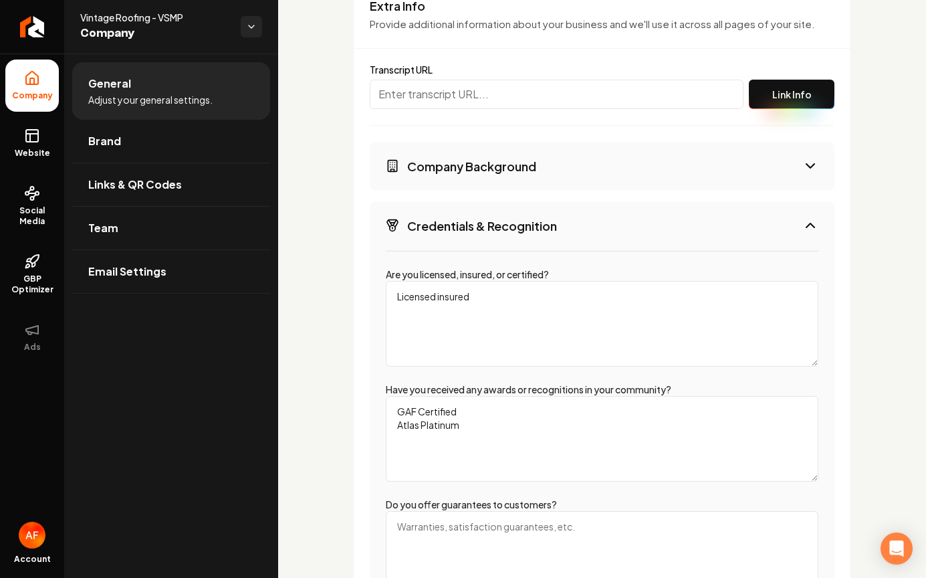
type textarea "GAF Certified Atlas Platinum"
click at [610, 217] on button "Credentials & Recognition" at bounding box center [602, 225] width 465 height 49
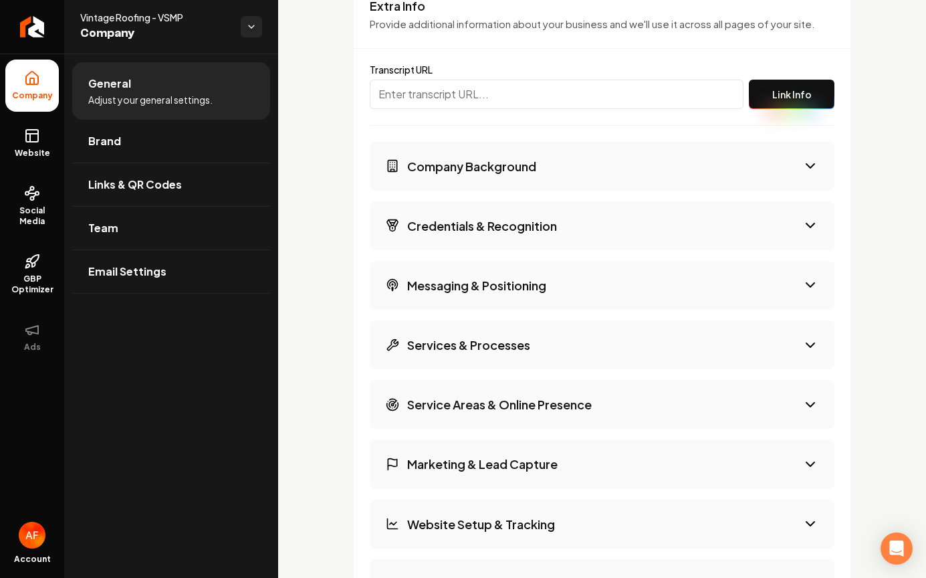
click at [608, 183] on button "Company Background" at bounding box center [602, 166] width 465 height 49
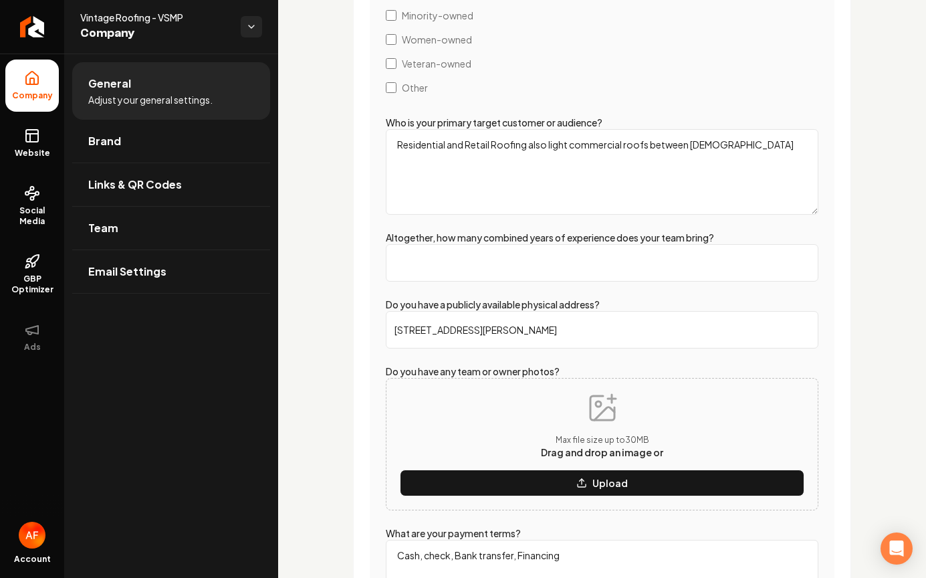
scroll to position [2616, 0]
click at [593, 259] on input "Altogether, how many combined years of experience does your team bring?" at bounding box center [602, 261] width 433 height 37
type input "50"
click at [826, 350] on div "What year was your company founded? 2008 How many team members / field workers …" at bounding box center [602, 221] width 465 height 840
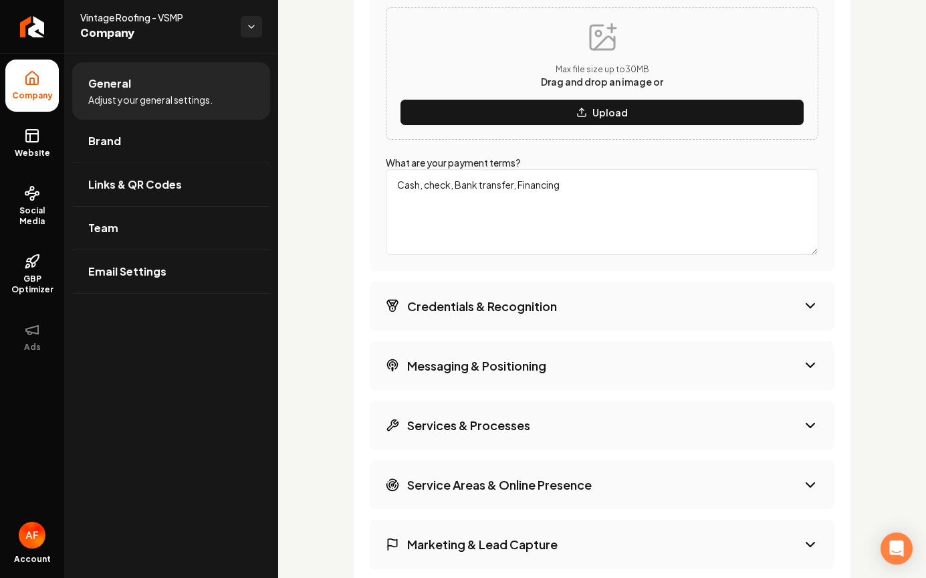
scroll to position [3084, 0]
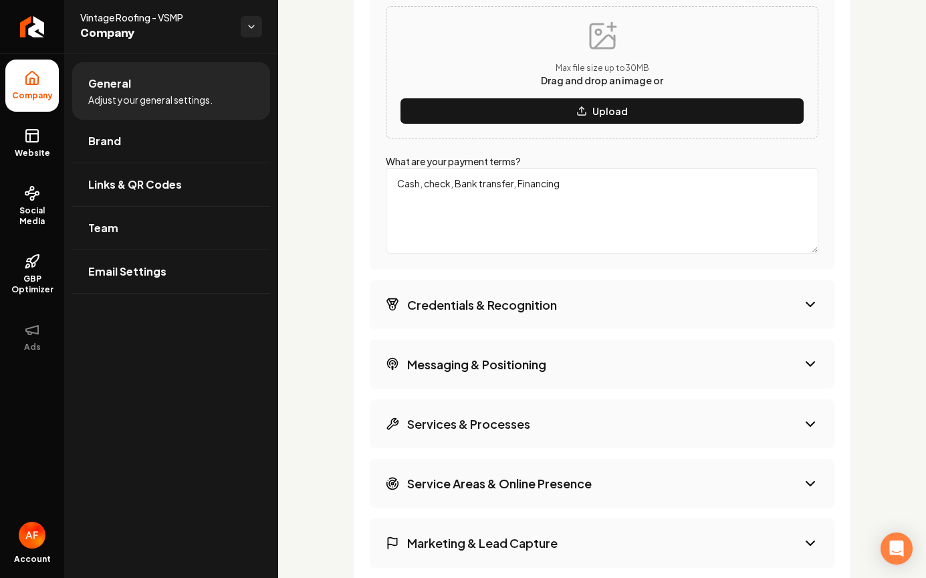
click at [518, 186] on textarea "Cash, check, Bank transfer, Financing" at bounding box center [602, 211] width 433 height 86
drag, startPoint x: 514, startPoint y: 179, endPoint x: 451, endPoint y: 181, distance: 62.9
click at [451, 181] on textarea "Cash, check, Bank transfer, ACH transfer, Financing" at bounding box center [602, 211] width 433 height 86
click at [566, 181] on textarea "Cash, check, ACH transfer, Financing" at bounding box center [602, 211] width 433 height 86
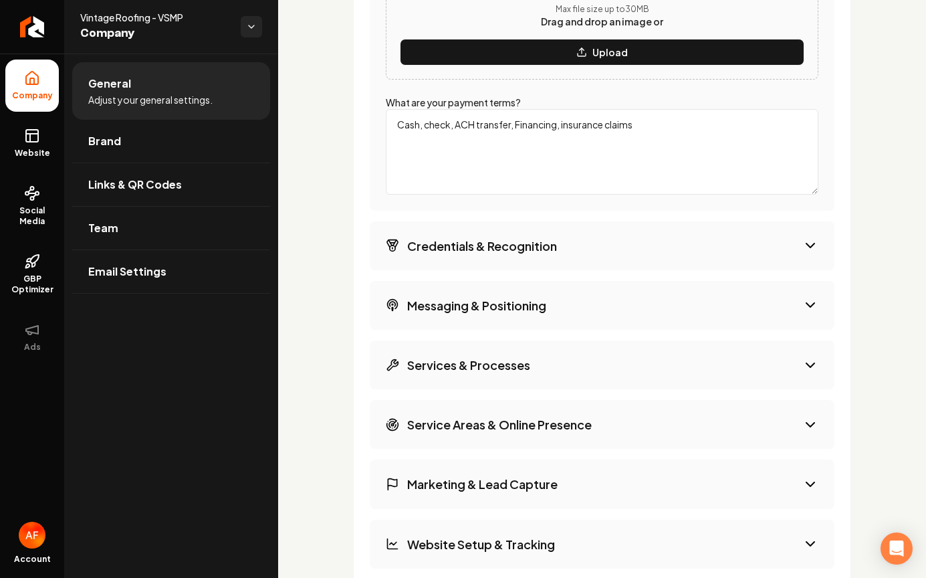
scroll to position [3395, 0]
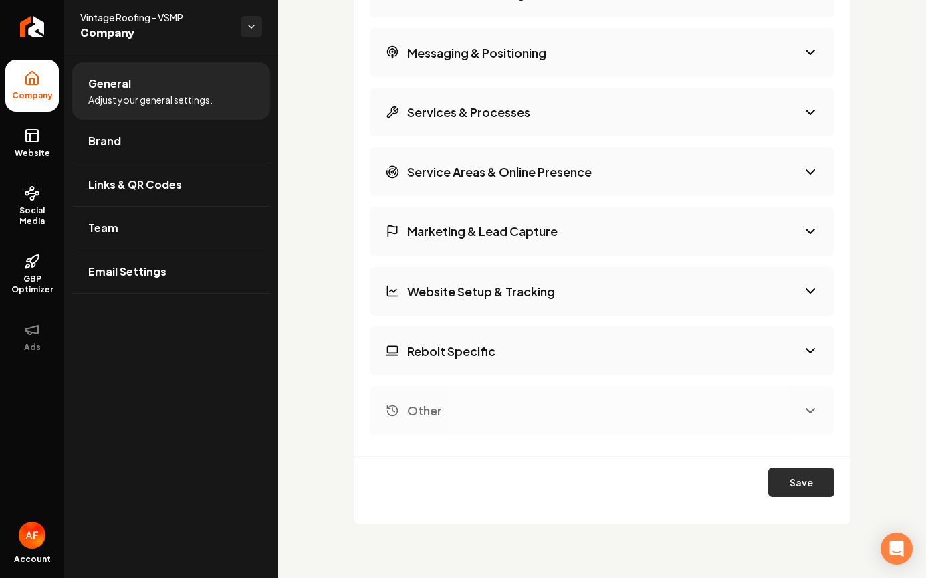
type textarea "Cash, check, ACH transfer, Financing, insurance claims"
click at [794, 483] on button "Save" at bounding box center [801, 481] width 66 height 29
click at [799, 346] on button "Rebolt Specific" at bounding box center [602, 350] width 465 height 49
select select "*****"
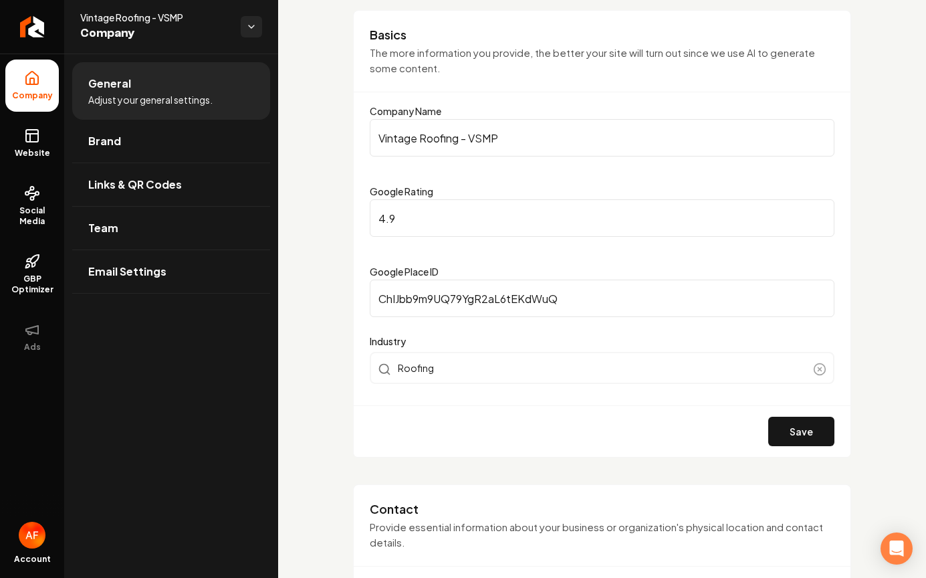
scroll to position [0, 0]
